Goal: Transaction & Acquisition: Book appointment/travel/reservation

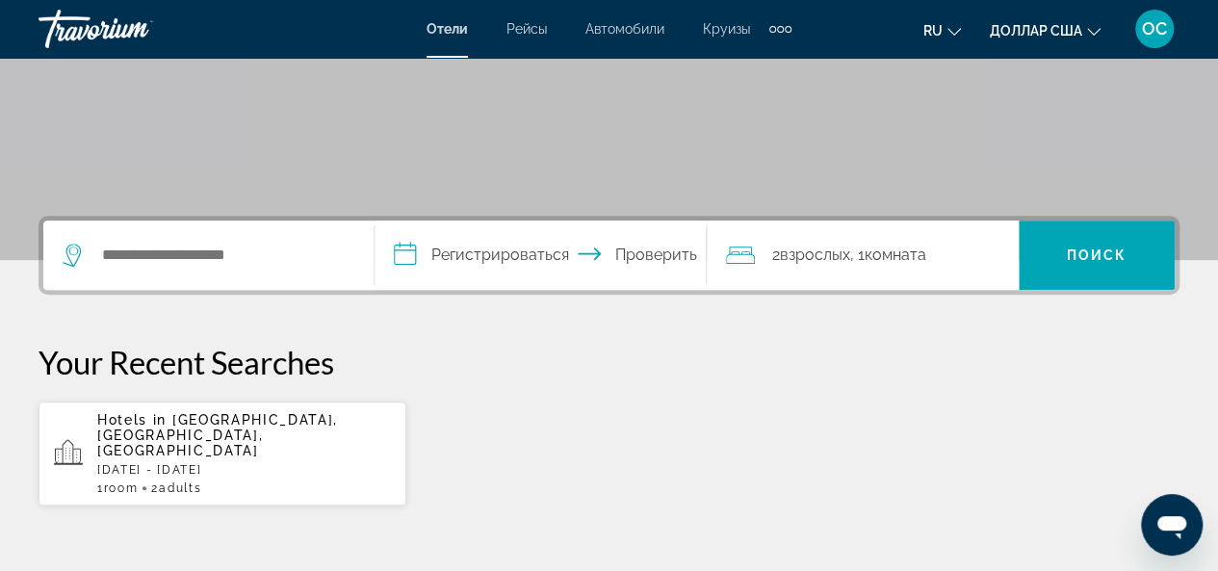
scroll to position [385, 0]
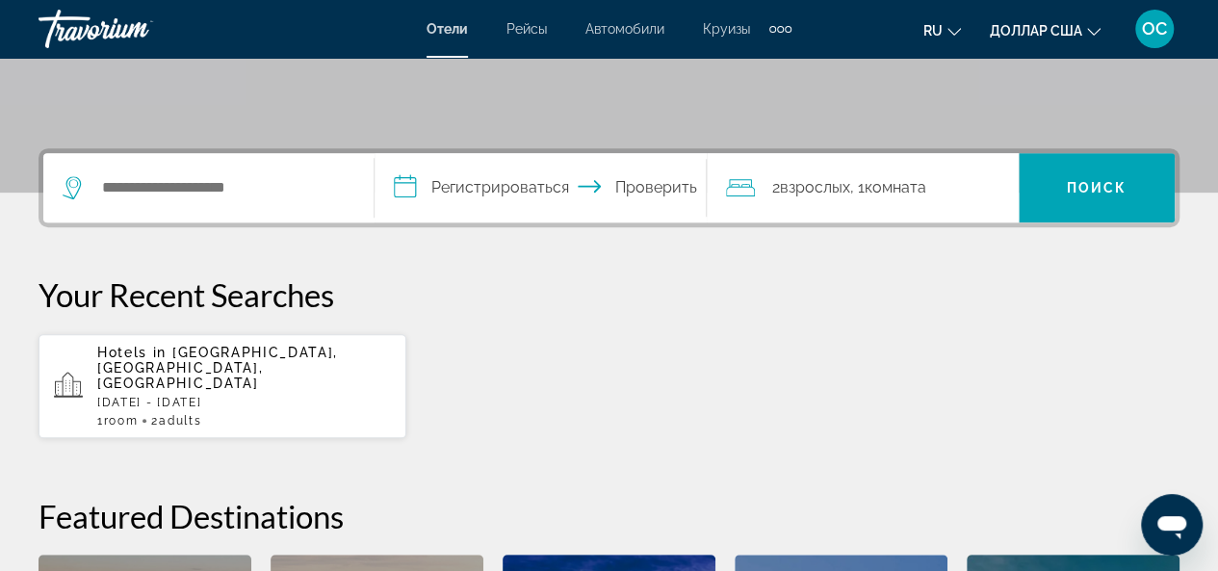
click at [338, 357] on span "[GEOGRAPHIC_DATA], [GEOGRAPHIC_DATA], [GEOGRAPHIC_DATA]" at bounding box center [217, 368] width 241 height 46
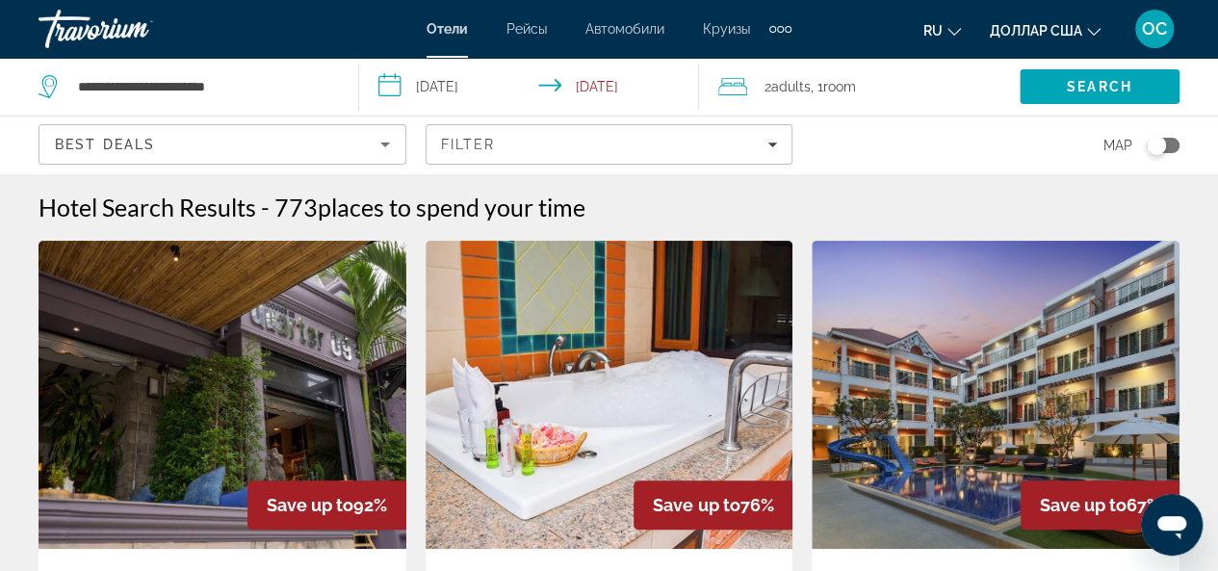
click at [357, 388] on img "Основное содержание" at bounding box center [223, 395] width 368 height 308
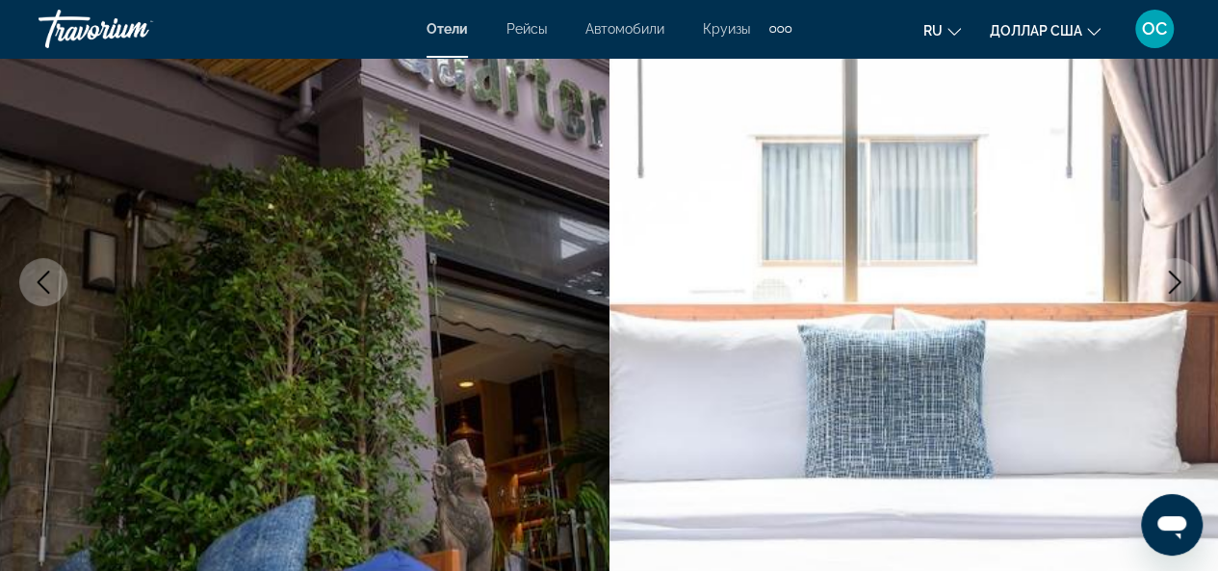
scroll to position [193, 0]
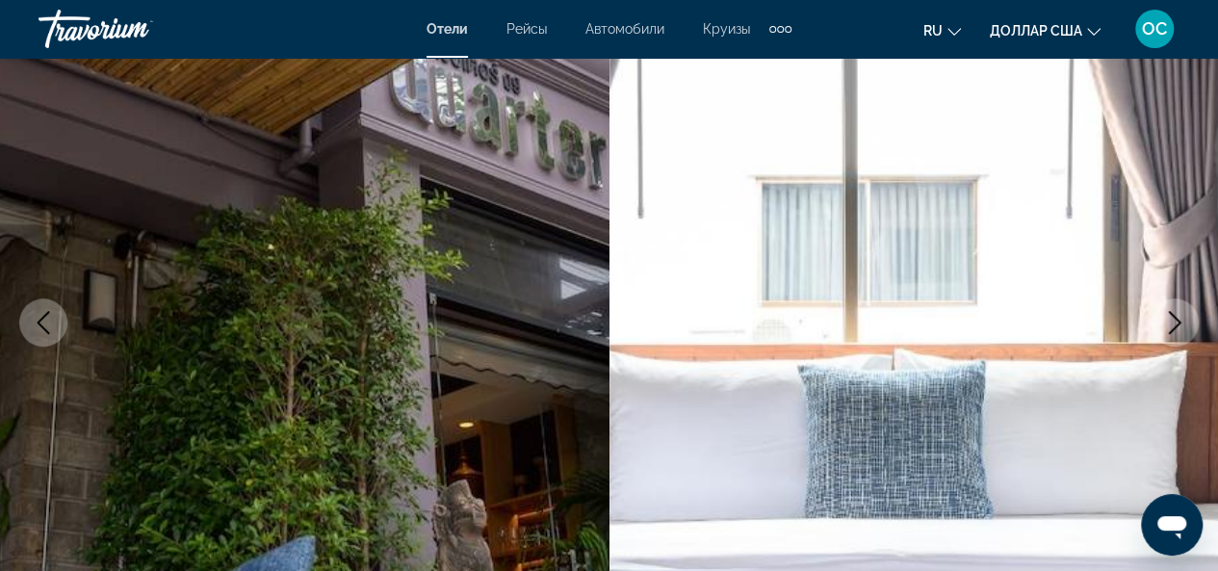
click at [1181, 328] on icon "Next image" at bounding box center [1174, 322] width 23 height 23
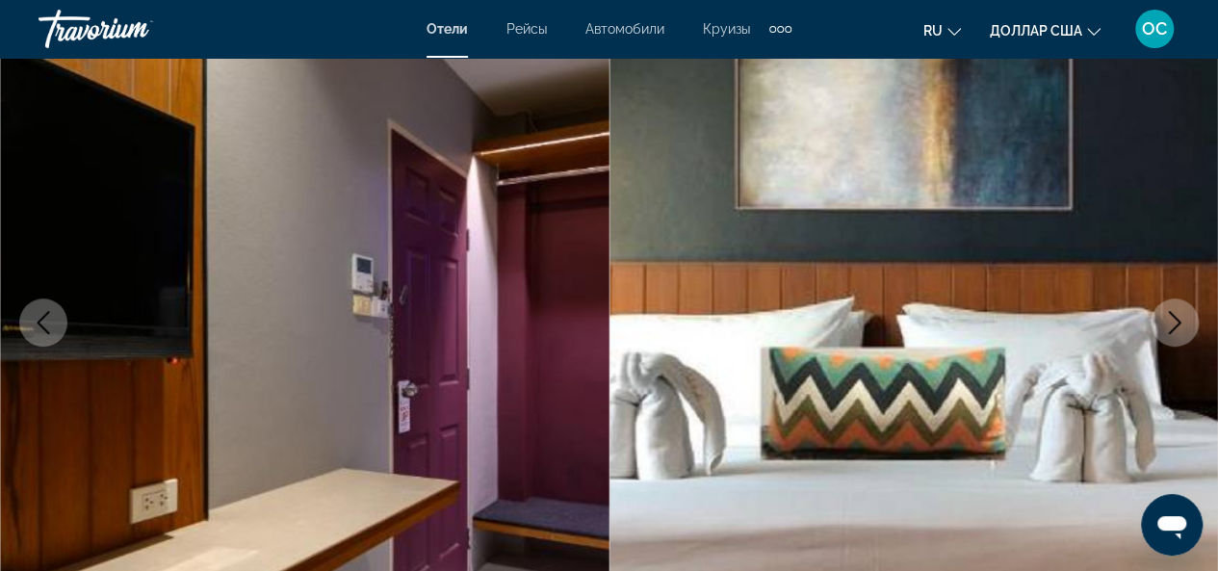
click at [1181, 329] on icon "Next image" at bounding box center [1174, 322] width 23 height 23
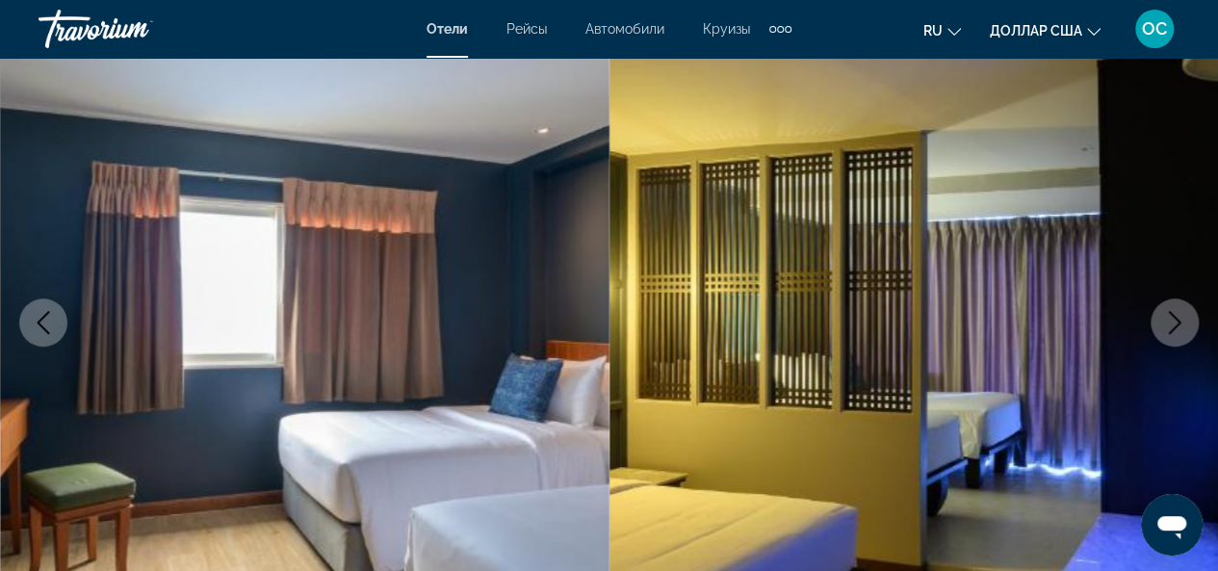
click at [1181, 330] on icon "Next image" at bounding box center [1174, 322] width 23 height 23
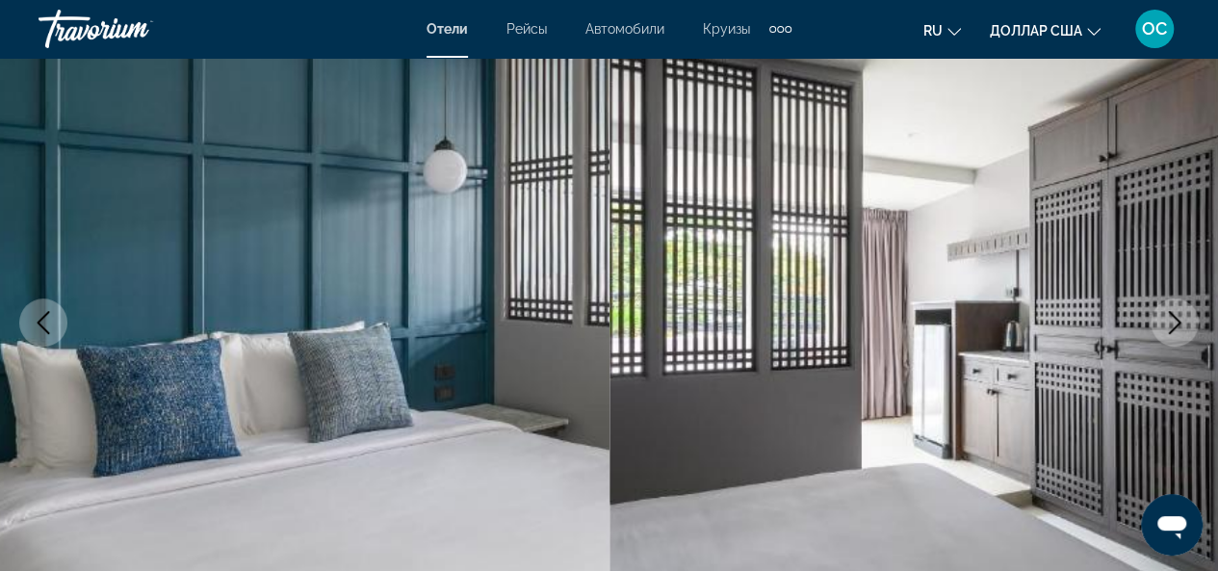
click at [1181, 330] on icon "Next image" at bounding box center [1174, 322] width 23 height 23
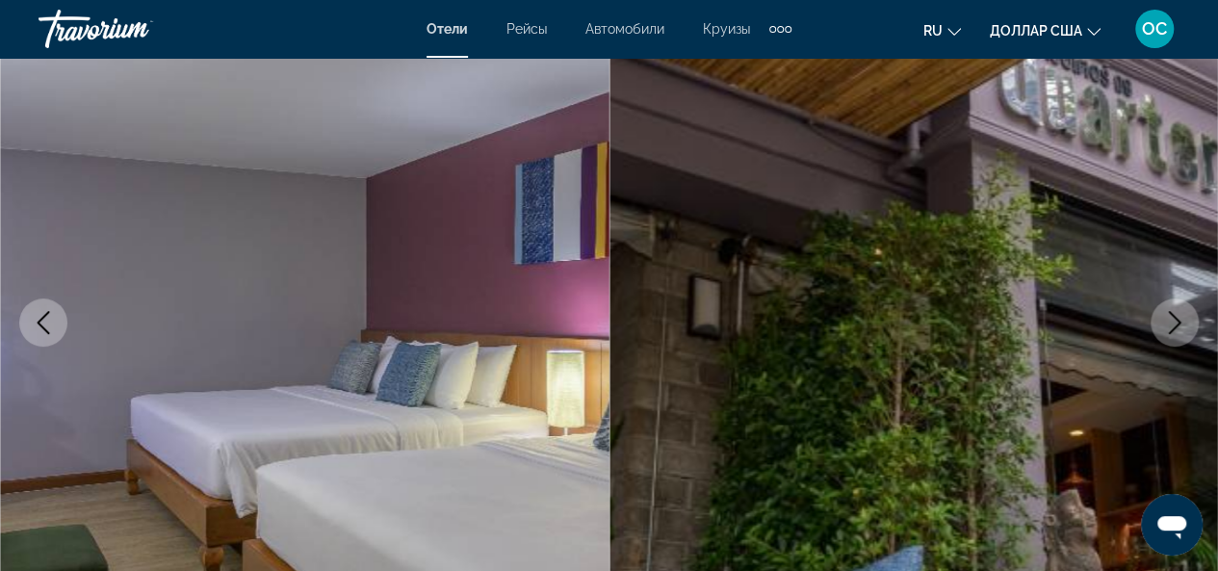
click at [1181, 332] on icon "Next image" at bounding box center [1174, 322] width 23 height 23
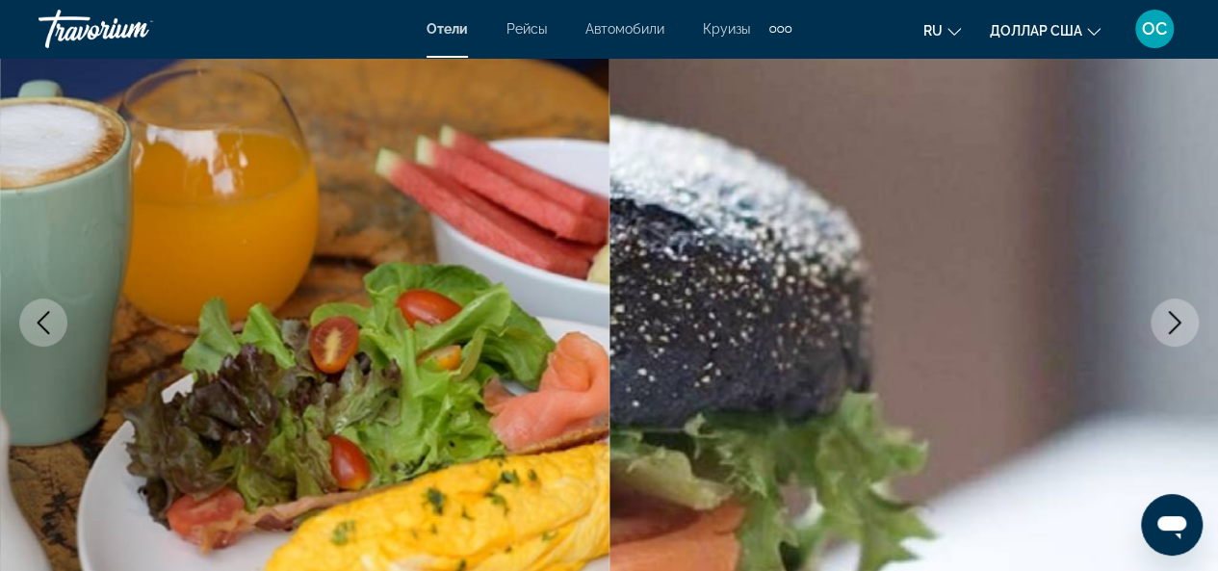
click at [1181, 333] on icon "Next image" at bounding box center [1174, 322] width 23 height 23
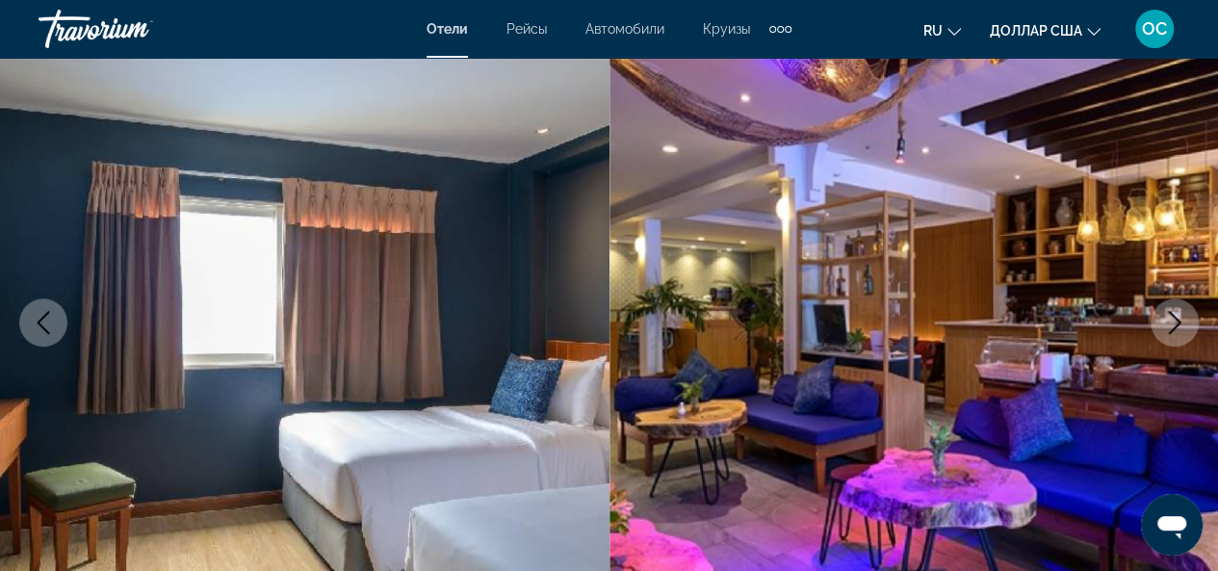
click at [1181, 334] on button "Next image" at bounding box center [1175, 323] width 48 height 48
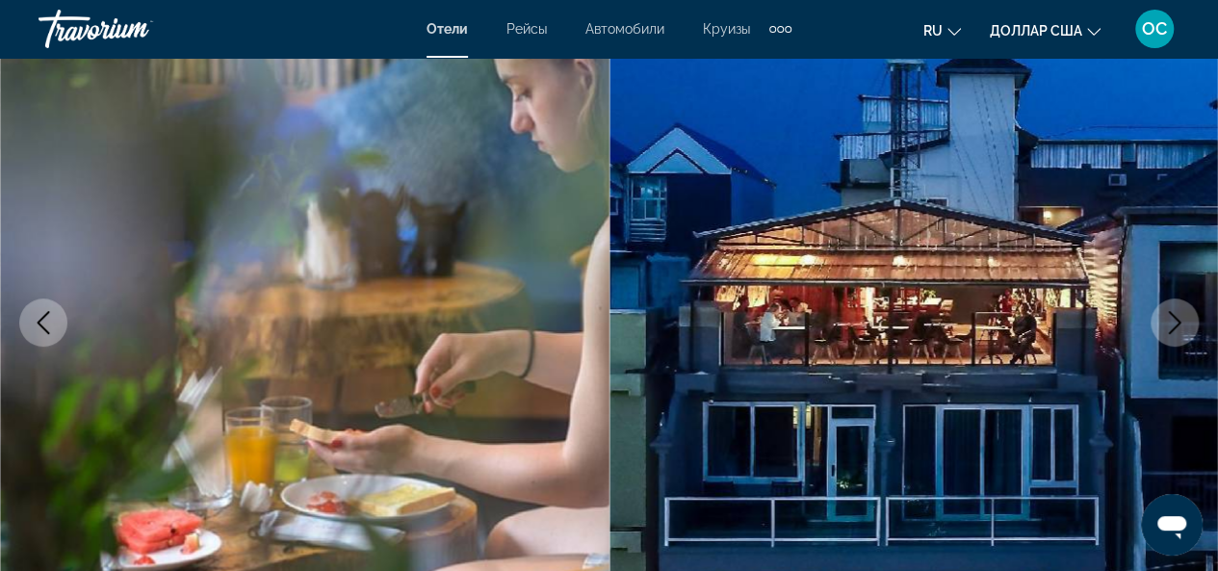
click at [1181, 333] on icon "Next image" at bounding box center [1174, 322] width 23 height 23
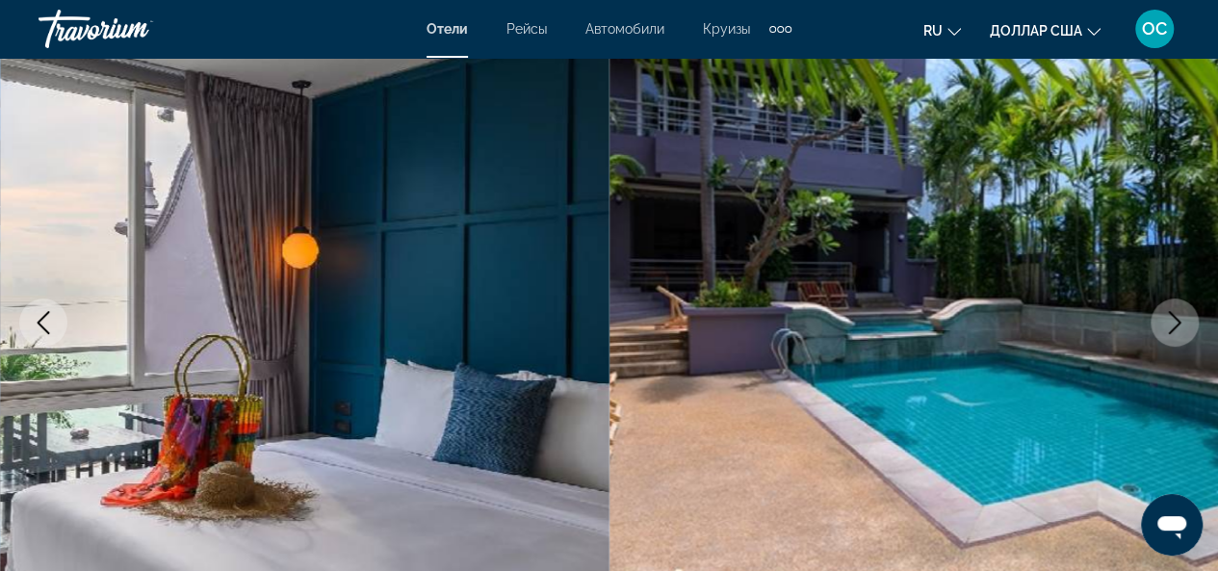
click at [1190, 351] on img "Основное содержание" at bounding box center [915, 322] width 610 height 915
click at [1184, 321] on icon "Next image" at bounding box center [1174, 322] width 23 height 23
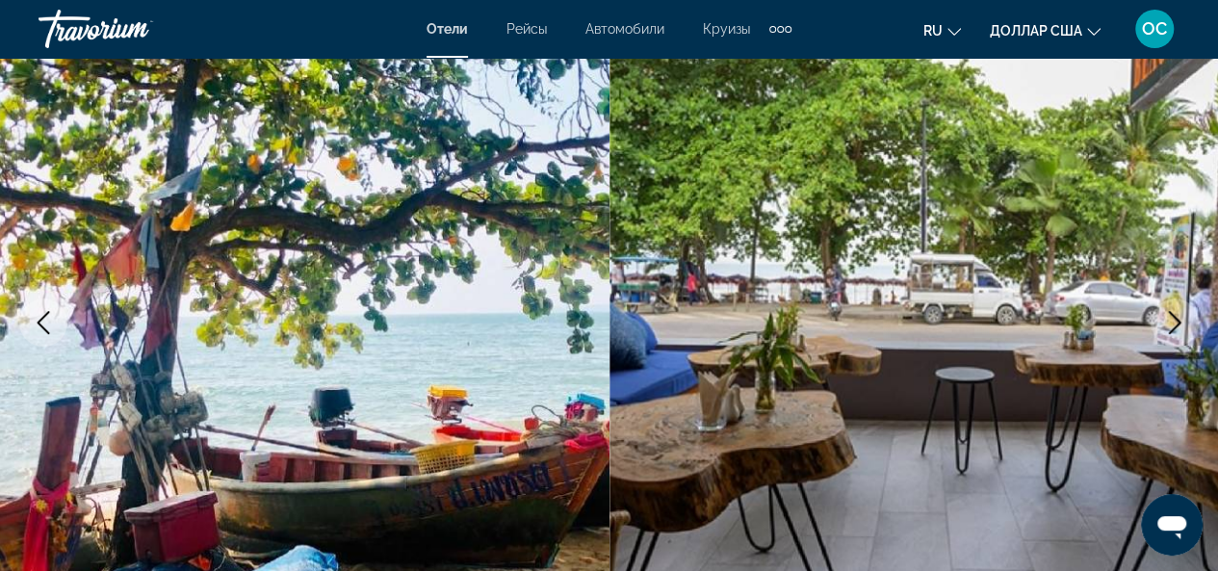
click at [1184, 321] on icon "Next image" at bounding box center [1174, 322] width 23 height 23
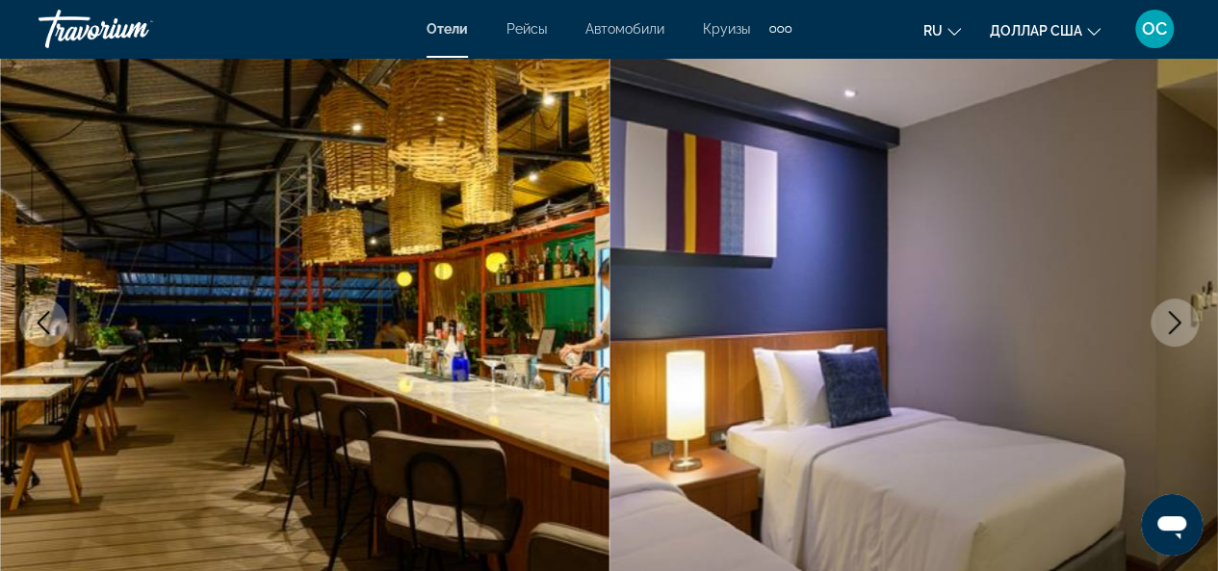
click at [1184, 323] on icon "Next image" at bounding box center [1174, 322] width 23 height 23
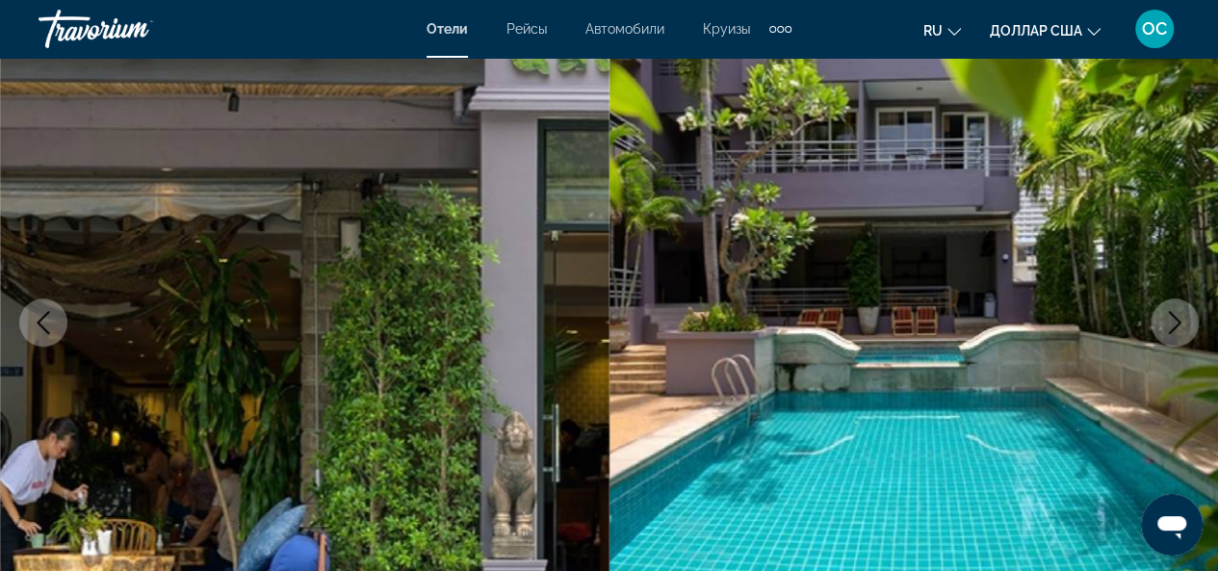
click at [1184, 325] on icon "Next image" at bounding box center [1174, 322] width 23 height 23
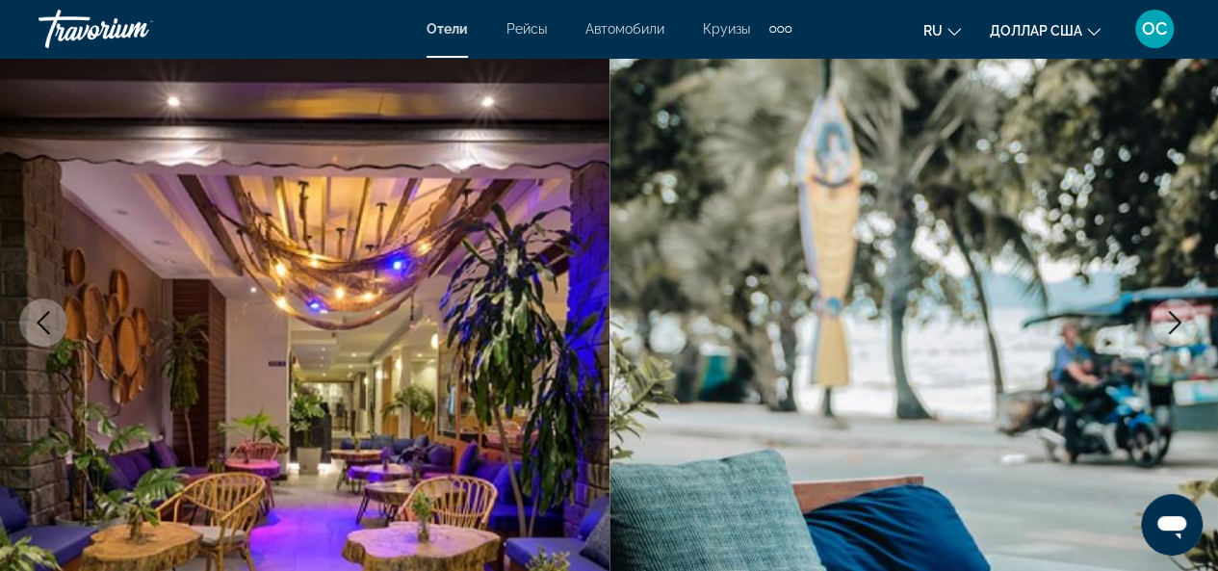
click at [1184, 326] on icon "Next image" at bounding box center [1174, 322] width 23 height 23
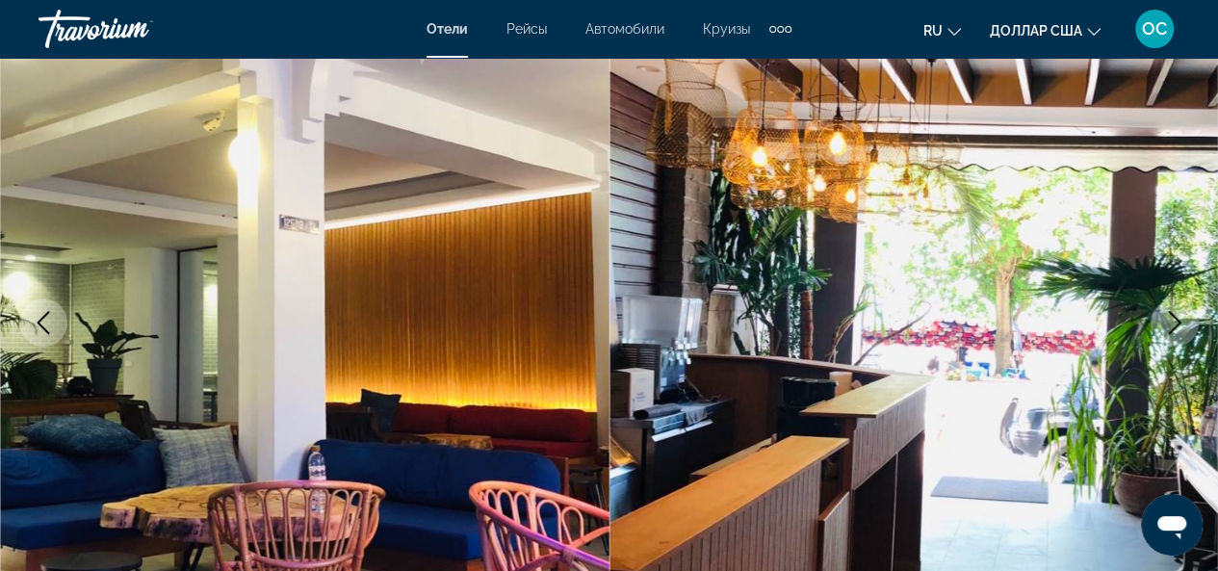
click at [1184, 327] on icon "Next image" at bounding box center [1174, 322] width 23 height 23
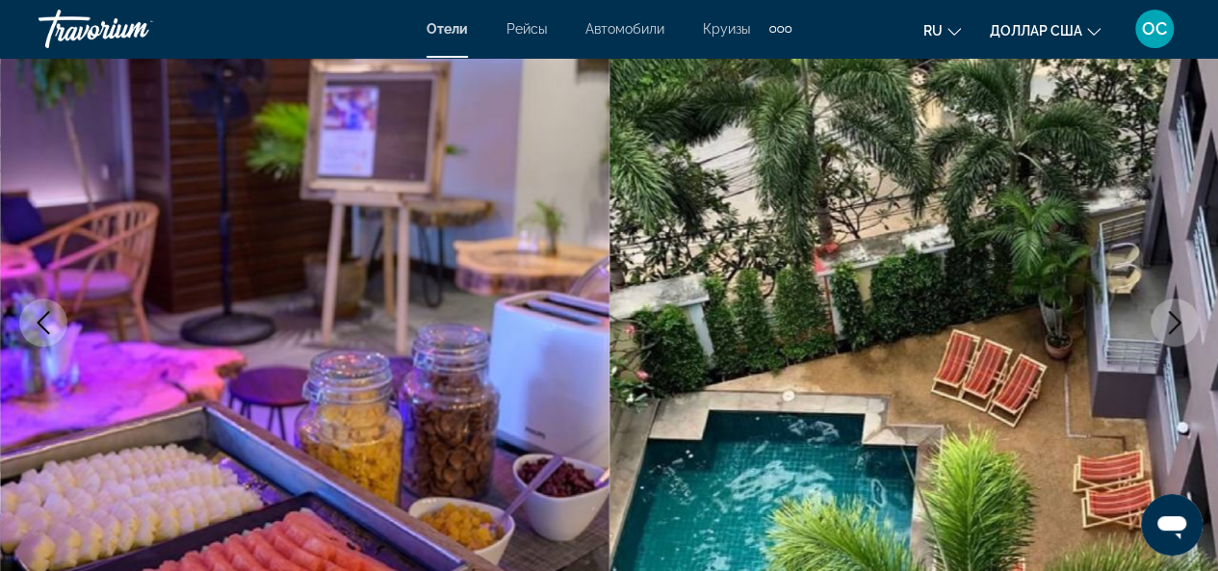
click at [1184, 327] on icon "Next image" at bounding box center [1174, 322] width 23 height 23
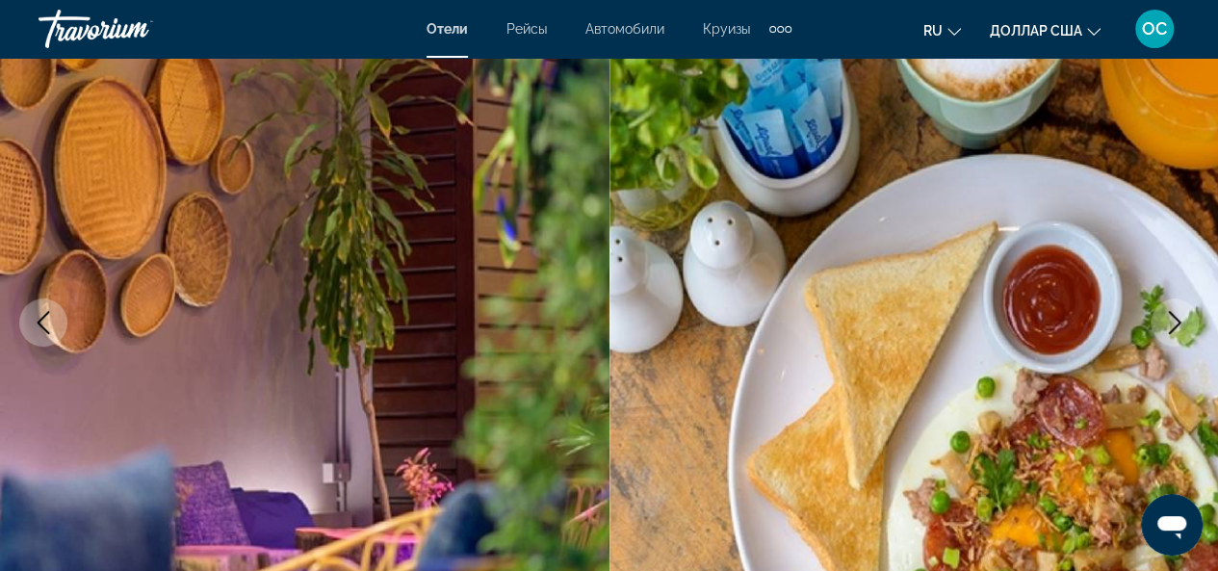
click at [1184, 330] on icon "Next image" at bounding box center [1174, 322] width 23 height 23
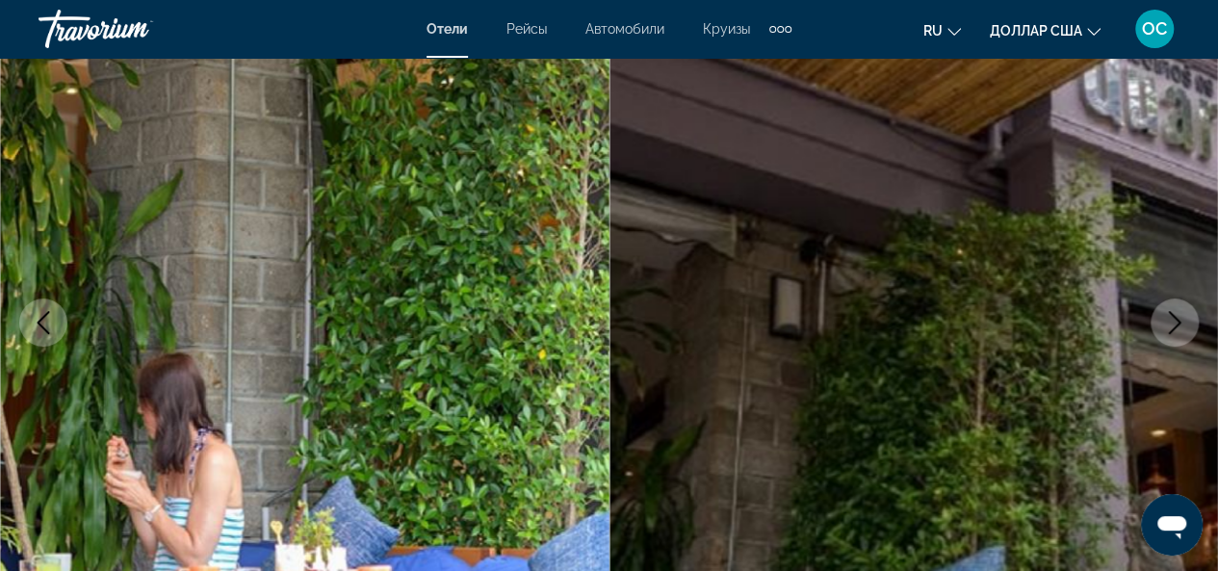
click at [1184, 330] on icon "Next image" at bounding box center [1174, 322] width 23 height 23
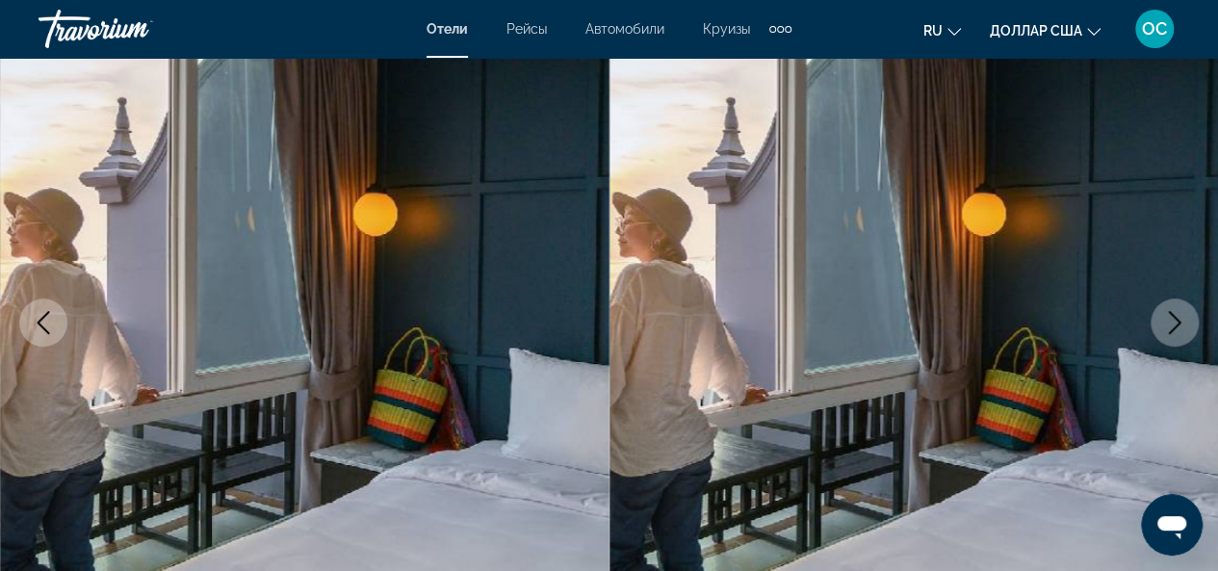
click at [1184, 332] on icon "Next image" at bounding box center [1174, 322] width 23 height 23
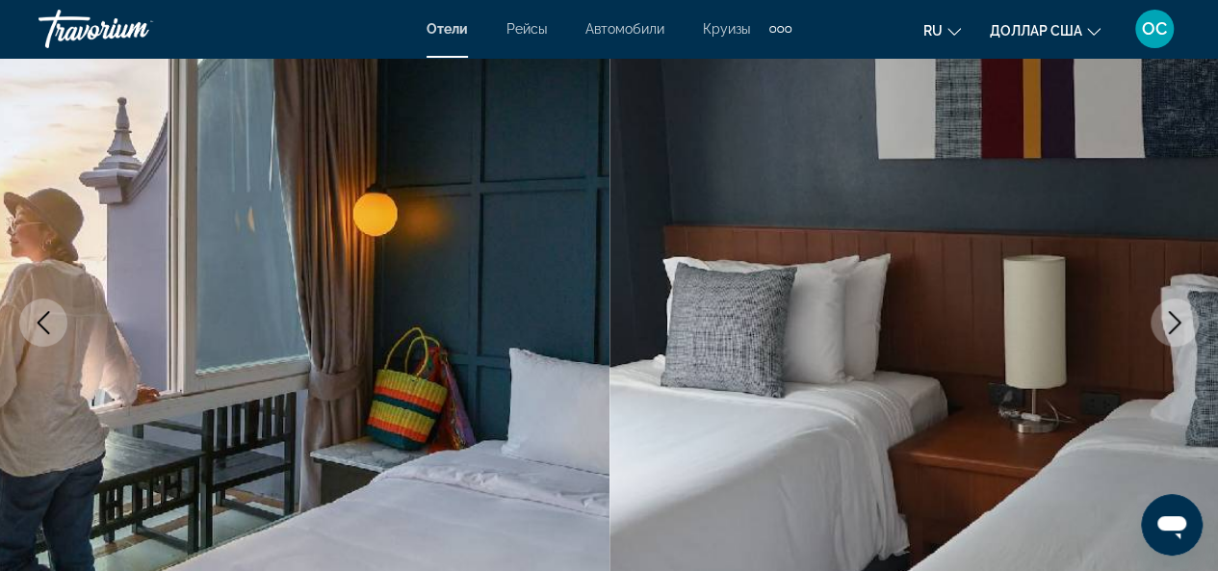
click at [1184, 334] on button "Next image" at bounding box center [1175, 323] width 48 height 48
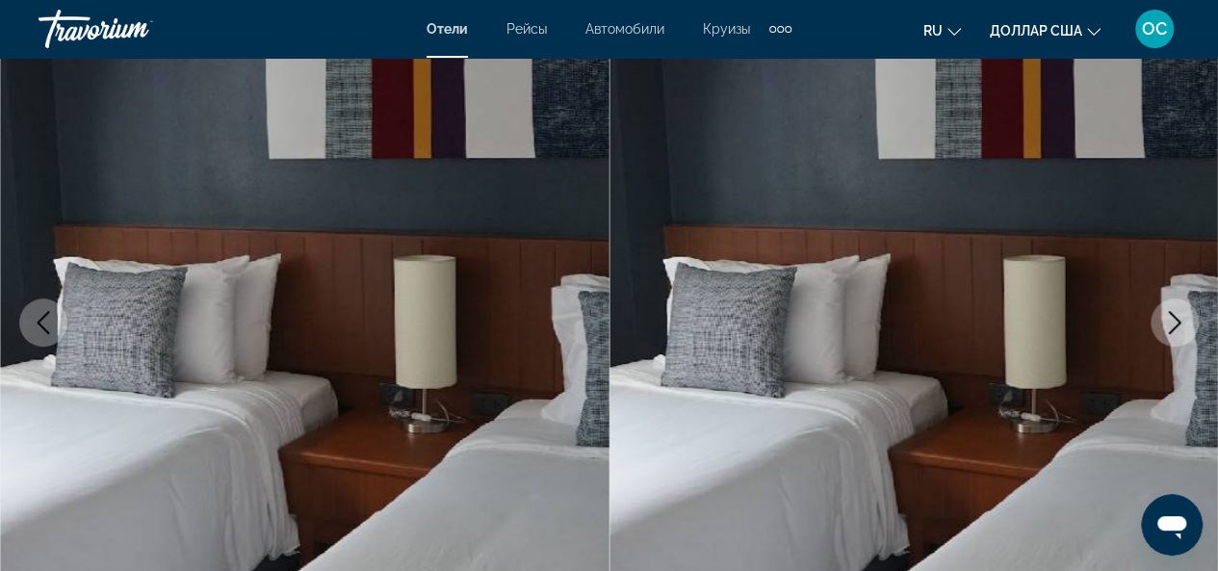
click at [1184, 334] on button "Next image" at bounding box center [1175, 323] width 48 height 48
click at [1181, 329] on icon "Next image" at bounding box center [1174, 322] width 23 height 23
click at [1181, 331] on icon "Next image" at bounding box center [1174, 322] width 23 height 23
click at [1181, 332] on icon "Next image" at bounding box center [1174, 322] width 23 height 23
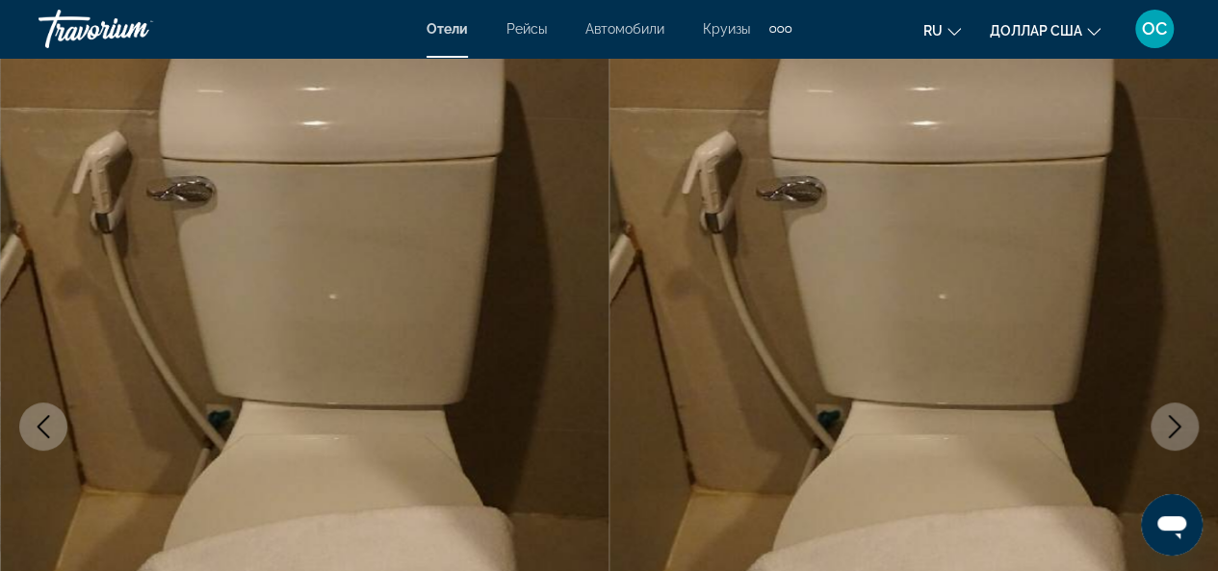
scroll to position [0, 0]
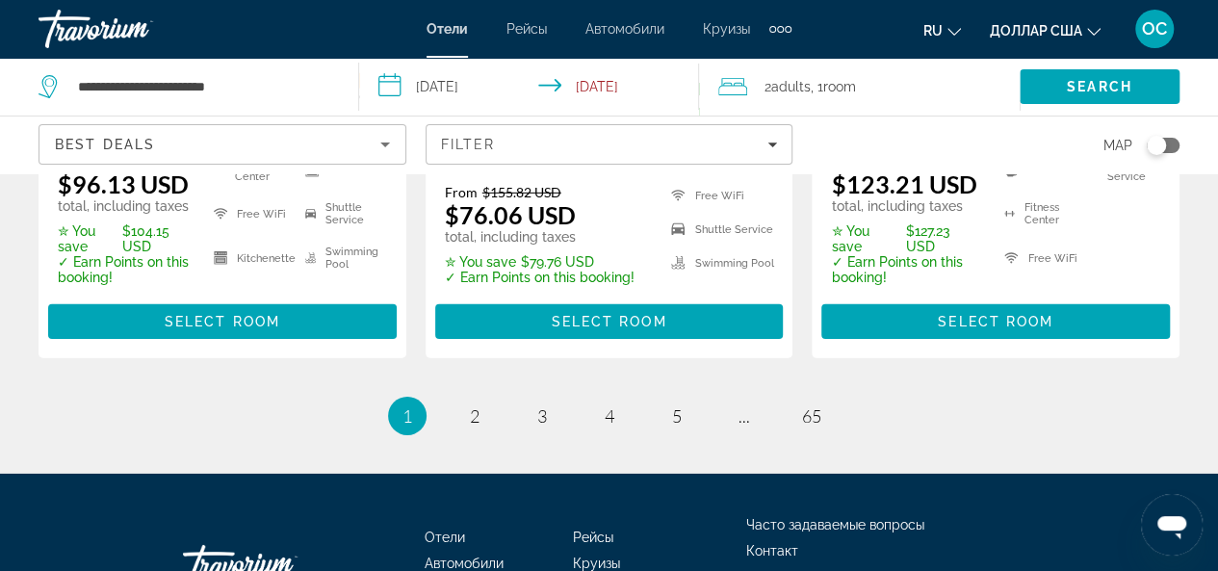
scroll to position [2889, 0]
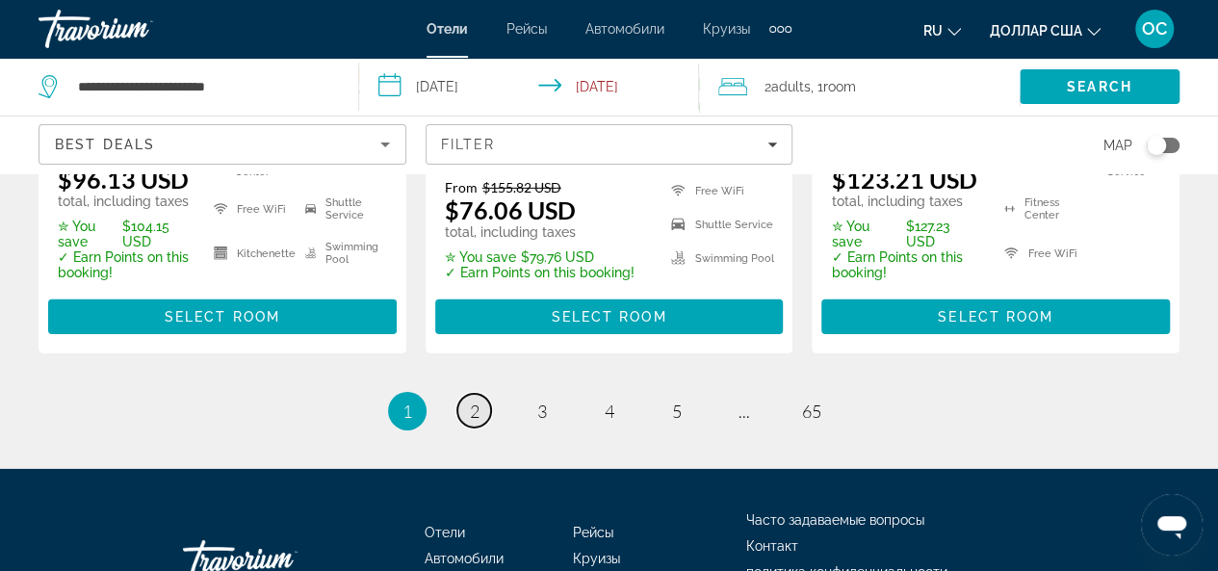
click at [475, 401] on span "2" at bounding box center [475, 411] width 10 height 21
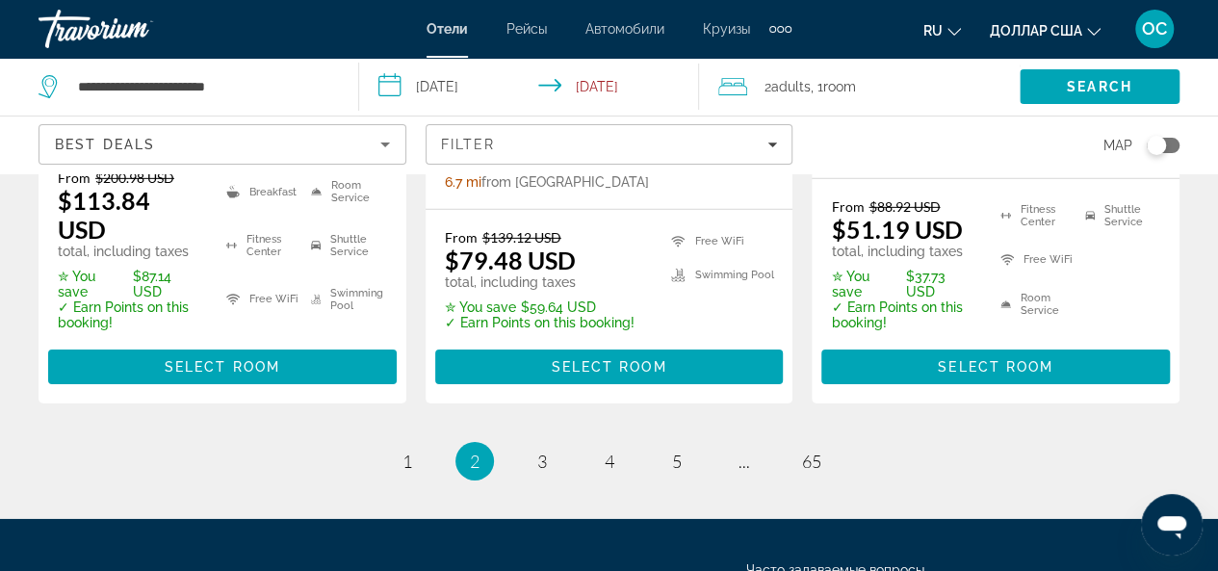
scroll to position [3006, 0]
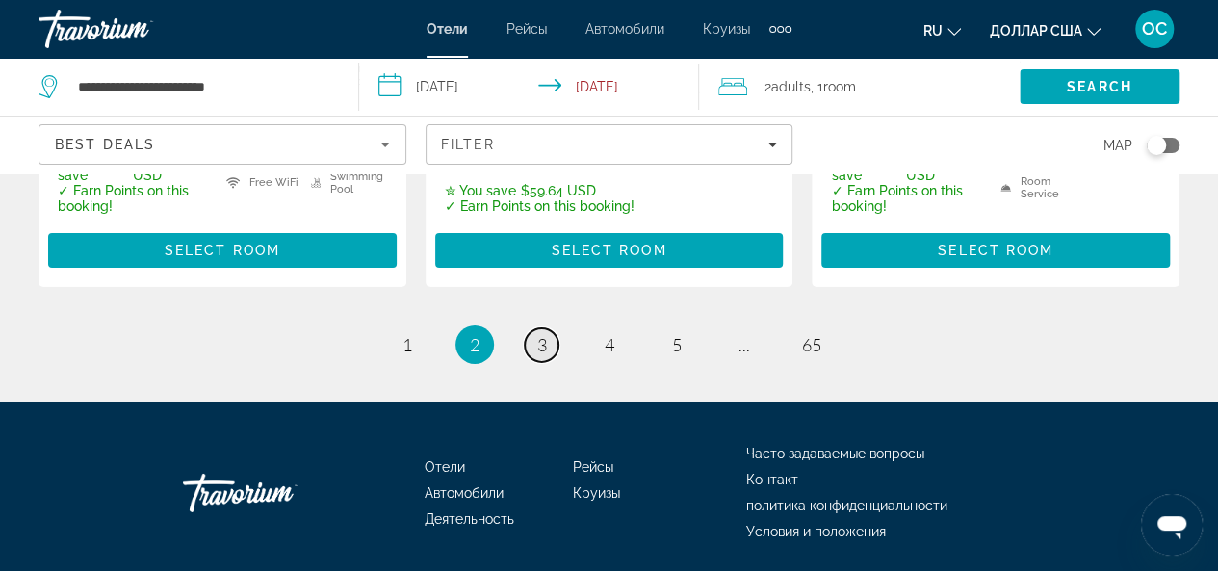
click at [543, 334] on span "3" at bounding box center [542, 344] width 10 height 21
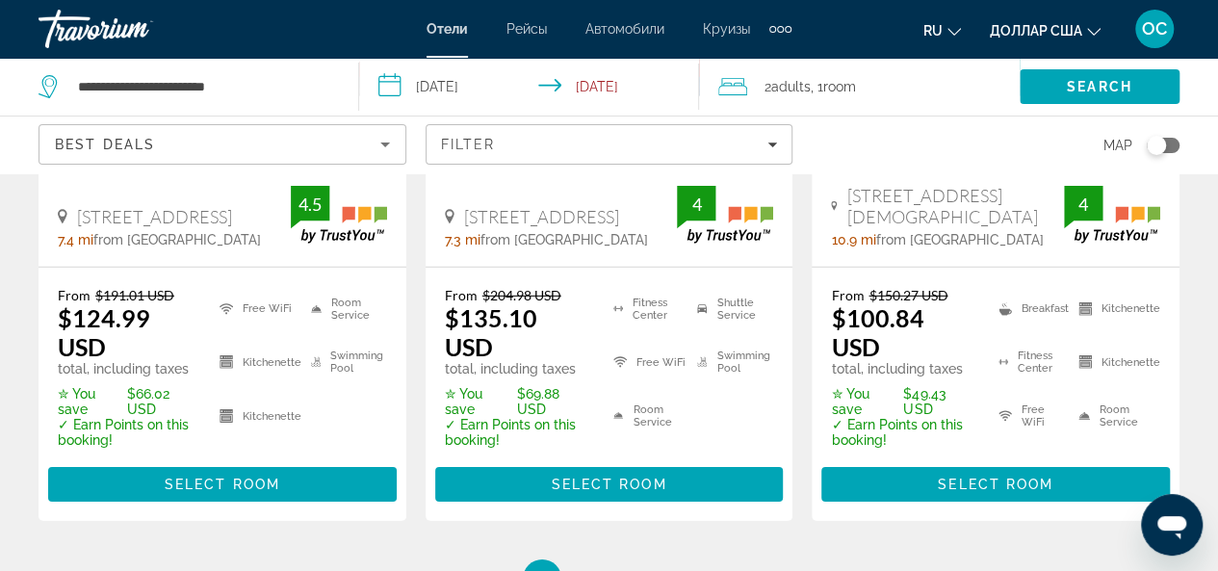
scroll to position [2985, 0]
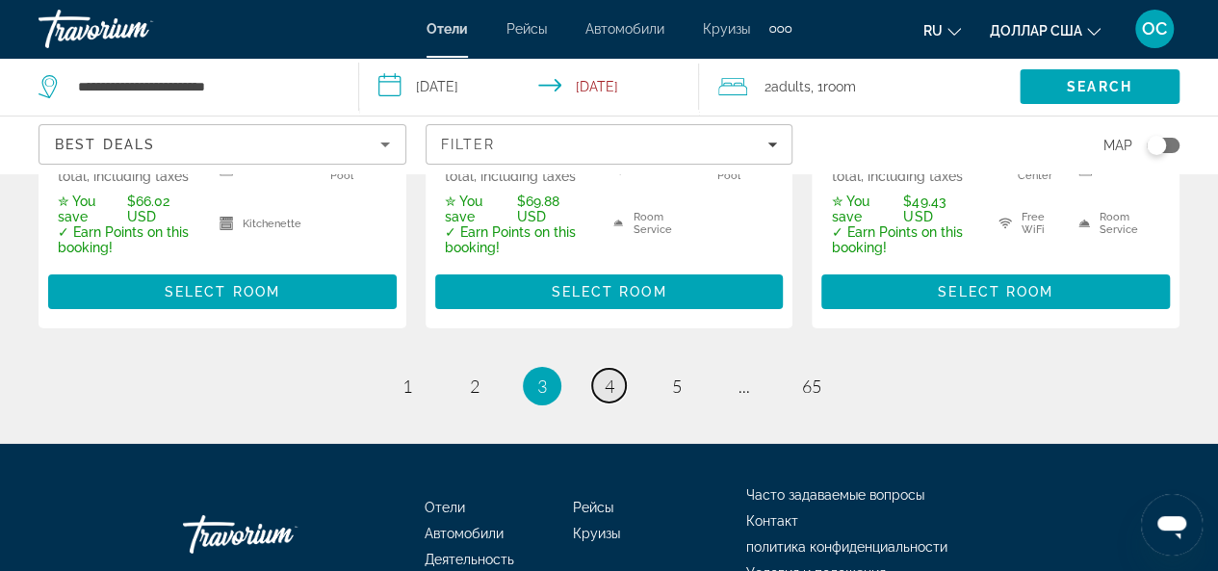
click at [607, 376] on span "4" at bounding box center [610, 386] width 10 height 21
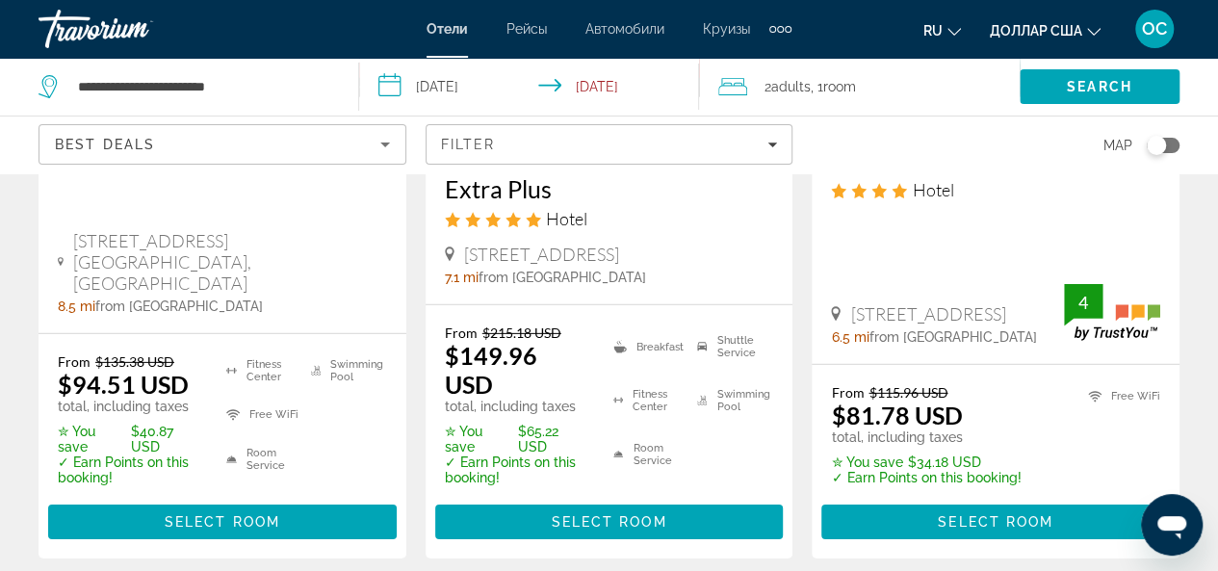
scroll to position [3081, 0]
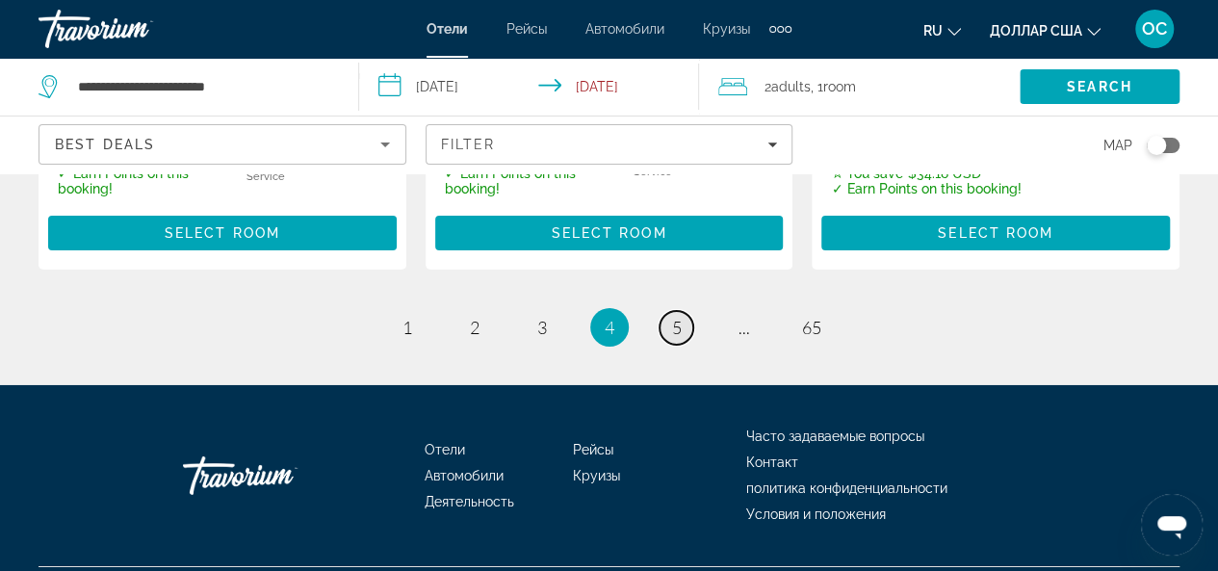
click at [676, 317] on span "5" at bounding box center [677, 327] width 10 height 21
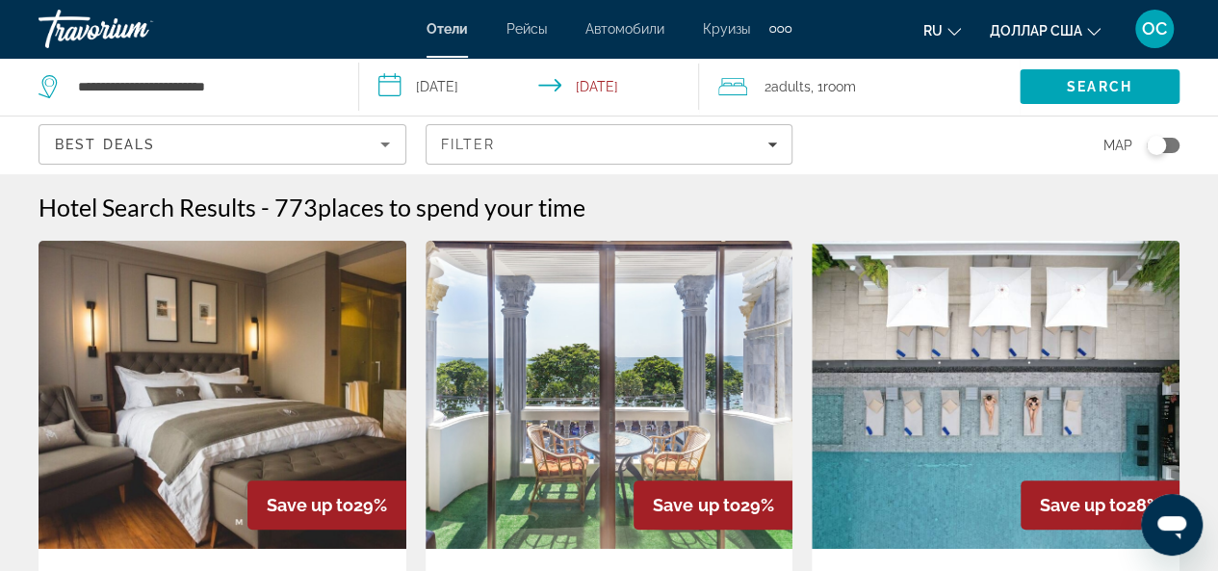
scroll to position [193, 0]
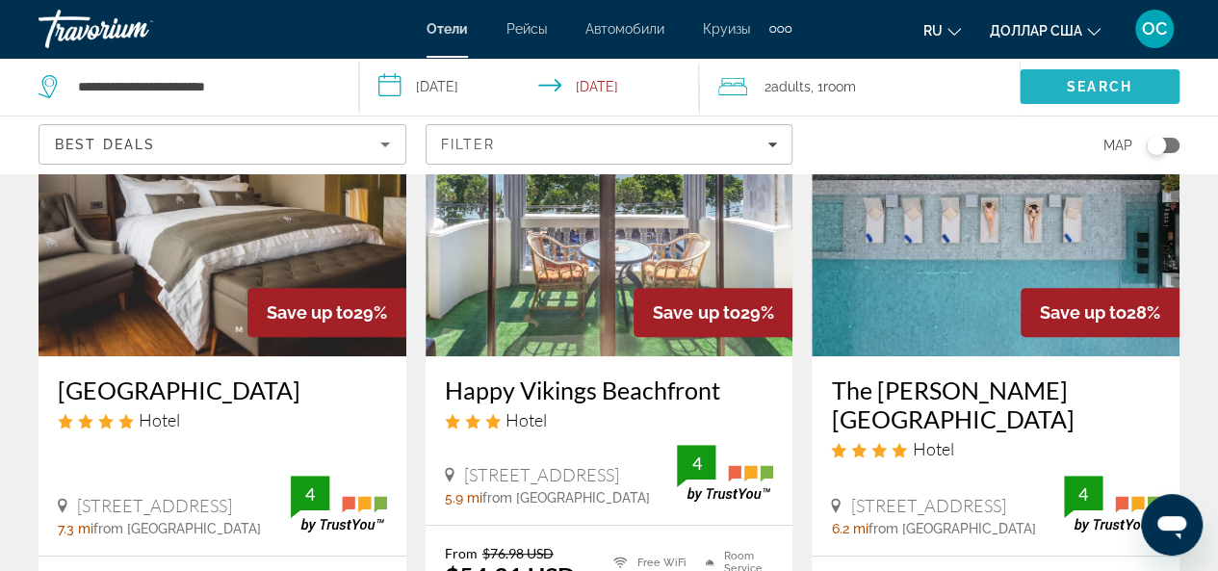
click at [1050, 91] on span "Search" at bounding box center [1100, 87] width 160 height 46
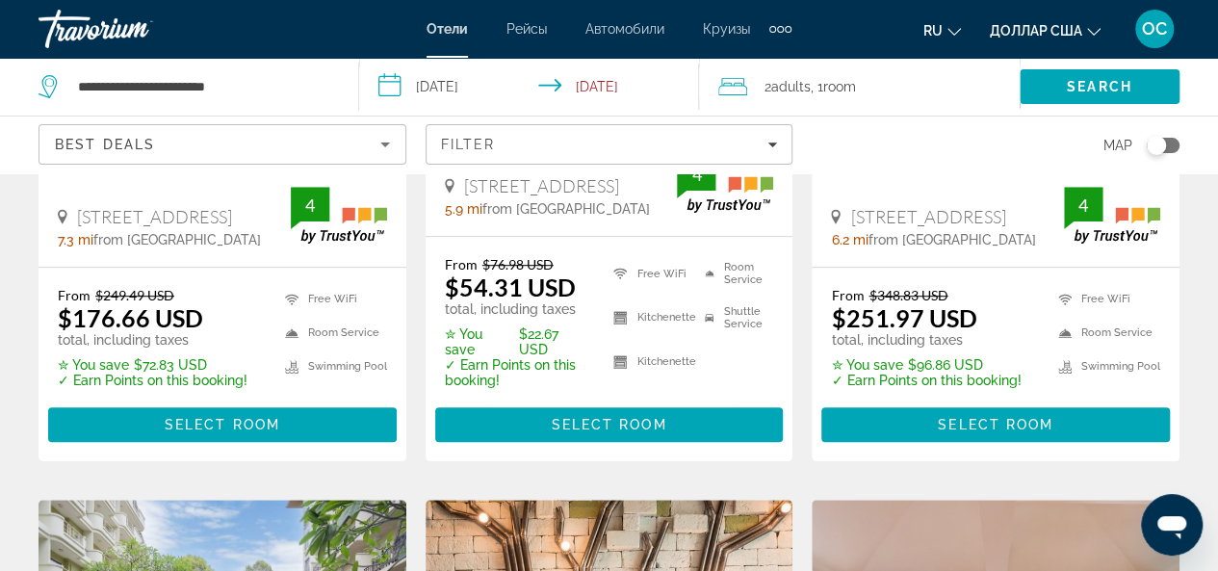
scroll to position [385, 0]
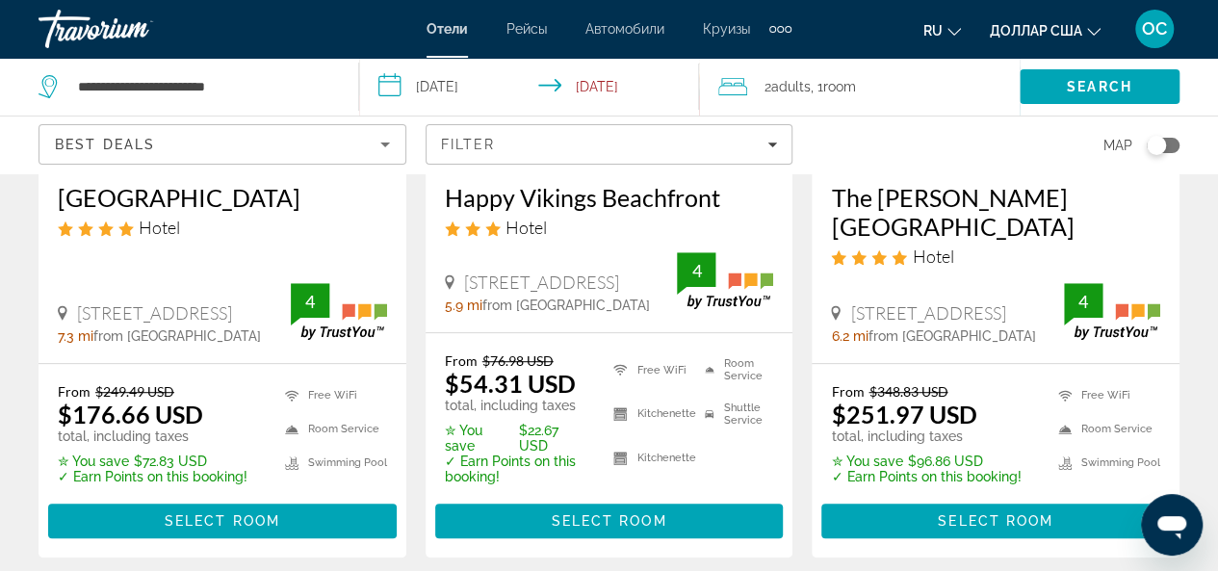
click at [707, 497] on div "From $76.98 USD $54.31 USD total, including taxes ✮ You save $22.67 USD ✓ Earn …" at bounding box center [609, 445] width 329 height 186
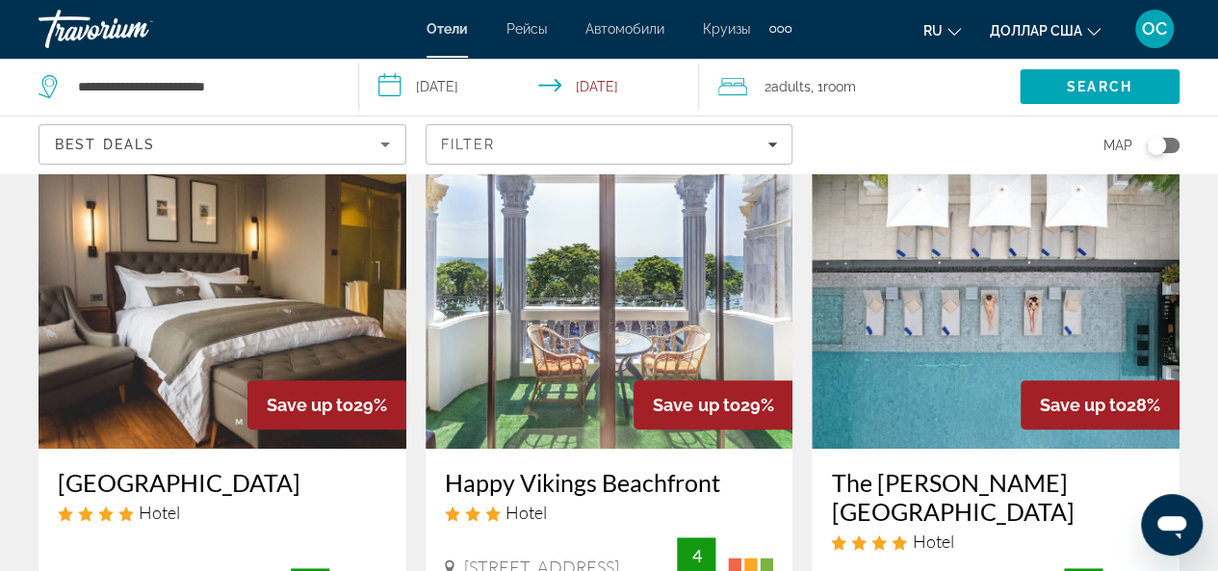
scroll to position [193, 0]
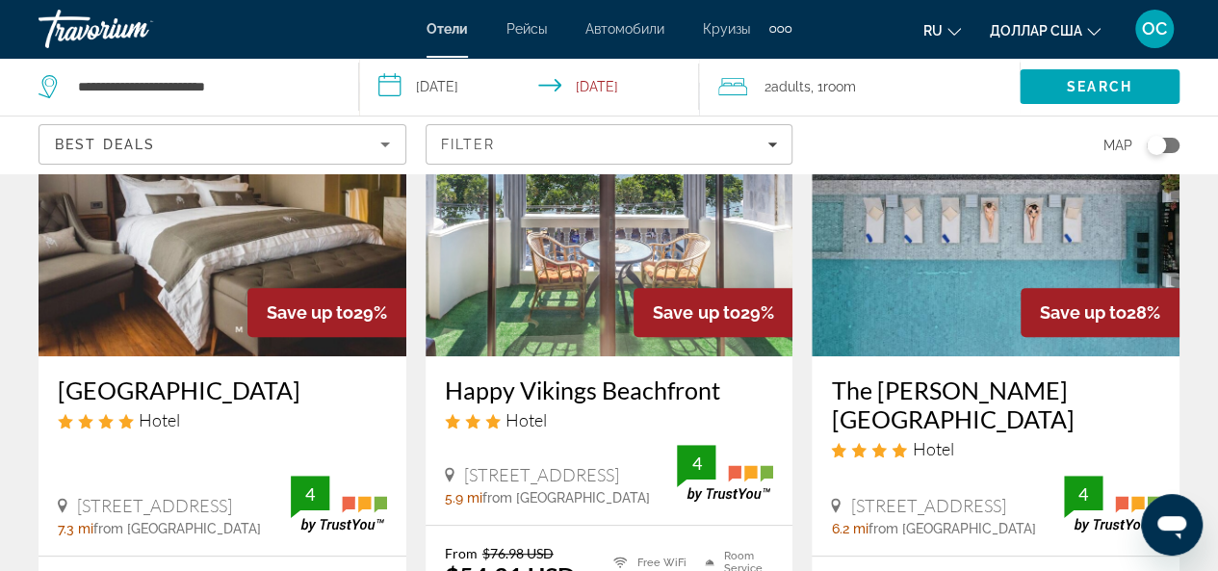
click at [626, 276] on img "Основное содержание" at bounding box center [610, 202] width 368 height 308
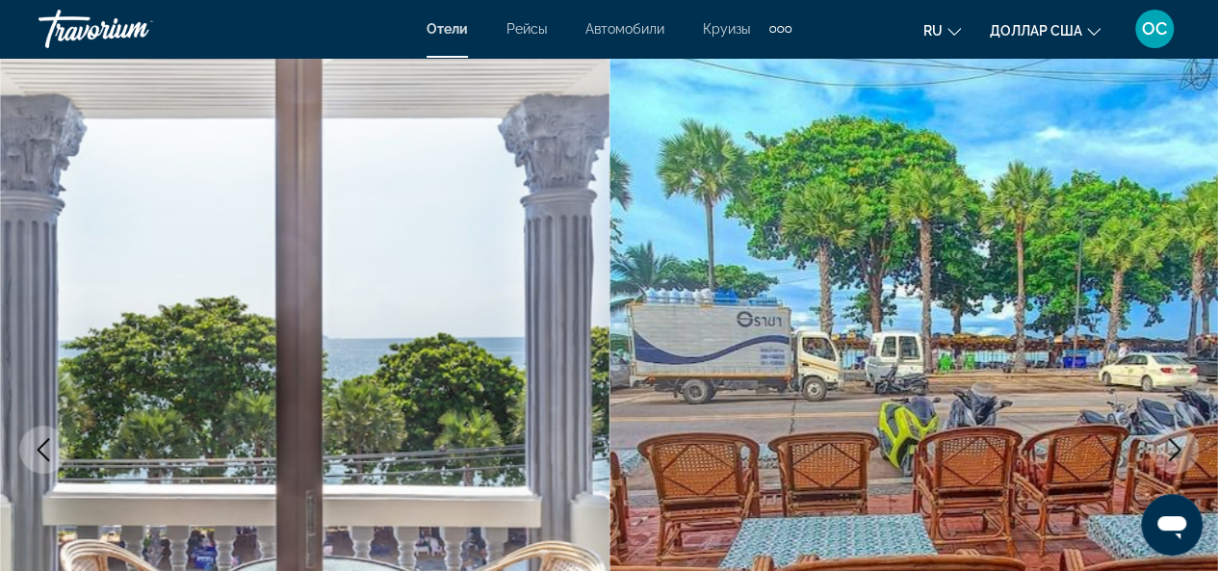
scroll to position [96, 0]
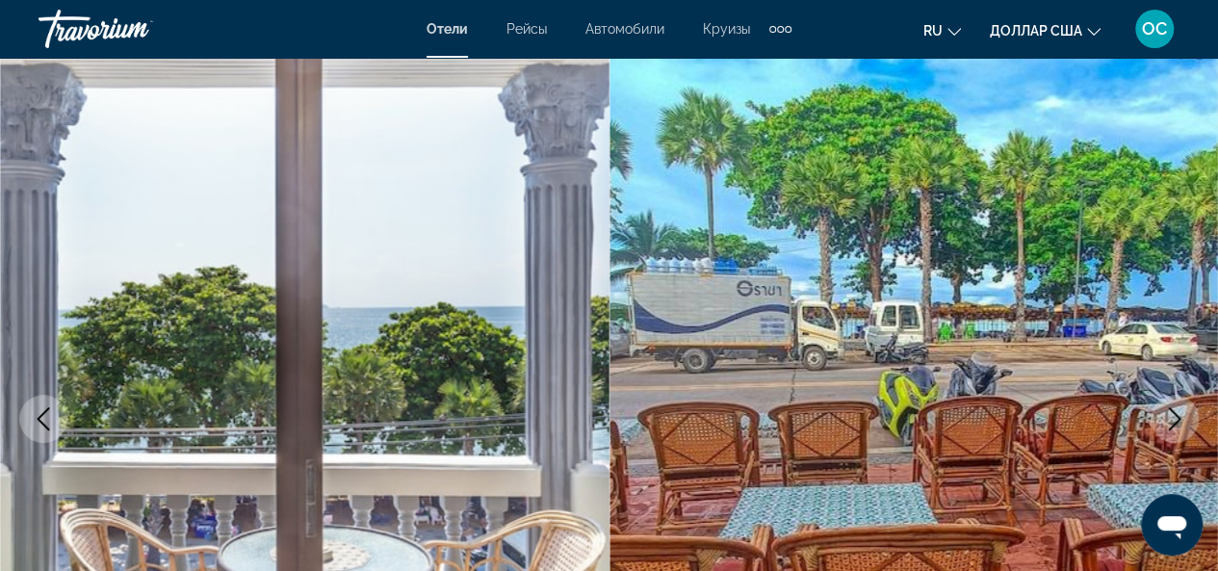
click at [1184, 419] on icon "Next image" at bounding box center [1174, 418] width 23 height 23
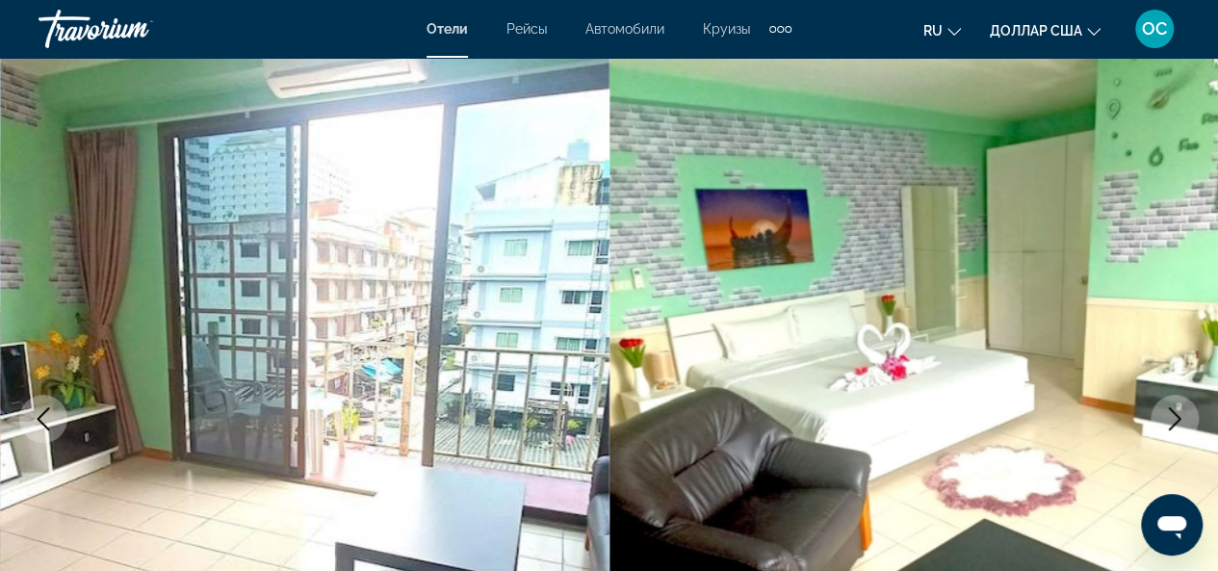
click at [1184, 419] on icon "Next image" at bounding box center [1174, 418] width 23 height 23
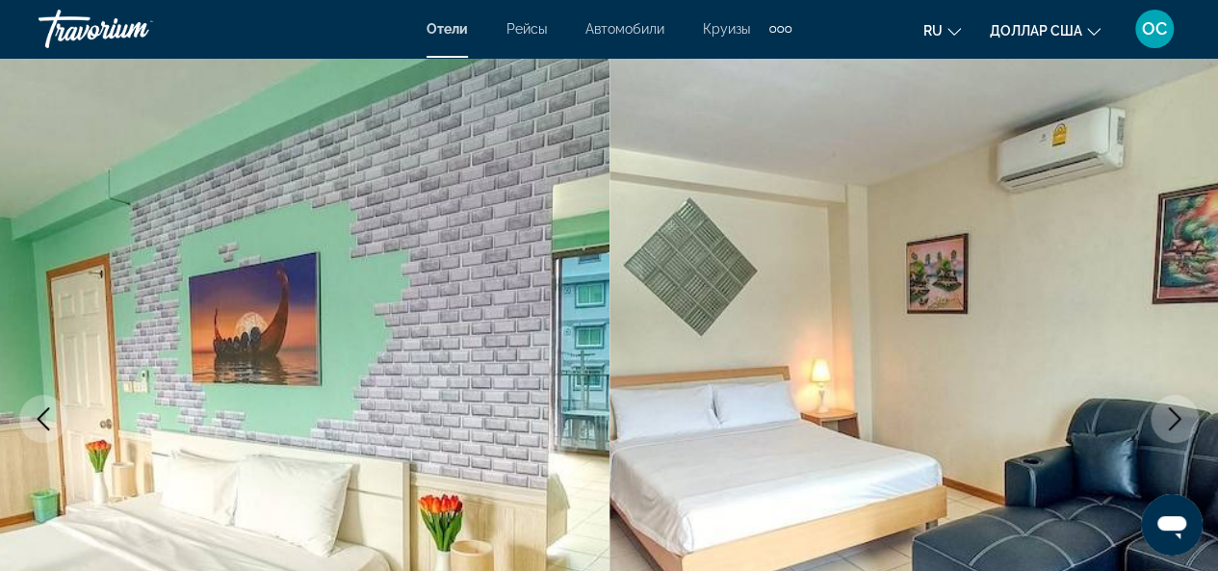
click at [1184, 419] on icon "Next image" at bounding box center [1174, 418] width 23 height 23
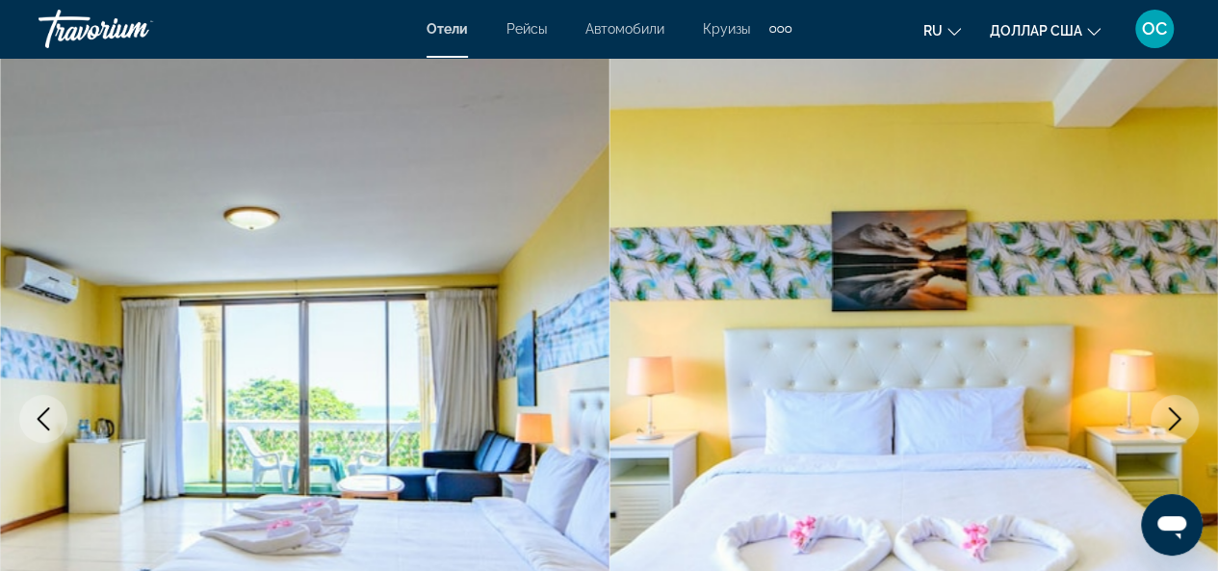
click at [1184, 419] on icon "Next image" at bounding box center [1174, 418] width 23 height 23
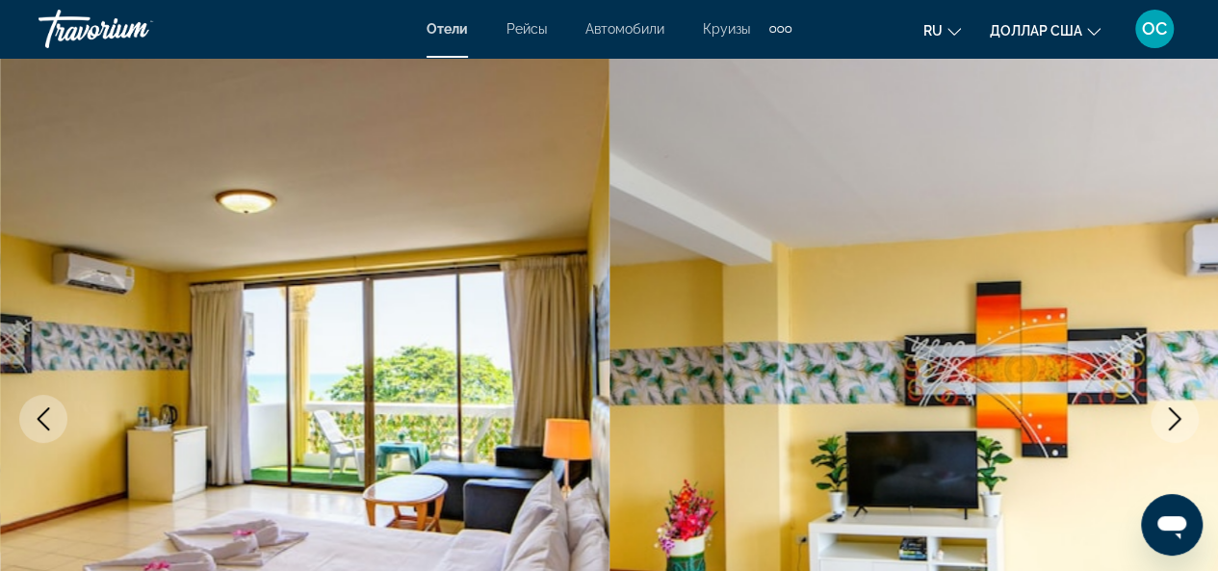
click at [1184, 419] on icon "Next image" at bounding box center [1174, 418] width 23 height 23
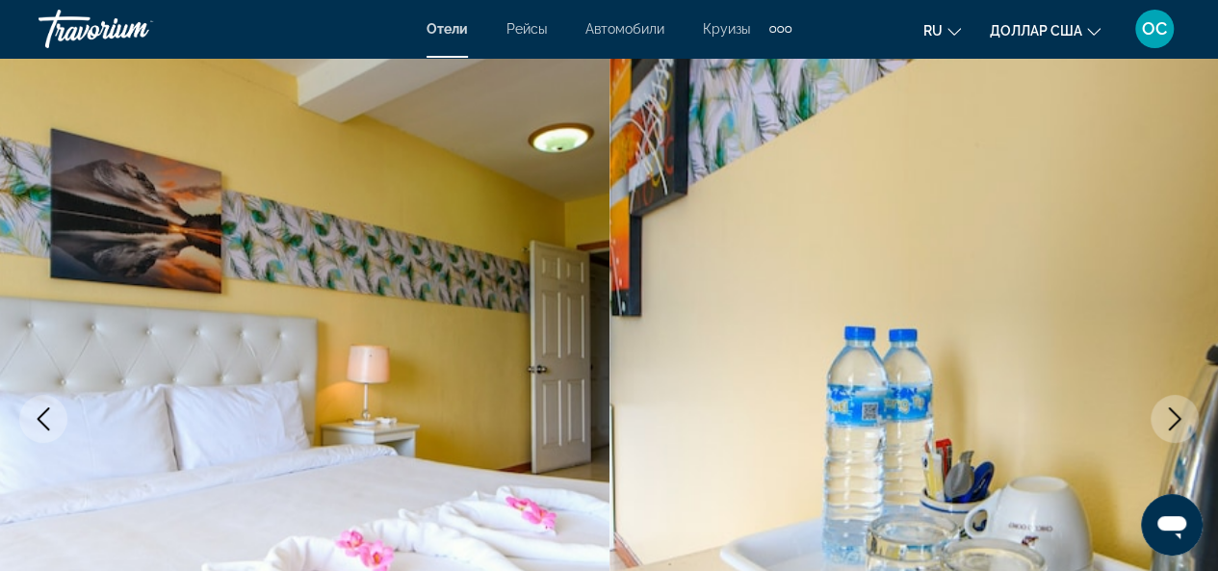
click at [1184, 419] on icon "Next image" at bounding box center [1174, 418] width 23 height 23
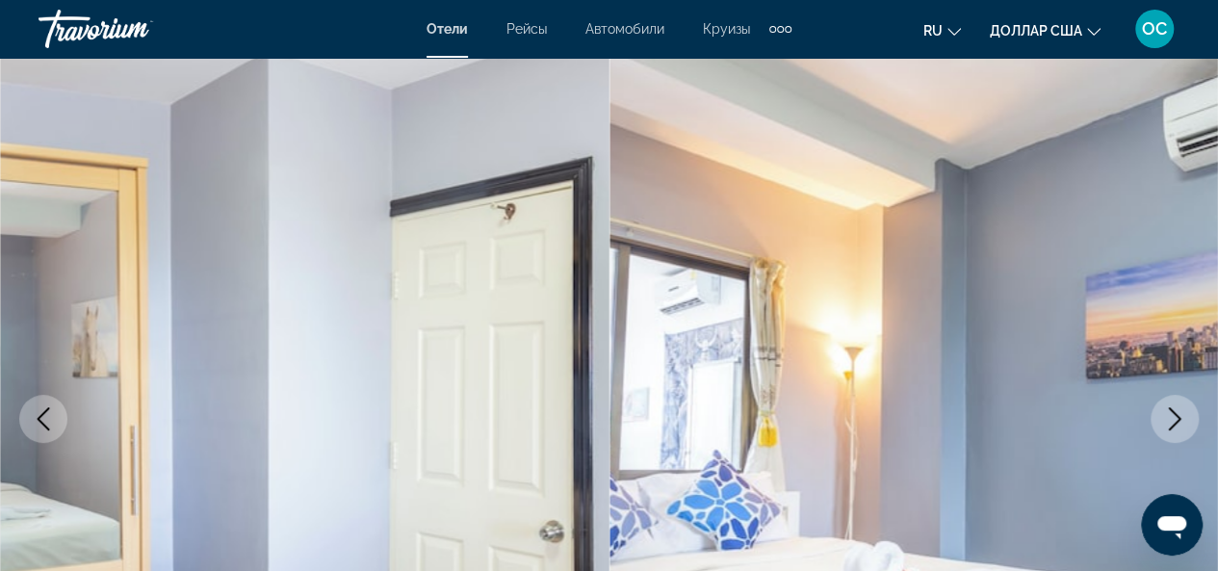
click at [1184, 419] on icon "Next image" at bounding box center [1174, 418] width 23 height 23
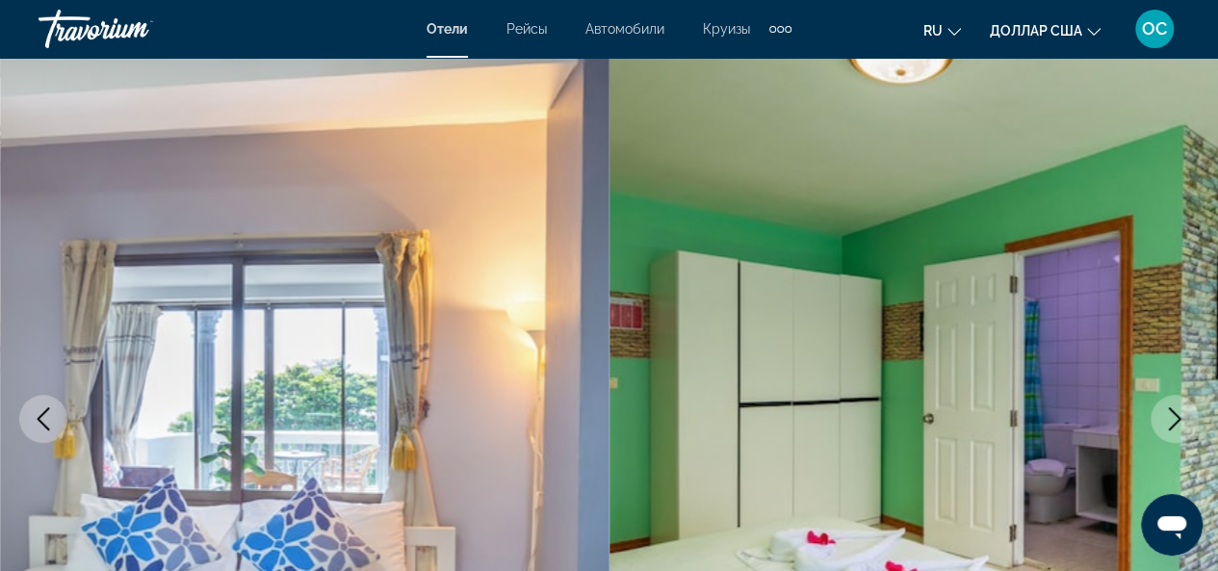
click at [1184, 419] on icon "Next image" at bounding box center [1174, 418] width 23 height 23
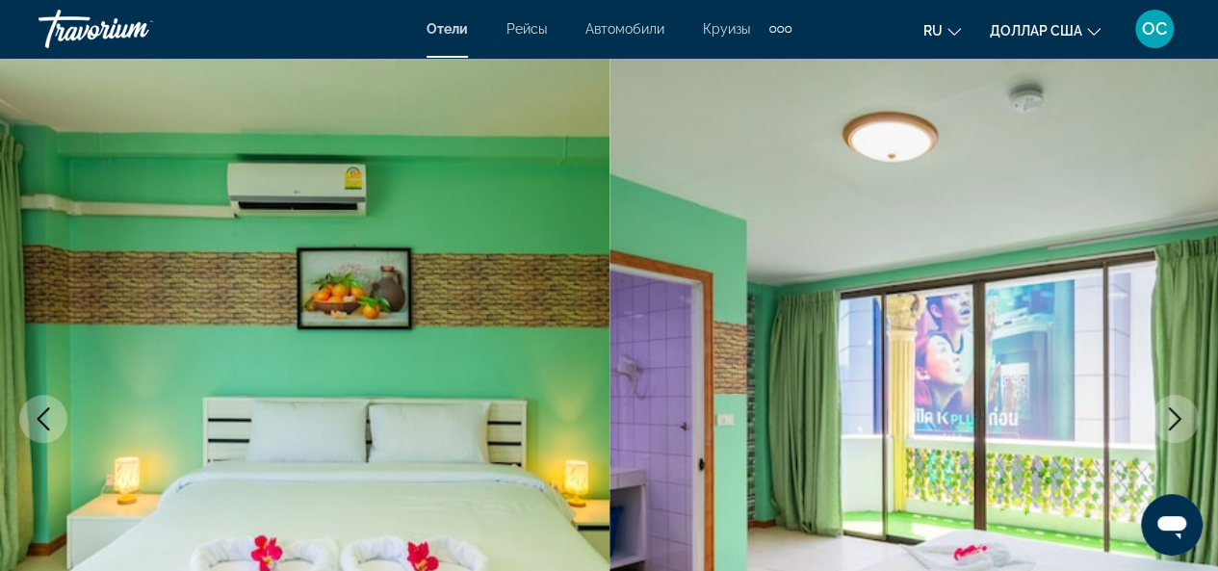
click at [1184, 419] on icon "Next image" at bounding box center [1174, 418] width 23 height 23
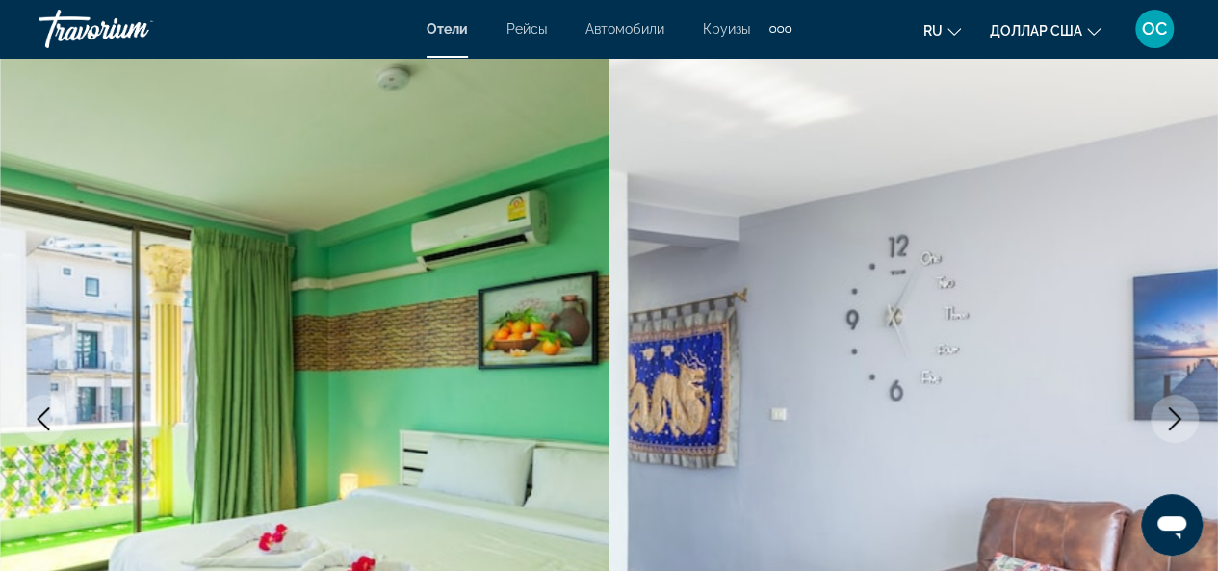
click at [1184, 419] on icon "Next image" at bounding box center [1174, 418] width 23 height 23
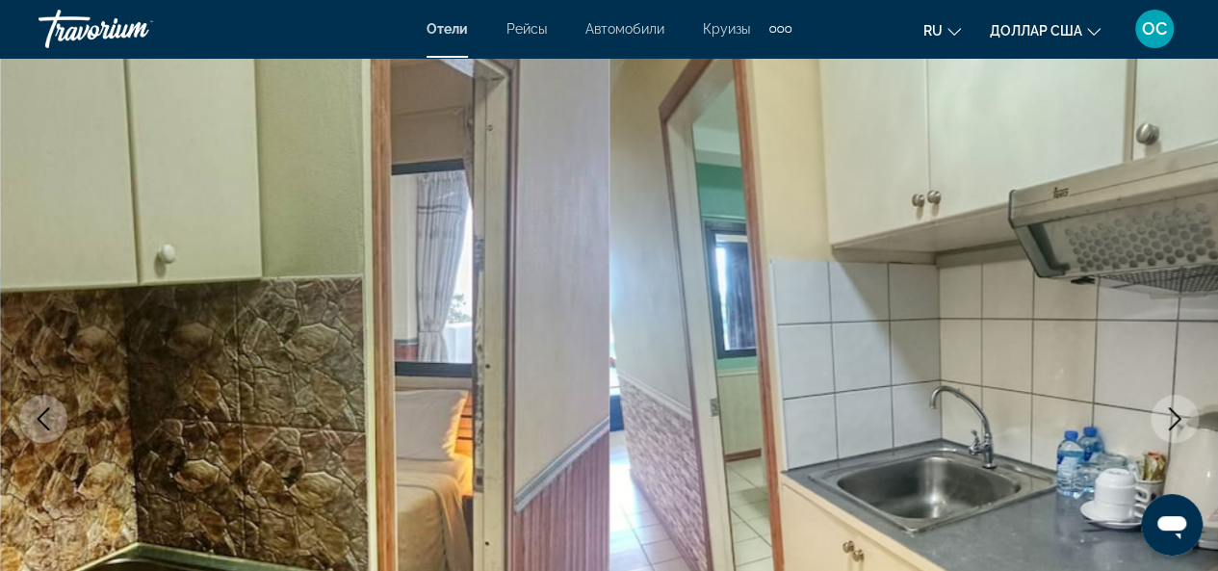
click at [1184, 419] on icon "Next image" at bounding box center [1174, 418] width 23 height 23
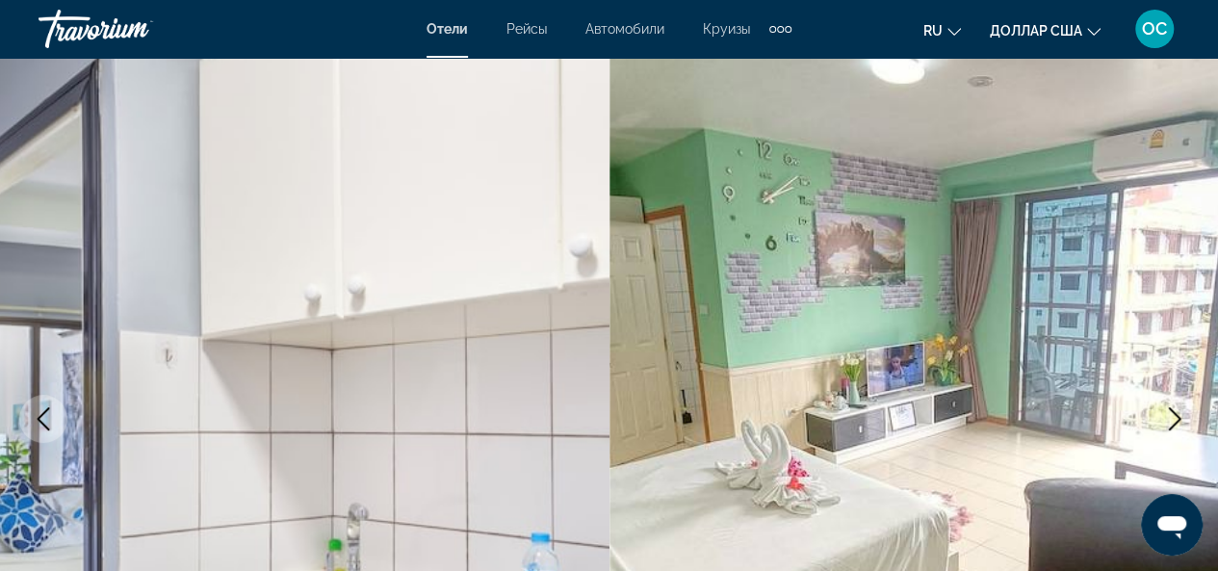
click at [1184, 419] on icon "Next image" at bounding box center [1174, 418] width 23 height 23
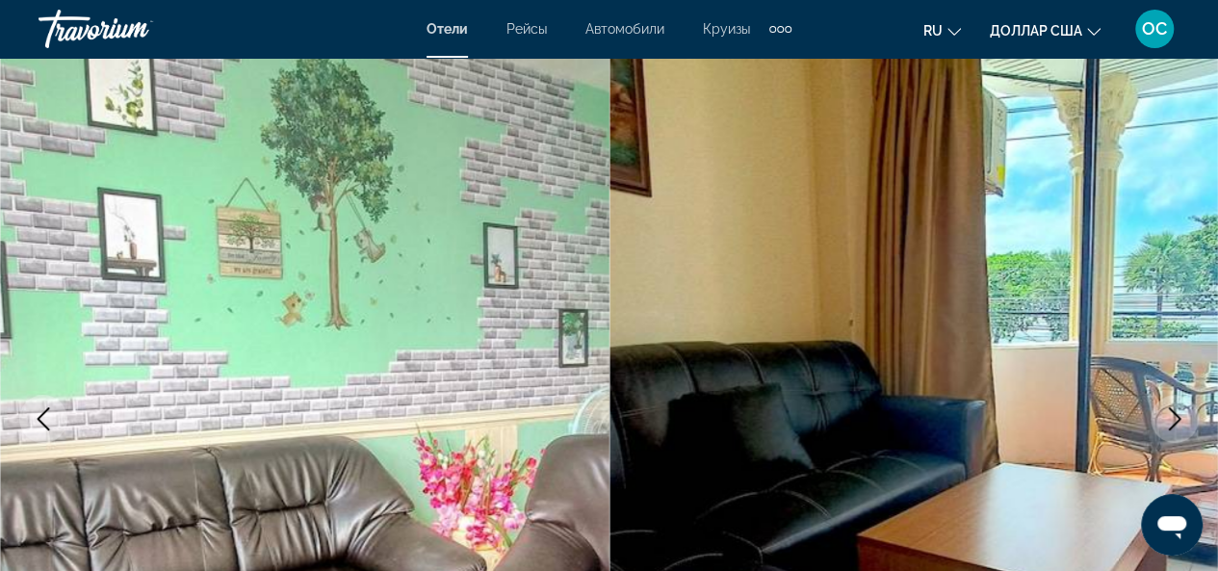
click at [1184, 419] on icon "Next image" at bounding box center [1174, 418] width 23 height 23
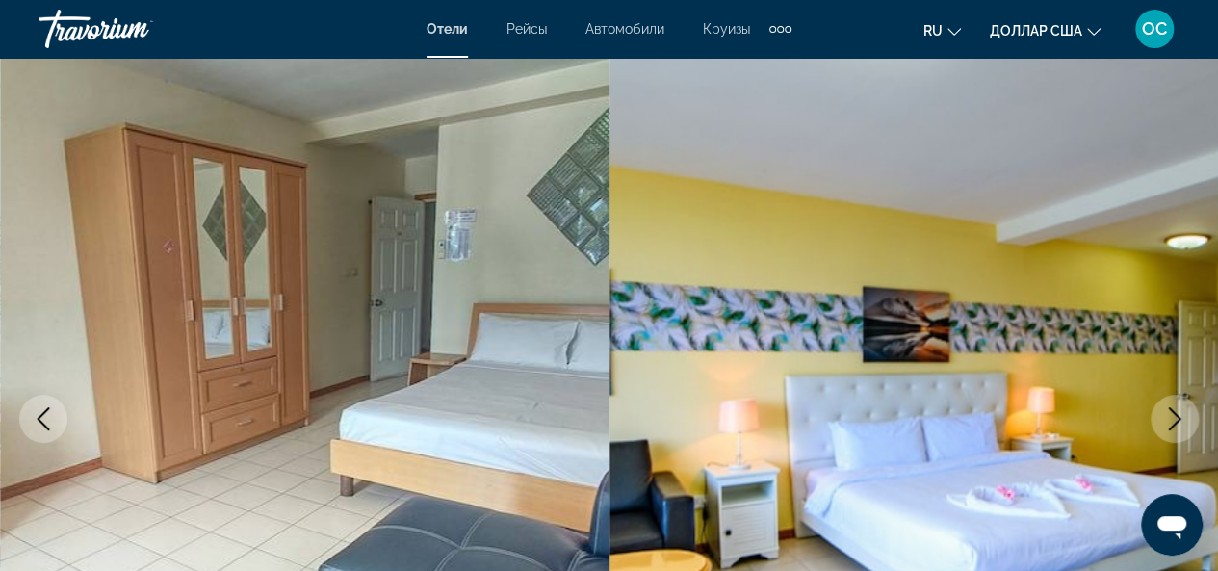
click at [1184, 419] on icon "Next image" at bounding box center [1174, 418] width 23 height 23
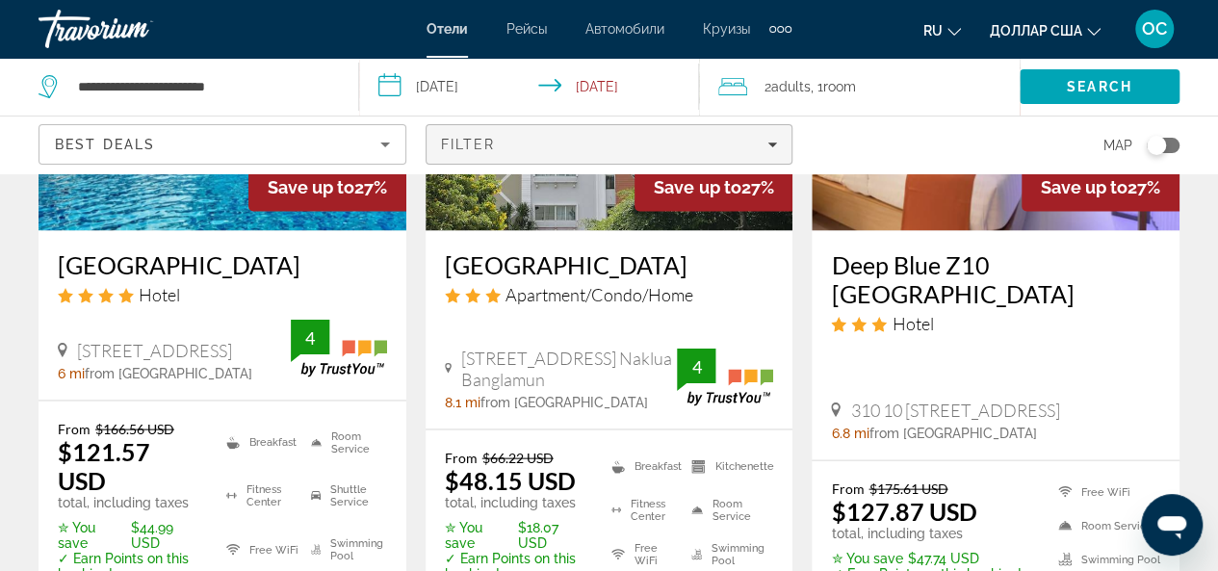
scroll to position [1733, 0]
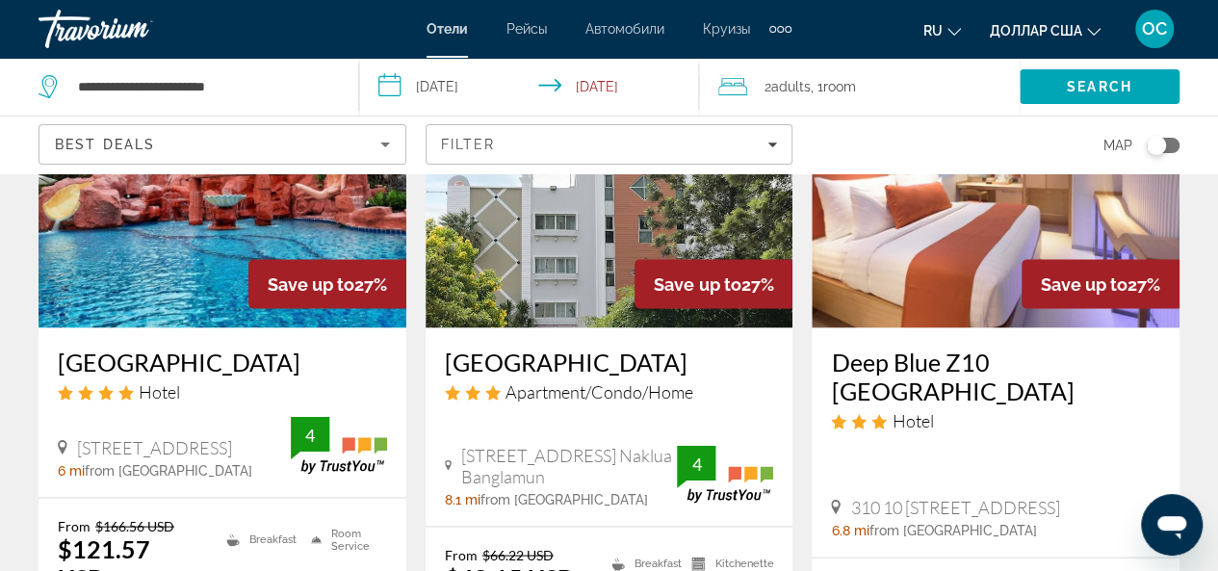
click at [568, 221] on img "Основное содержание" at bounding box center [610, 173] width 368 height 308
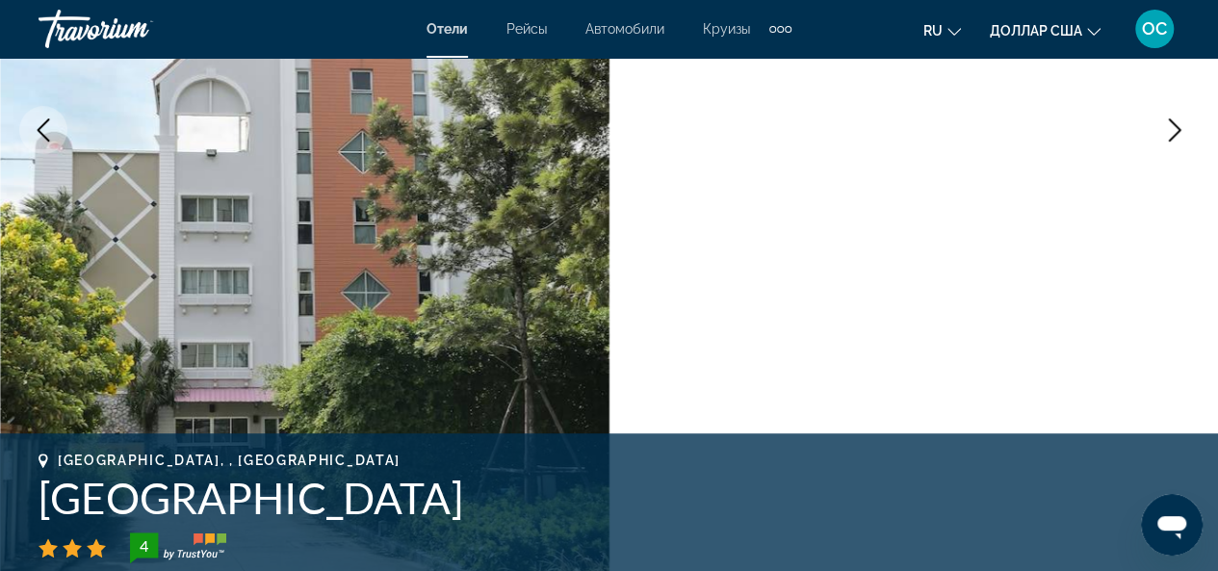
scroll to position [289, 0]
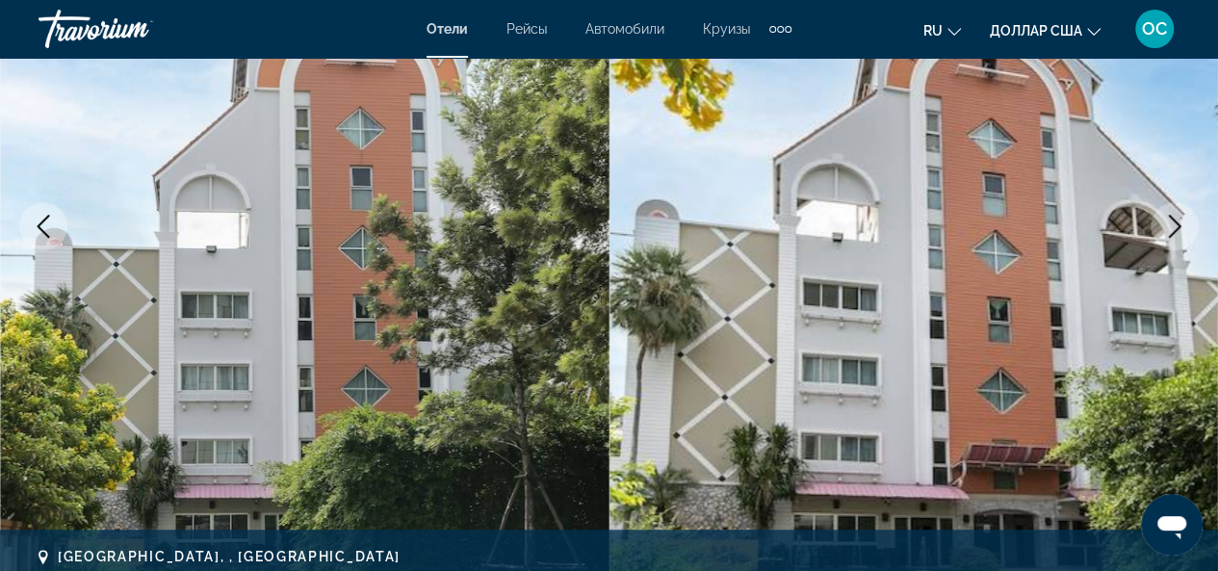
click at [1170, 236] on icon "Next image" at bounding box center [1174, 226] width 23 height 23
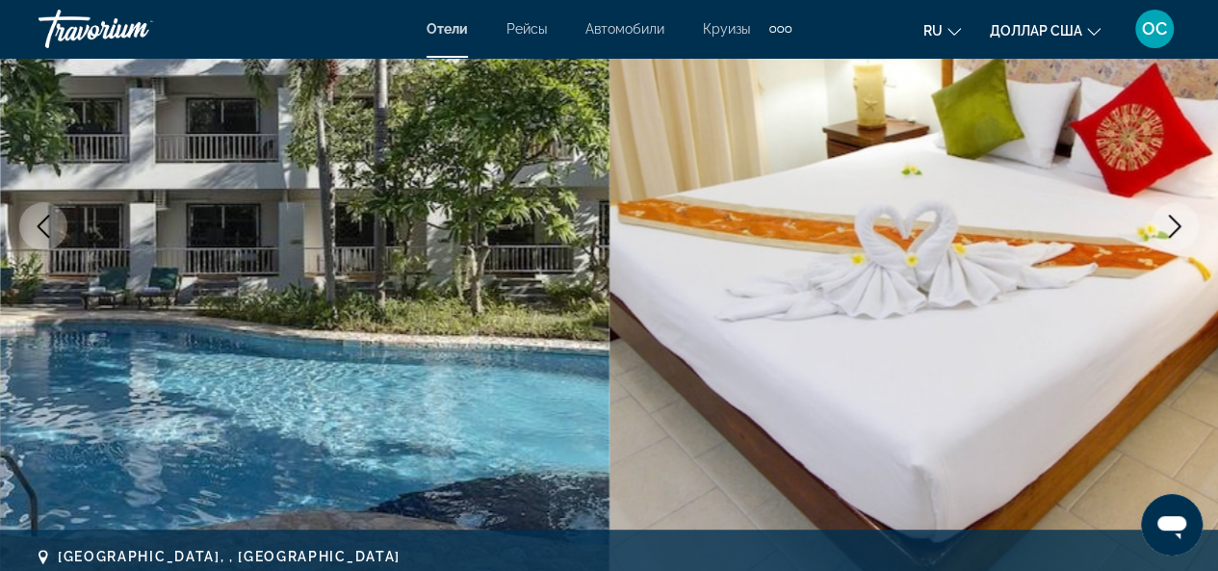
click at [1170, 236] on icon "Next image" at bounding box center [1175, 226] width 13 height 23
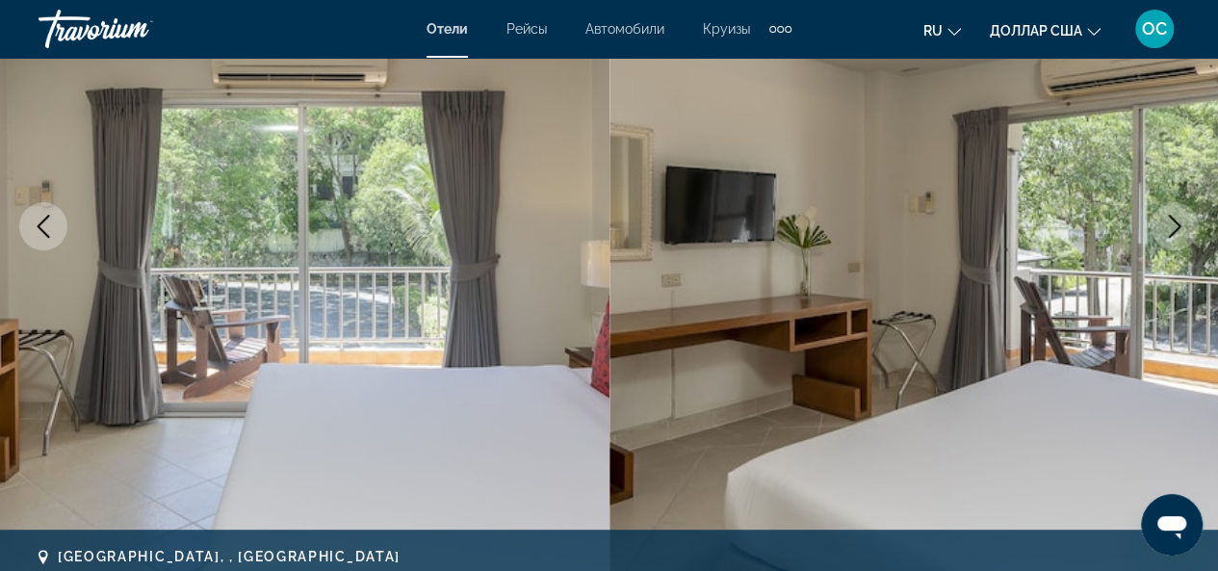
click at [1170, 236] on icon "Next image" at bounding box center [1175, 226] width 13 height 23
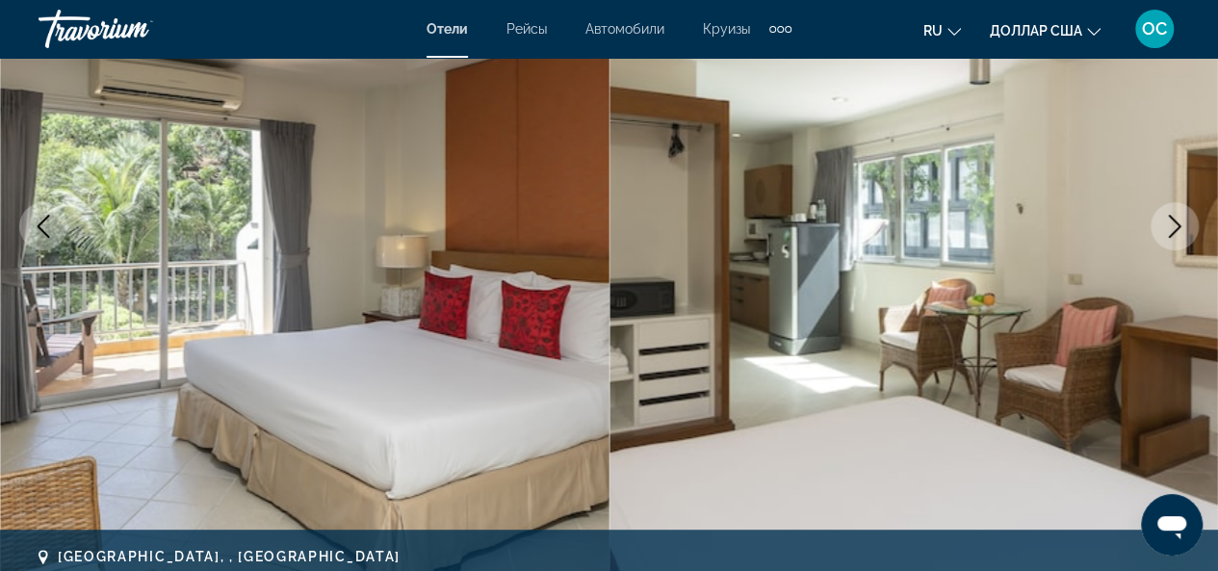
click at [1170, 236] on icon "Next image" at bounding box center [1175, 226] width 13 height 23
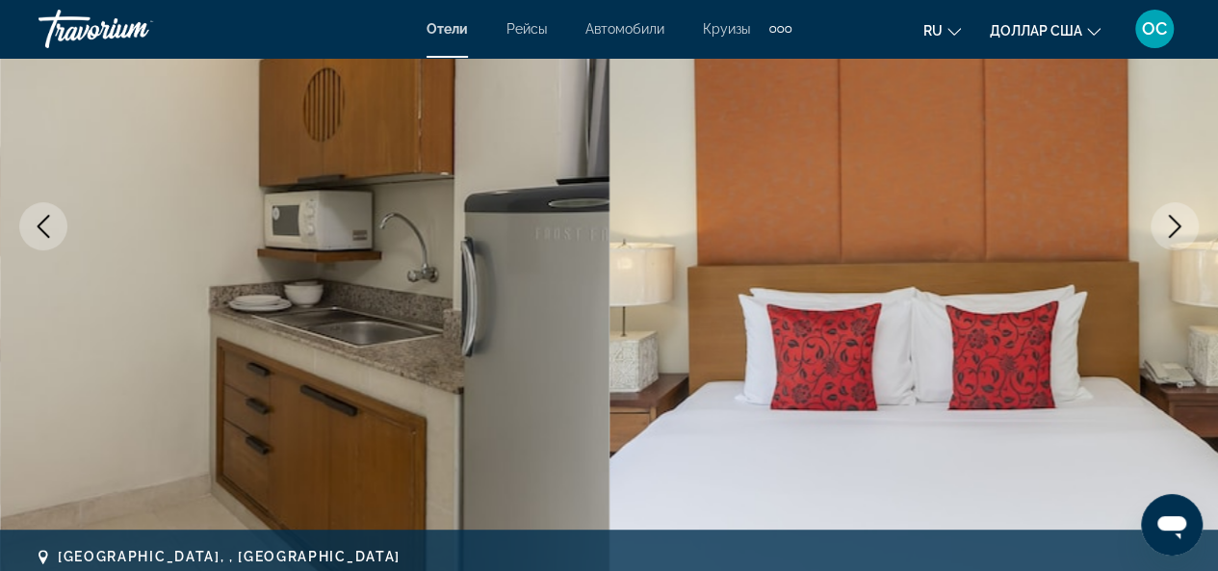
click at [1170, 236] on icon "Next image" at bounding box center [1175, 226] width 13 height 23
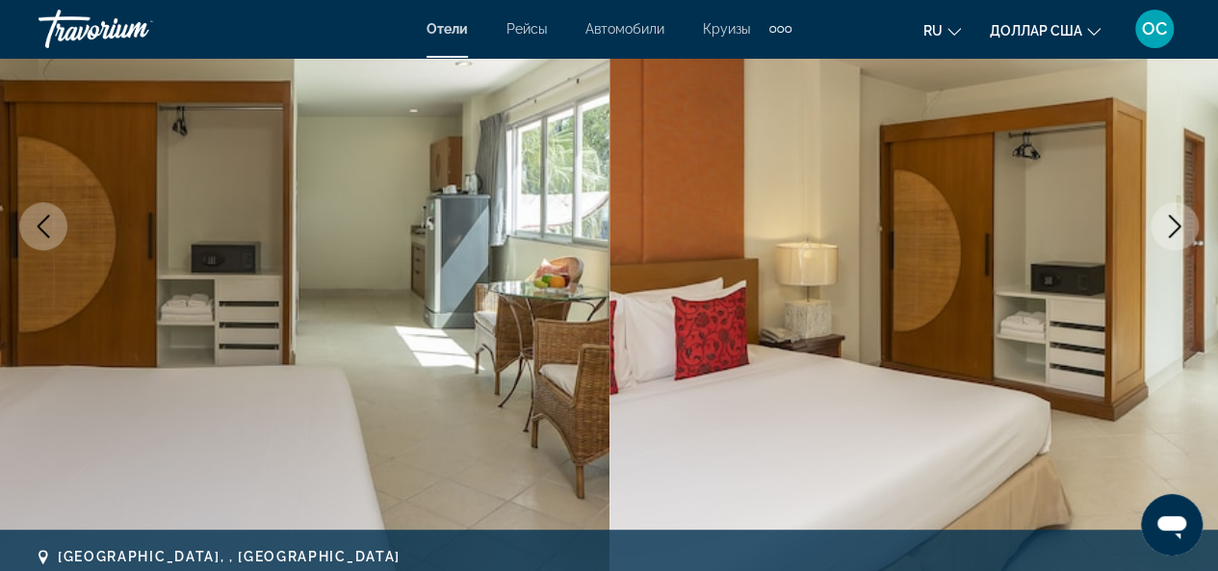
click at [1170, 236] on icon "Next image" at bounding box center [1175, 226] width 13 height 23
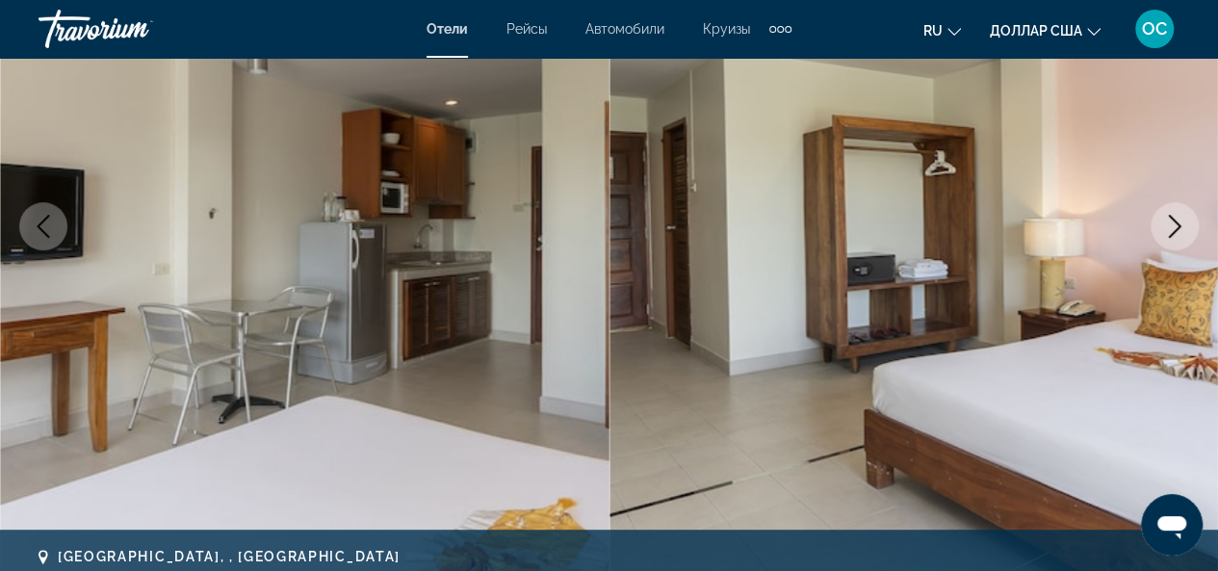
click at [1170, 236] on icon "Next image" at bounding box center [1175, 226] width 13 height 23
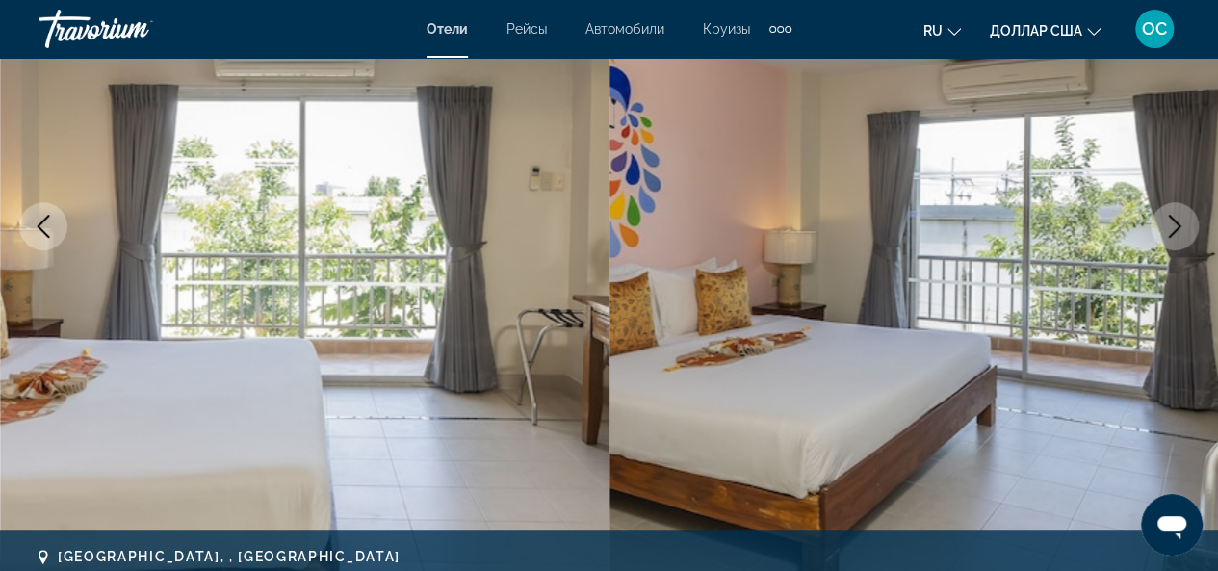
click at [1170, 236] on icon "Next image" at bounding box center [1175, 226] width 13 height 23
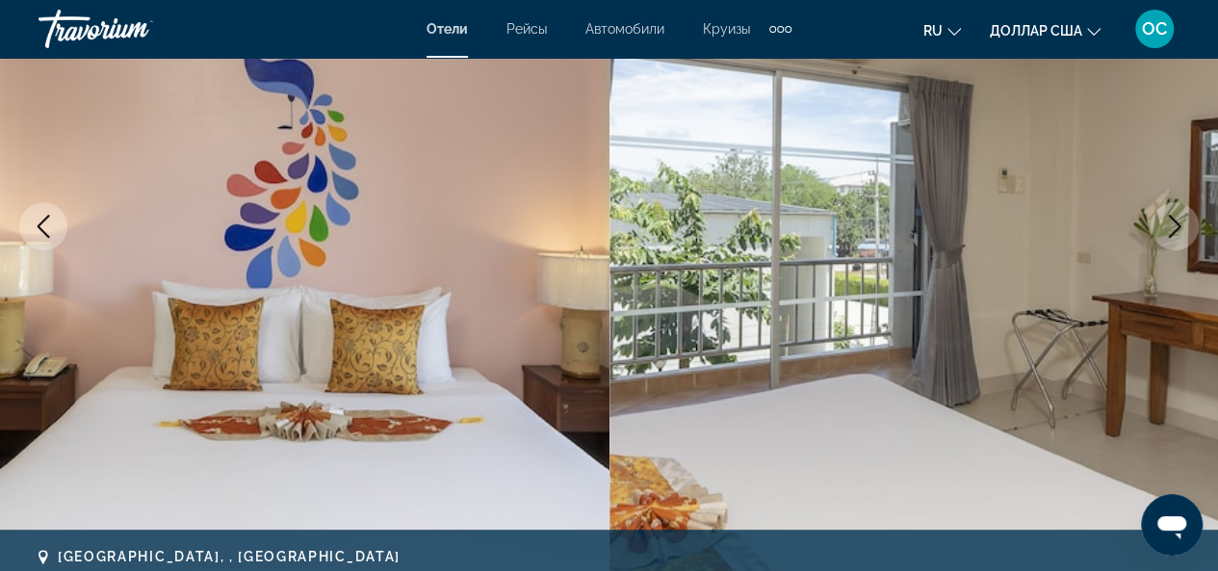
click at [1170, 236] on icon "Next image" at bounding box center [1175, 226] width 13 height 23
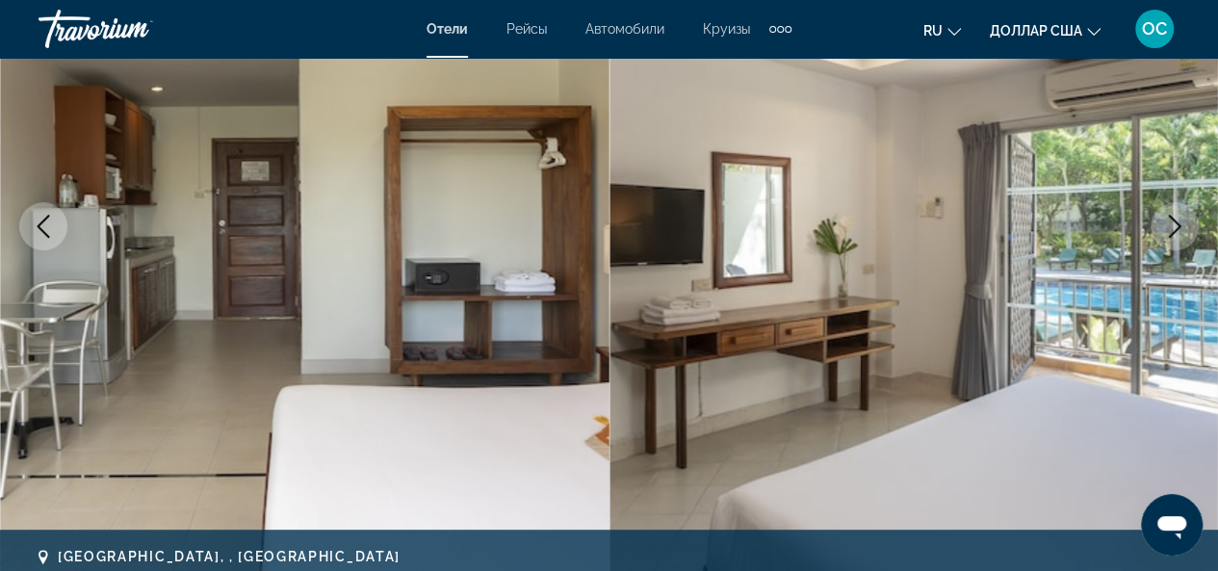
click at [1170, 236] on icon "Next image" at bounding box center [1175, 226] width 13 height 23
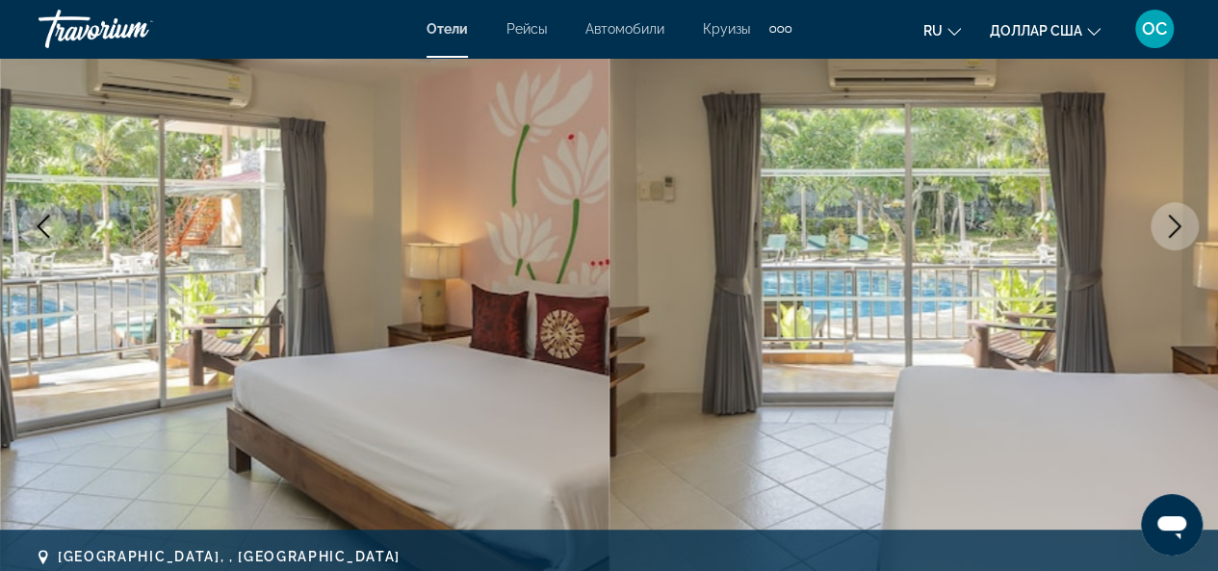
click at [1170, 236] on icon "Next image" at bounding box center [1175, 226] width 13 height 23
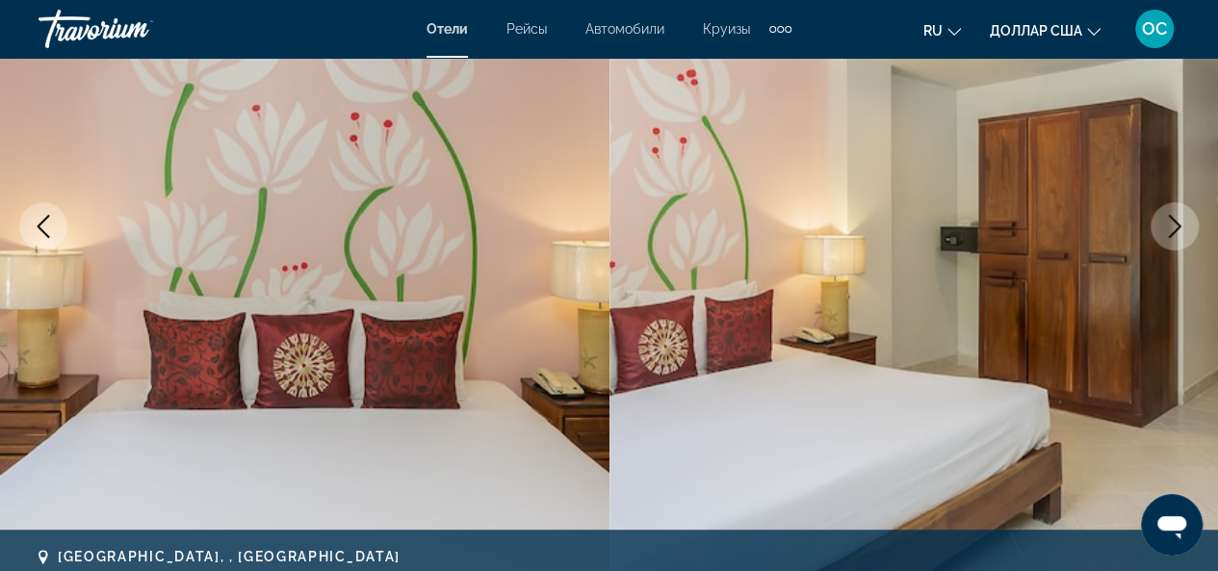
click at [1170, 236] on icon "Next image" at bounding box center [1175, 226] width 13 height 23
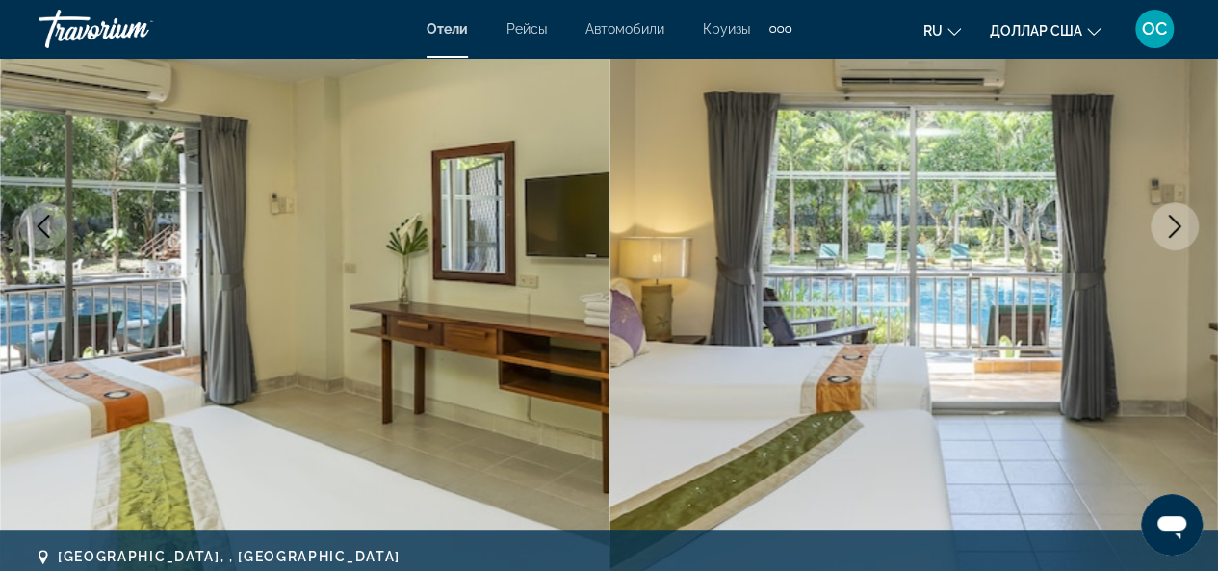
click at [1170, 236] on icon "Next image" at bounding box center [1175, 226] width 13 height 23
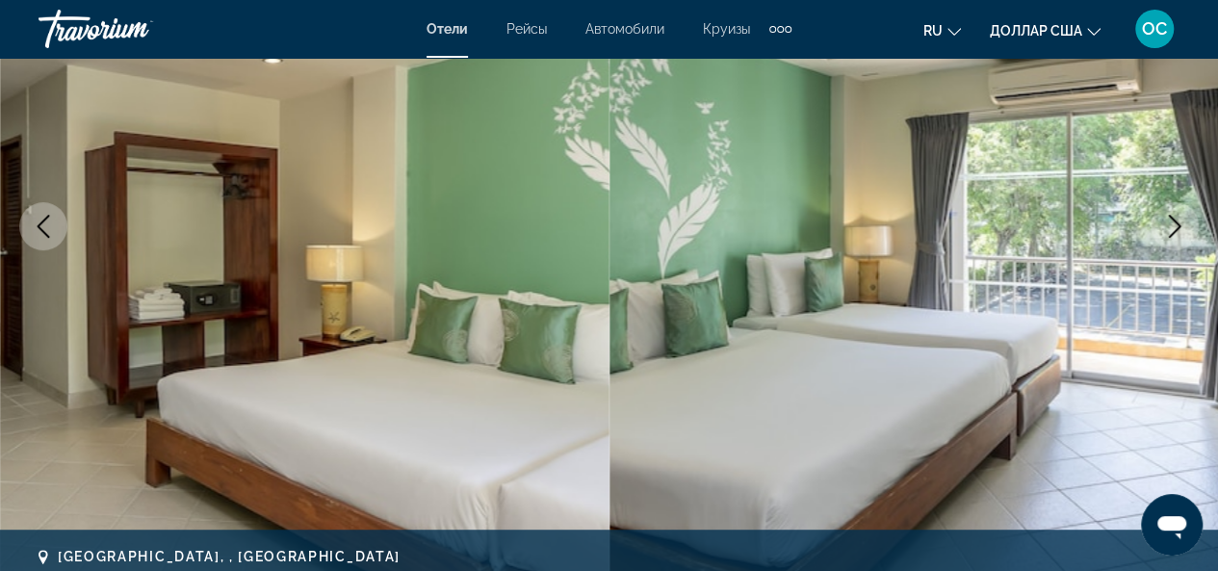
click at [1170, 236] on icon "Next image" at bounding box center [1175, 226] width 13 height 23
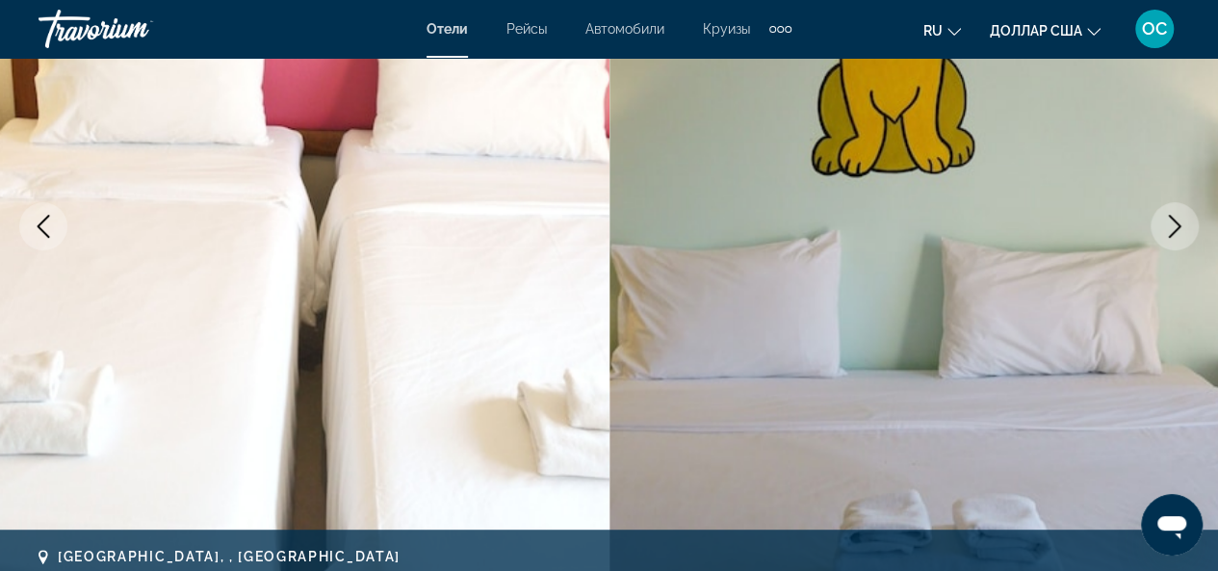
click at [1170, 236] on icon "Next image" at bounding box center [1175, 226] width 13 height 23
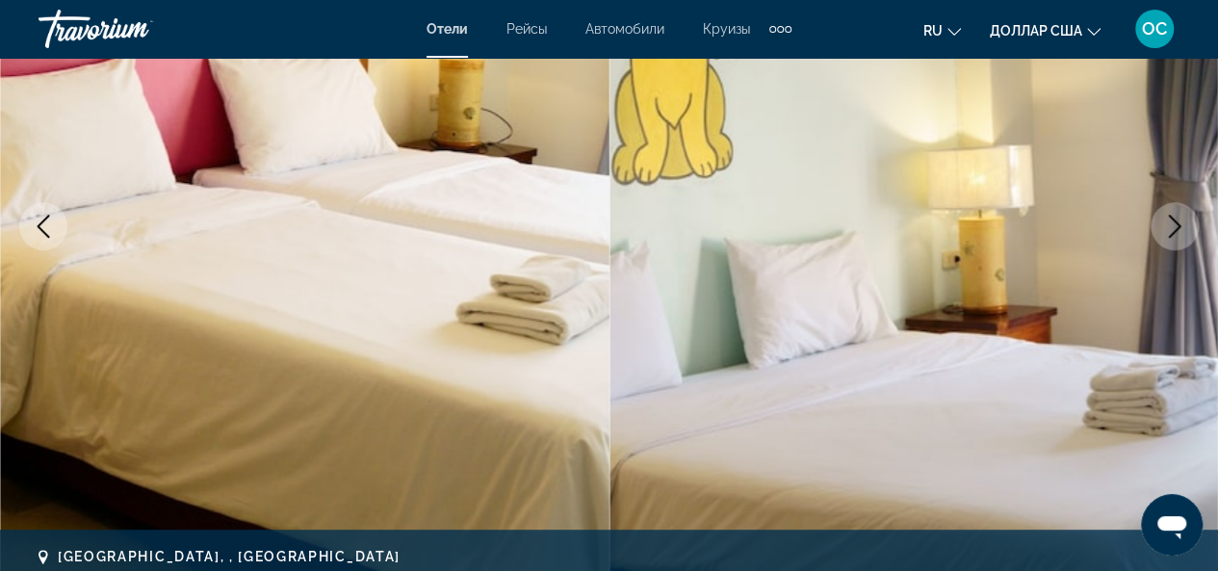
click at [1170, 236] on icon "Next image" at bounding box center [1175, 226] width 13 height 23
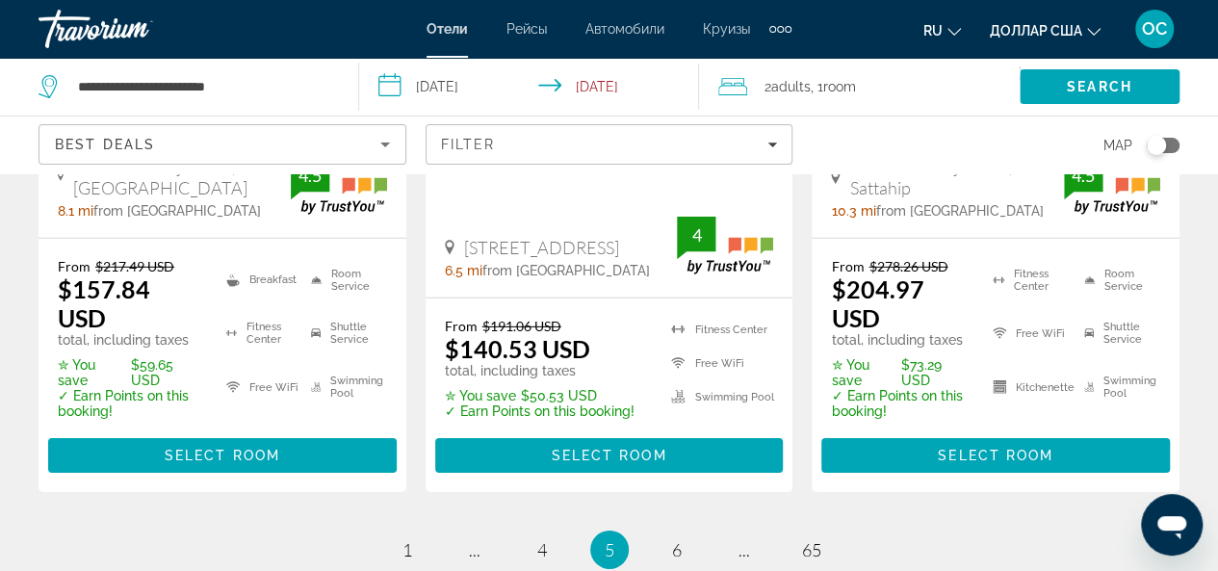
scroll to position [3008, 0]
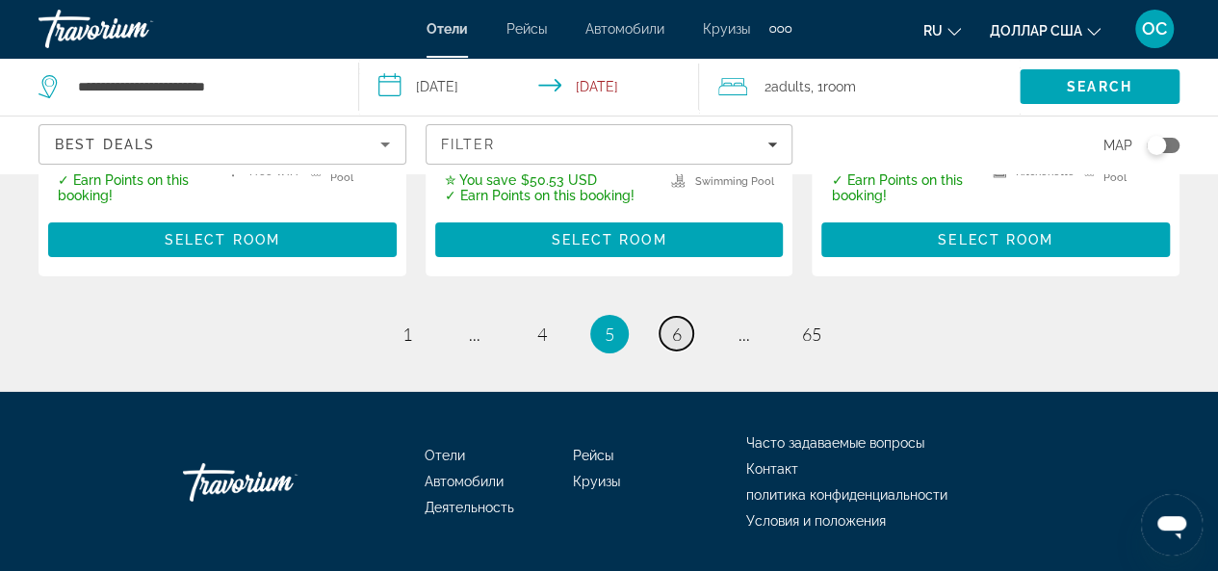
click at [672, 324] on span "6" at bounding box center [677, 334] width 10 height 21
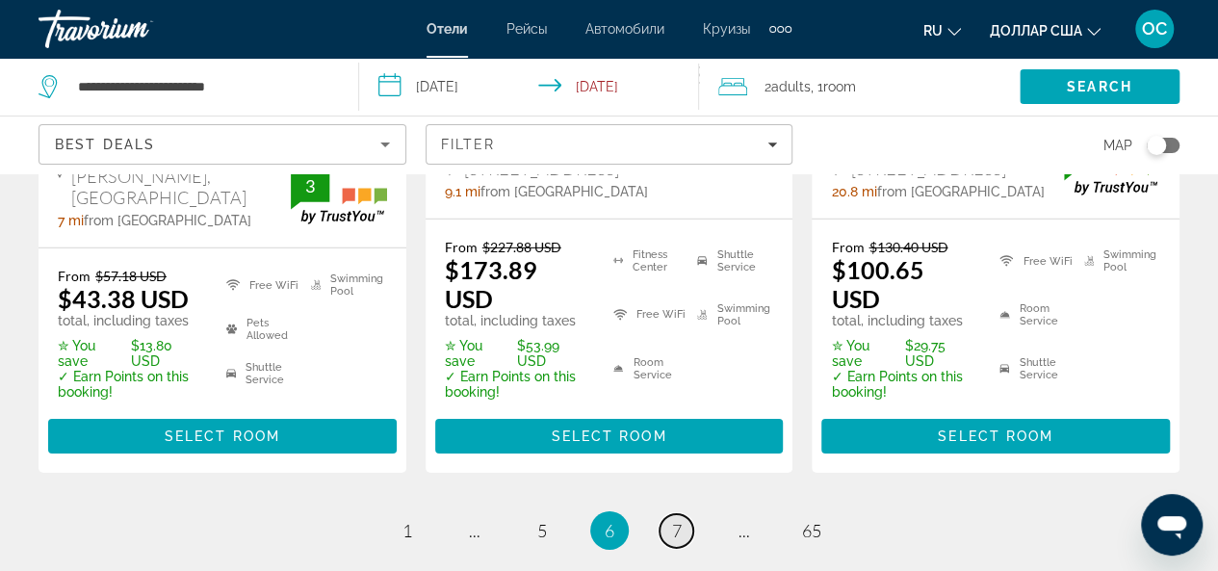
scroll to position [3008, 0]
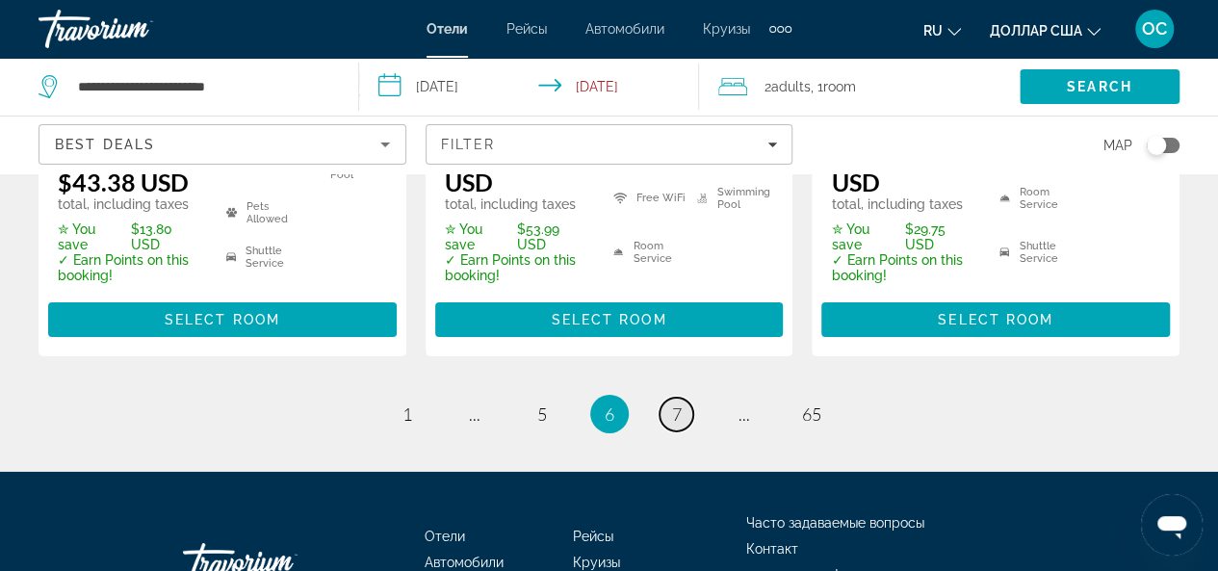
click at [683, 398] on link "page 7" at bounding box center [677, 415] width 34 height 34
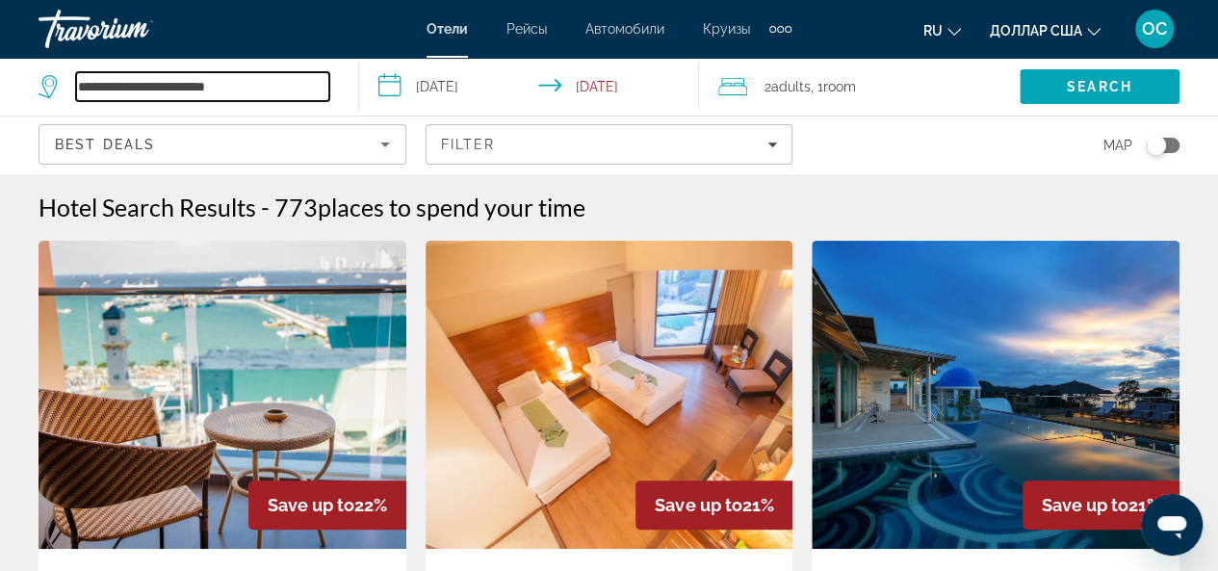
click at [322, 76] on input "**********" at bounding box center [202, 86] width 253 height 29
type input "*"
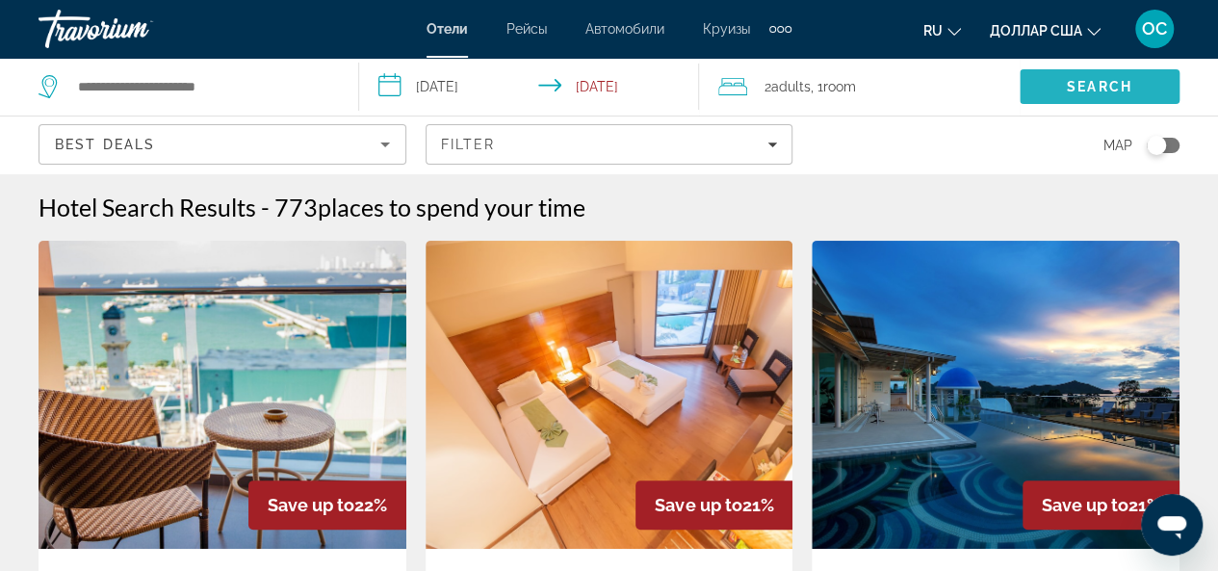
click at [1080, 90] on span "Search" at bounding box center [1099, 86] width 65 height 15
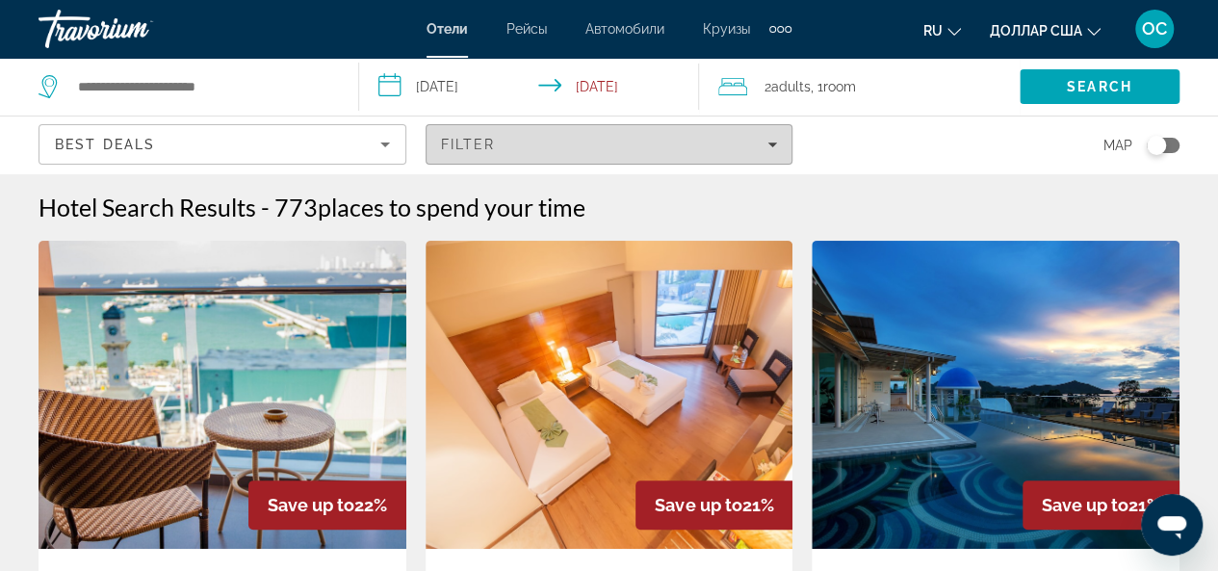
click at [768, 142] on icon "Filters" at bounding box center [772, 145] width 10 height 10
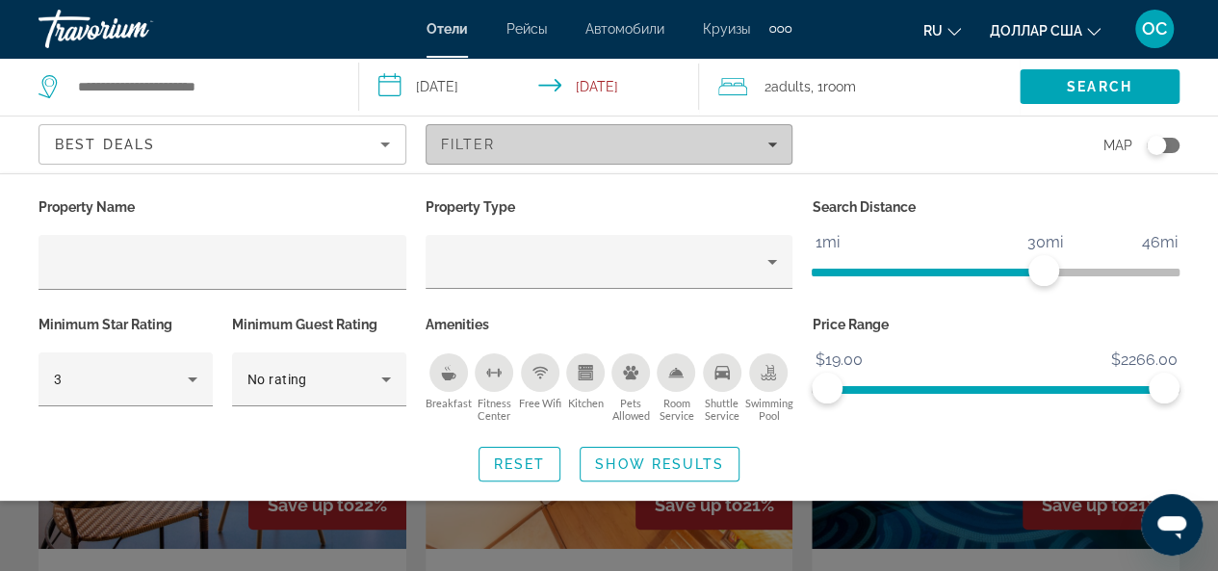
click at [614, 163] on span "Filters" at bounding box center [610, 144] width 366 height 46
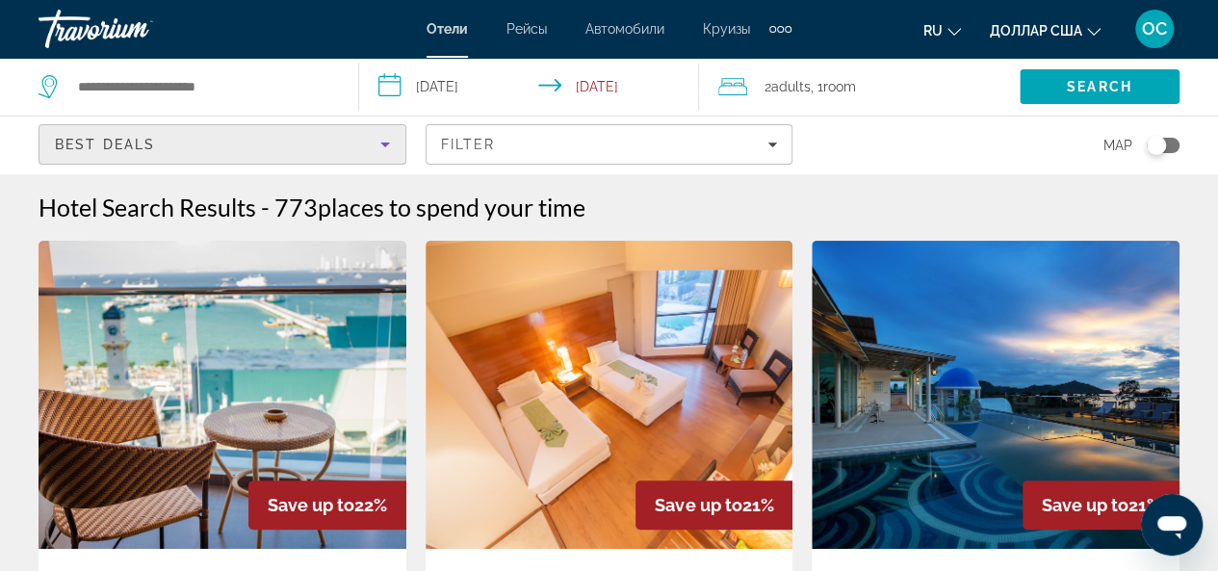
click at [387, 136] on icon "Sort by" at bounding box center [385, 144] width 23 height 23
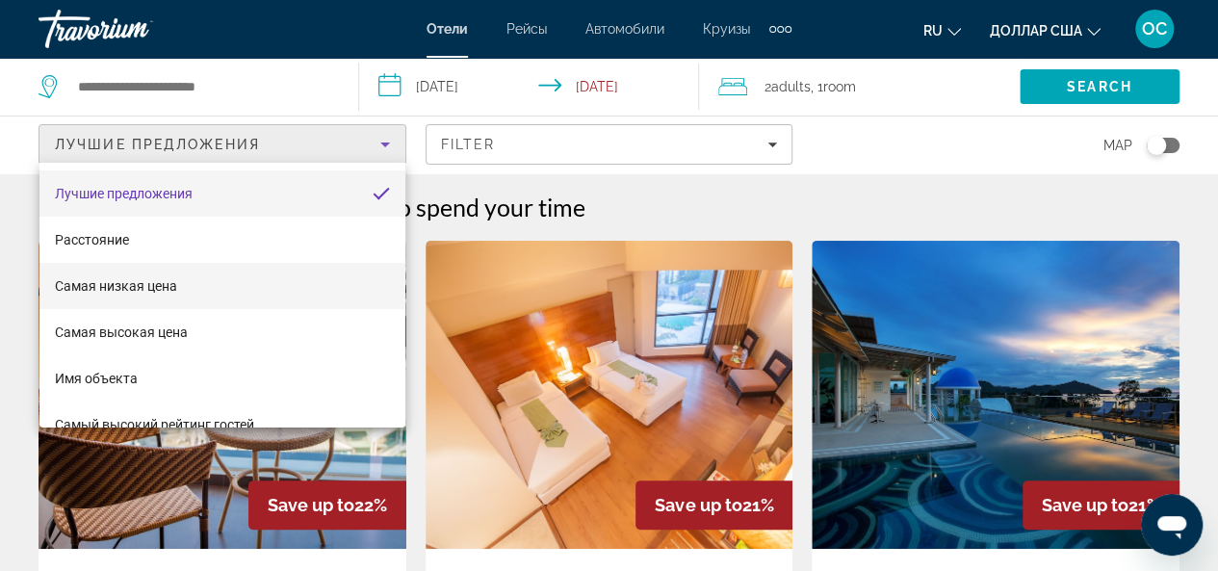
click at [199, 284] on mat-option "Самая низкая цена" at bounding box center [222, 286] width 366 height 46
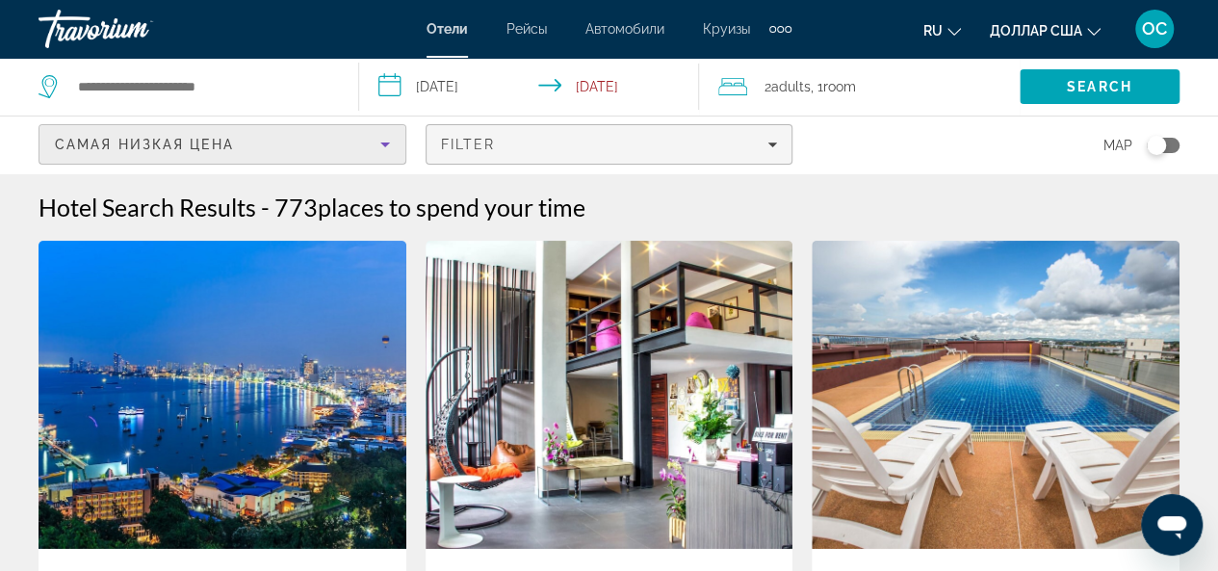
click at [768, 147] on icon "Filters" at bounding box center [772, 145] width 10 height 10
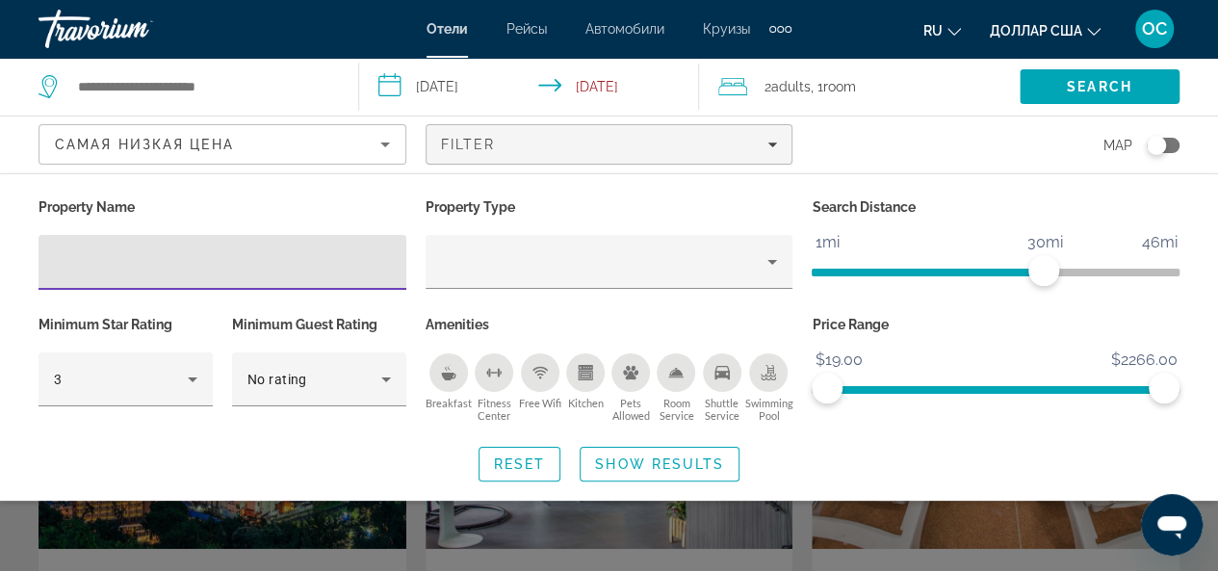
click at [391, 147] on icon "Sort by" at bounding box center [385, 144] width 23 height 23
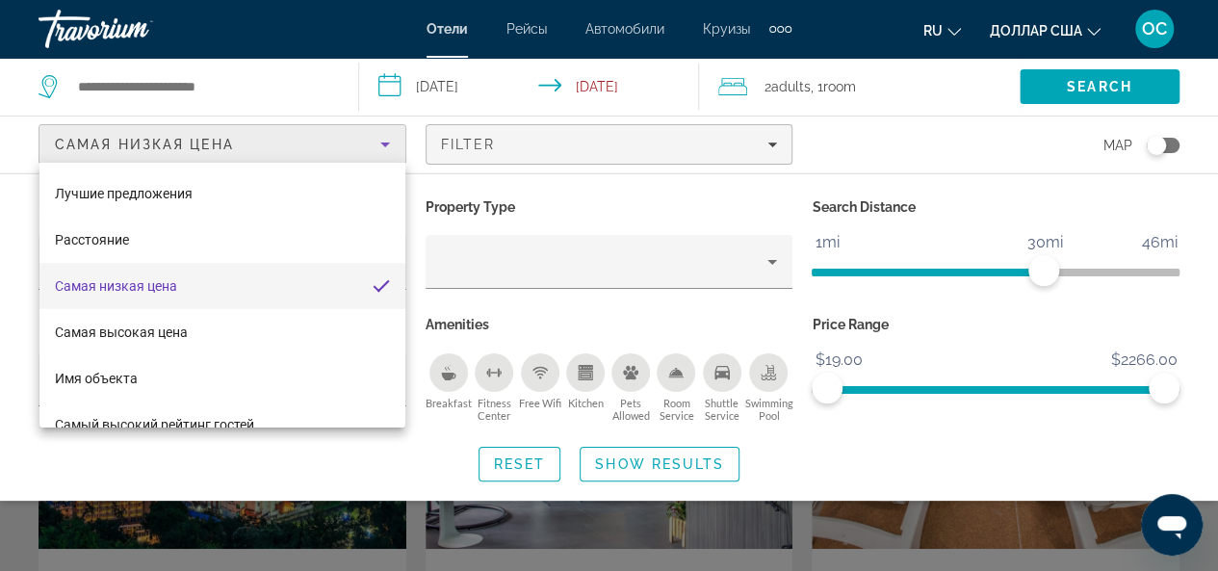
click at [335, 461] on div at bounding box center [609, 285] width 1218 height 571
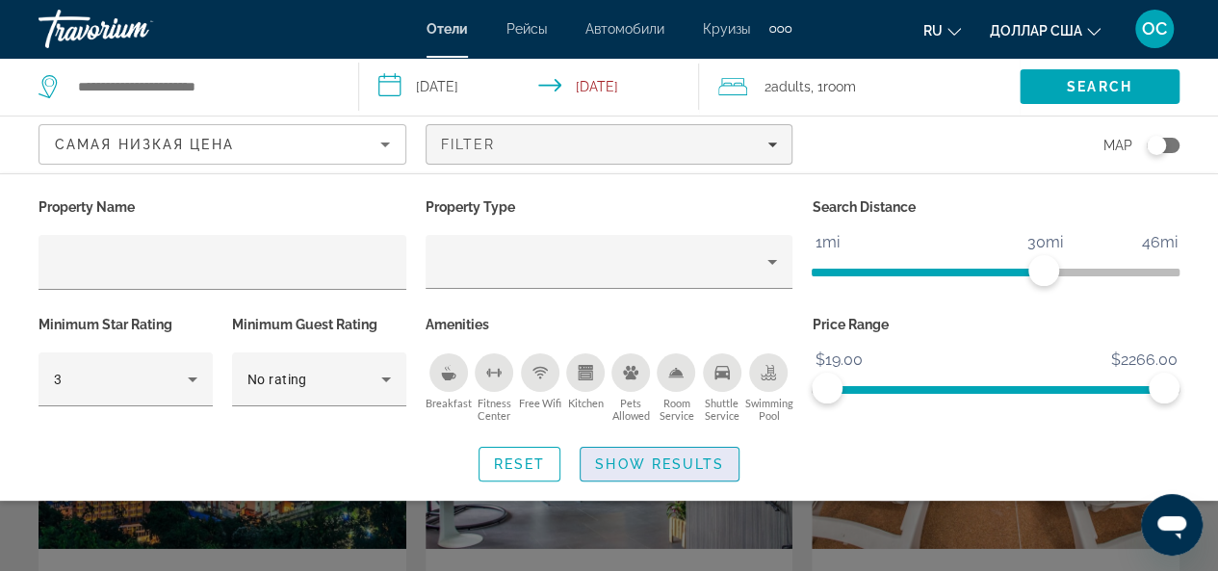
click at [615, 466] on span "Show Results" at bounding box center [659, 463] width 129 height 15
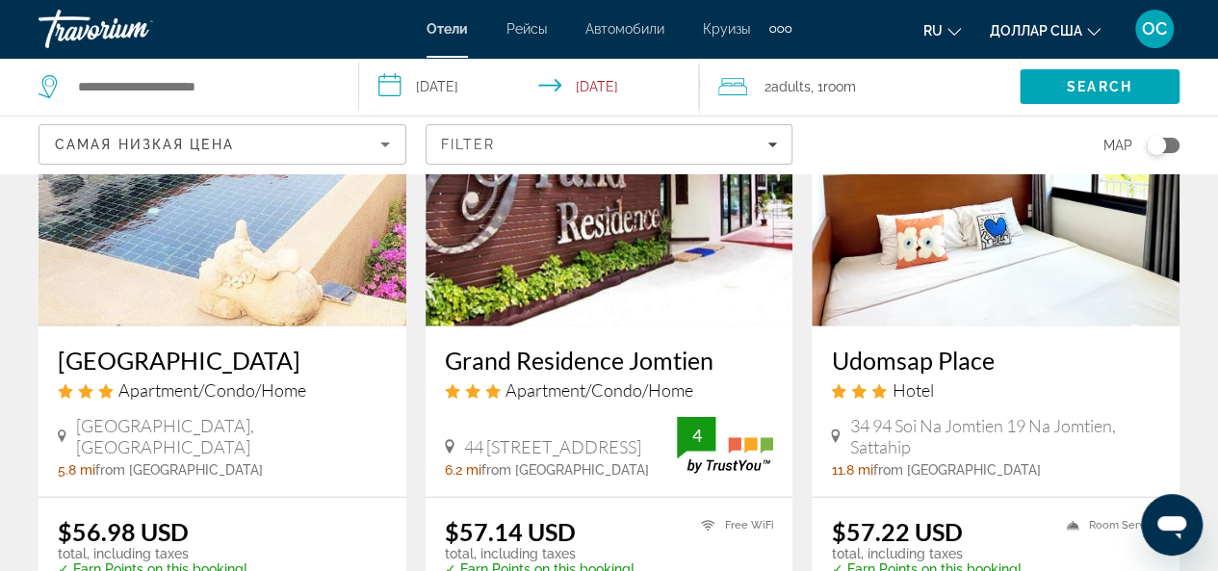
scroll to position [2407, 0]
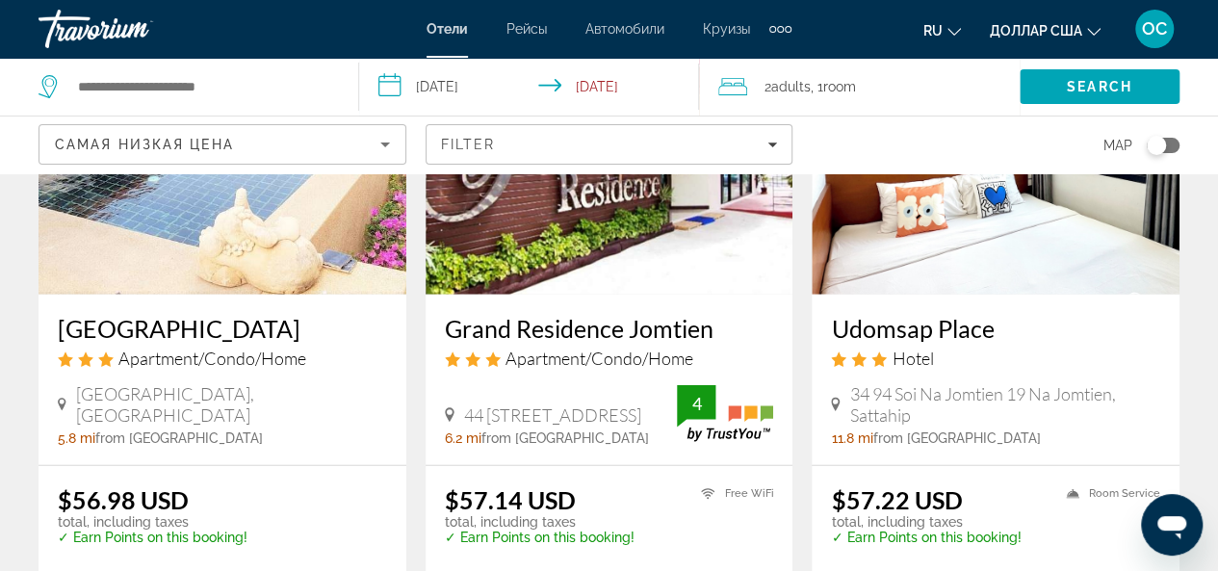
click at [216, 252] on img "Основное содержание" at bounding box center [223, 141] width 368 height 308
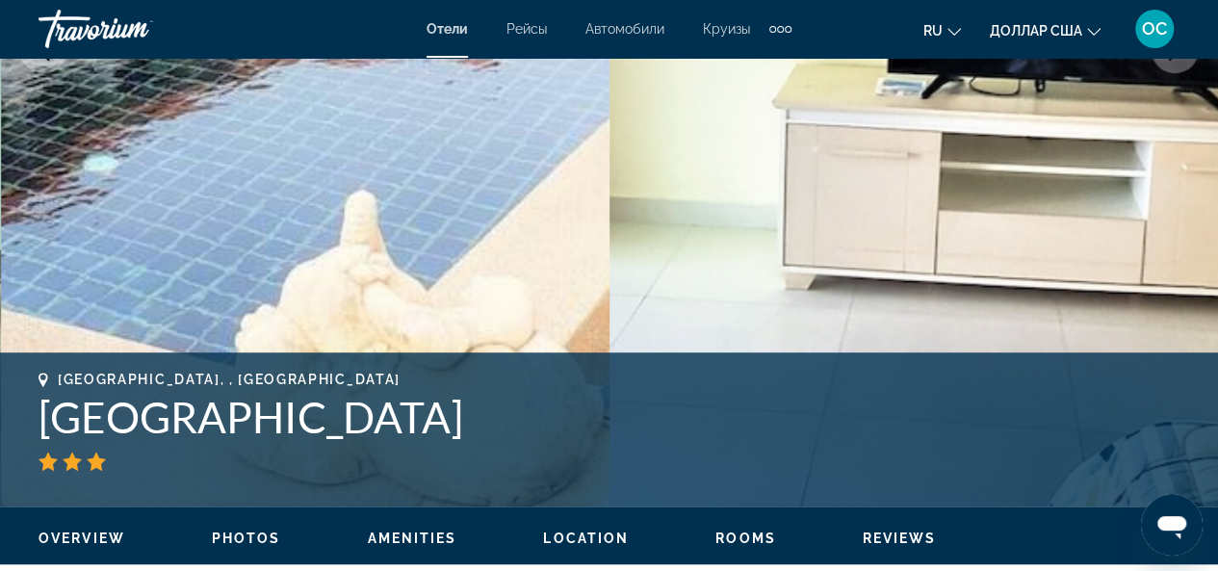
scroll to position [674, 0]
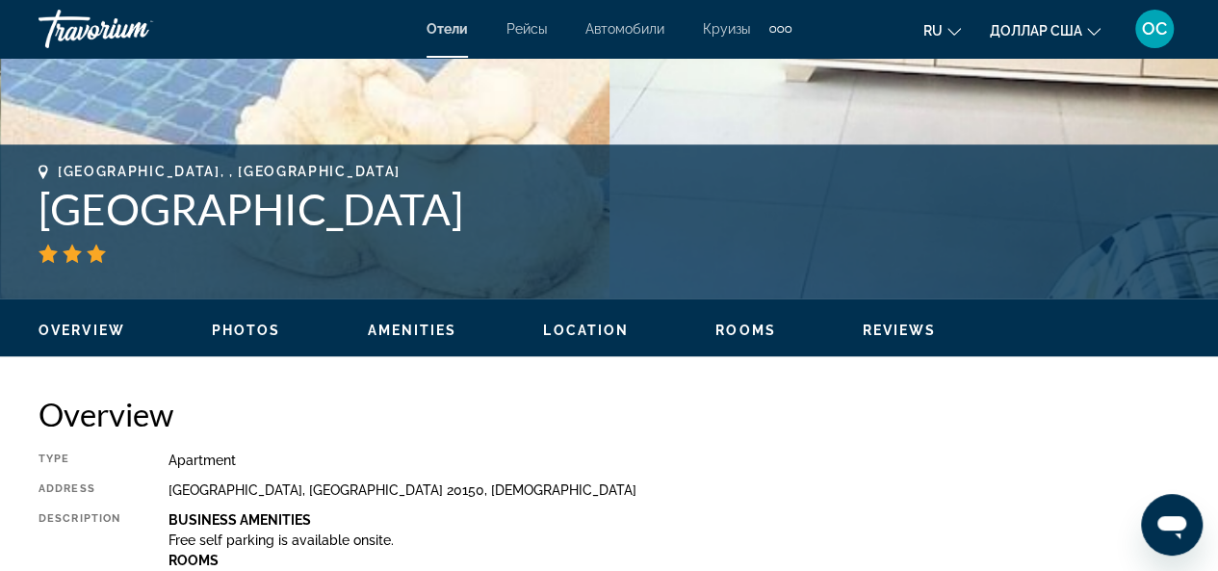
click at [598, 336] on span "Location" at bounding box center [586, 330] width 86 height 15
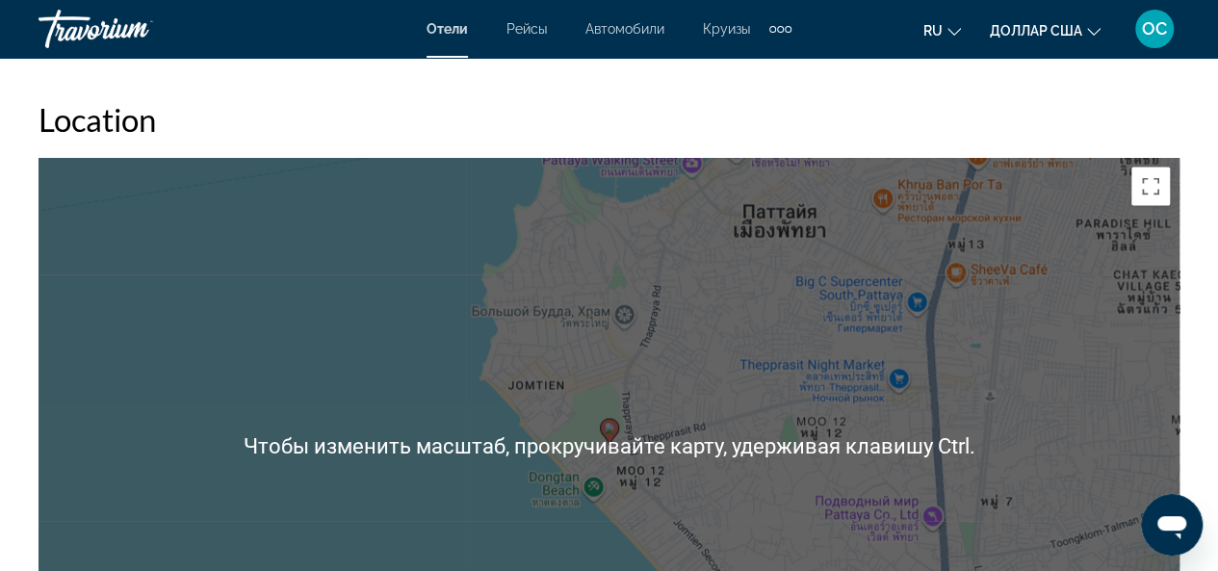
scroll to position [1988, 0]
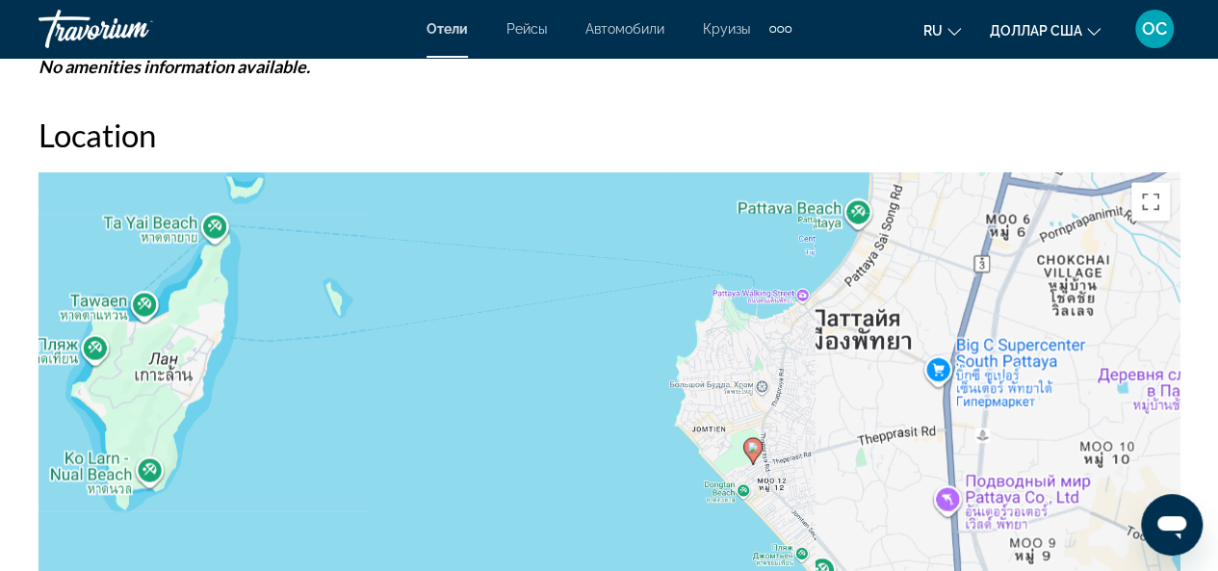
click at [161, 351] on div "Чтобы активировать перетаскивание с помощью клавиатуры, нажмите Alt + Ввод. Пос…" at bounding box center [609, 462] width 1141 height 578
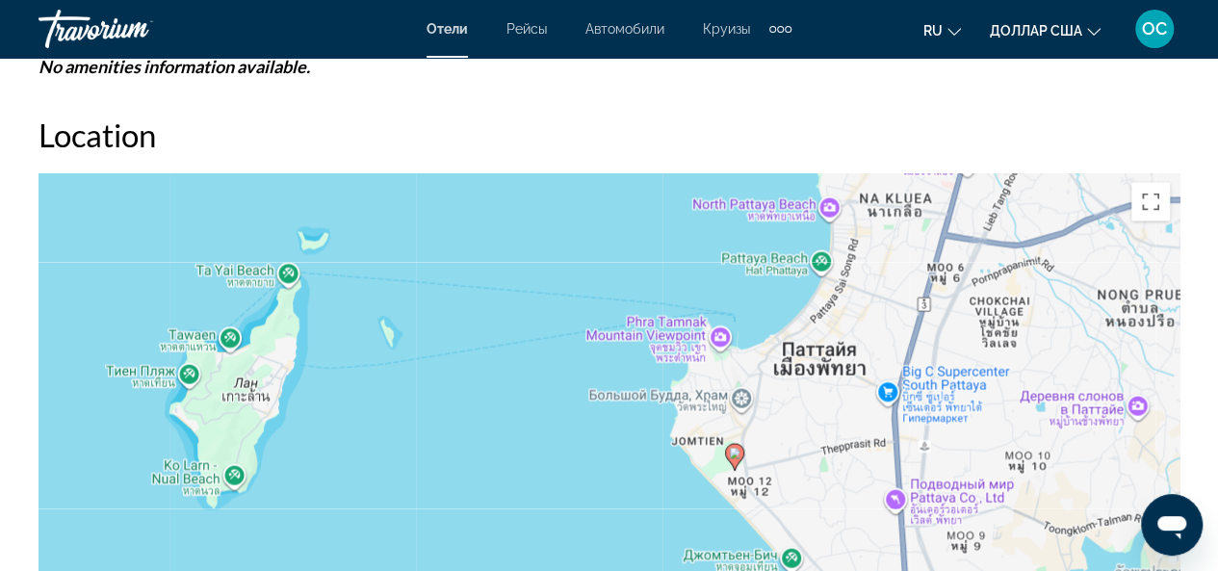
click at [233, 427] on div "Чтобы активировать перетаскивание с помощью клавиатуры, нажмите Alt + Ввод. Пос…" at bounding box center [609, 462] width 1141 height 578
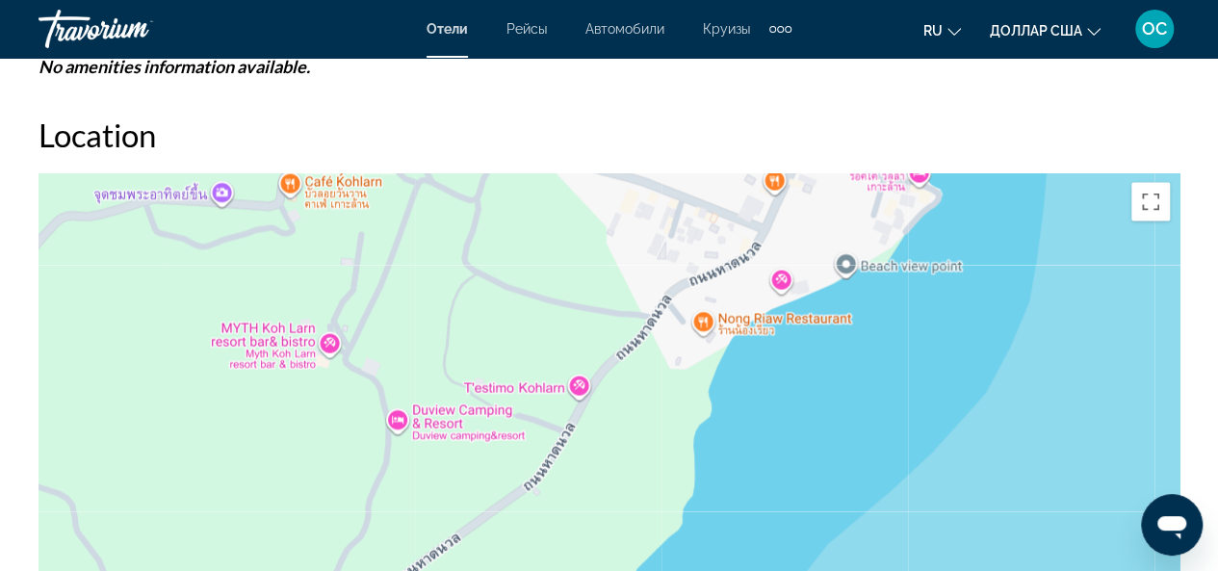
click at [447, 419] on div "Основное содержание" at bounding box center [609, 462] width 1141 height 578
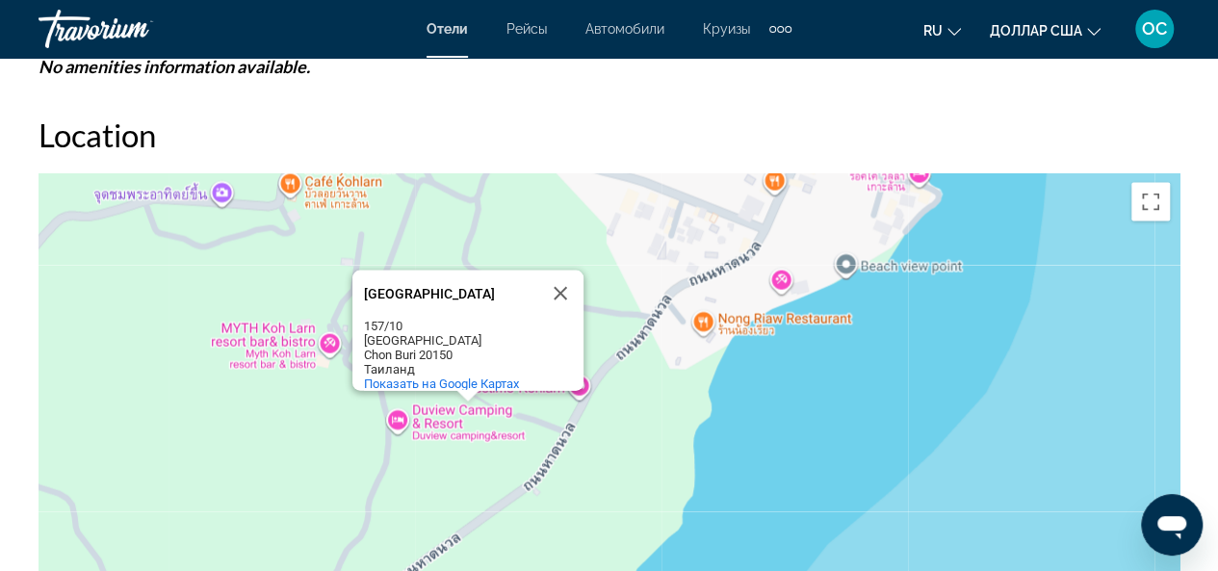
click at [397, 285] on div "[GEOGRAPHIC_DATA]" at bounding box center [450, 294] width 173 height 46
click at [521, 287] on div "[GEOGRAPHIC_DATA]" at bounding box center [450, 294] width 173 height 14
drag, startPoint x: 521, startPoint y: 282, endPoint x: 358, endPoint y: 269, distance: 163.3
click at [358, 271] on div "[GEOGRAPHIC_DATA] [GEOGRAPHIC_DATA] 157/10 [GEOGRAPHIC_DATA] [GEOGRAPHIC_DATA] …" at bounding box center [467, 331] width 231 height 120
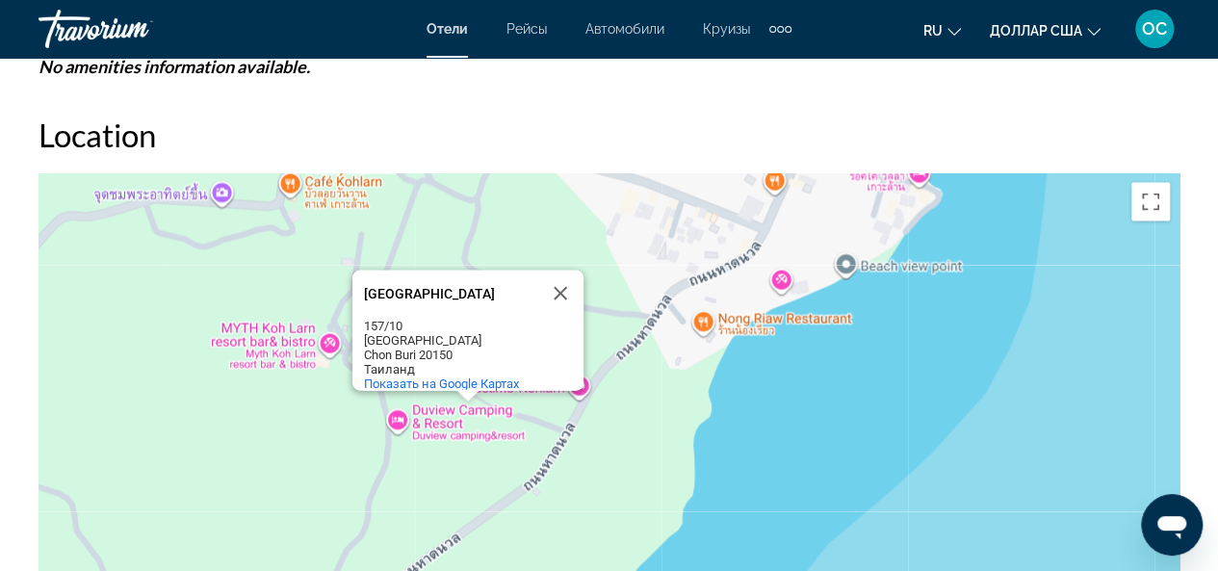
drag, startPoint x: 517, startPoint y: 280, endPoint x: 365, endPoint y: 267, distance: 152.7
click at [365, 271] on div "[GEOGRAPHIC_DATA]" at bounding box center [450, 294] width 173 height 46
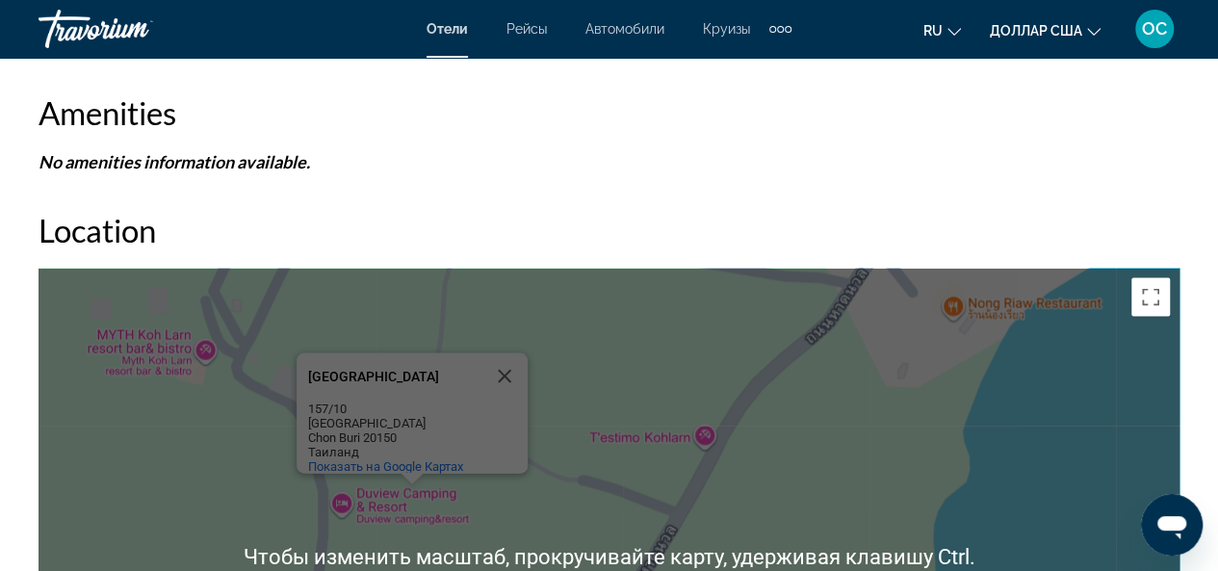
scroll to position [1892, 0]
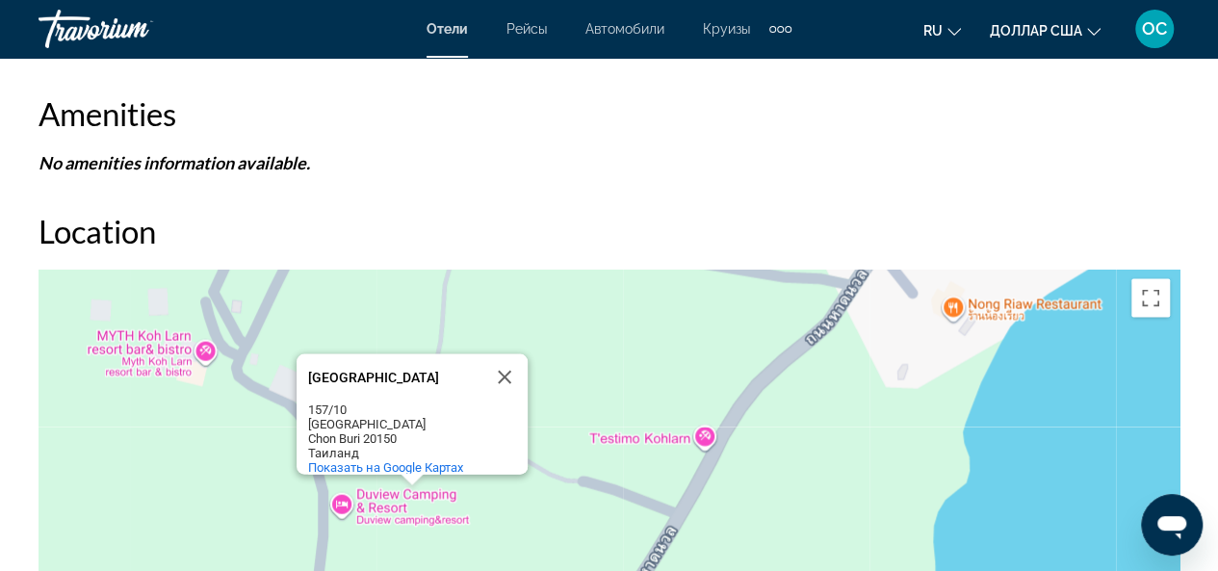
click at [419, 431] on div "Chon Buri 20150" at bounding box center [394, 438] width 173 height 14
drag, startPoint x: 485, startPoint y: 358, endPoint x: 321, endPoint y: 380, distance: 166.1
click at [501, 357] on button "Закрыть" at bounding box center [504, 377] width 46 height 46
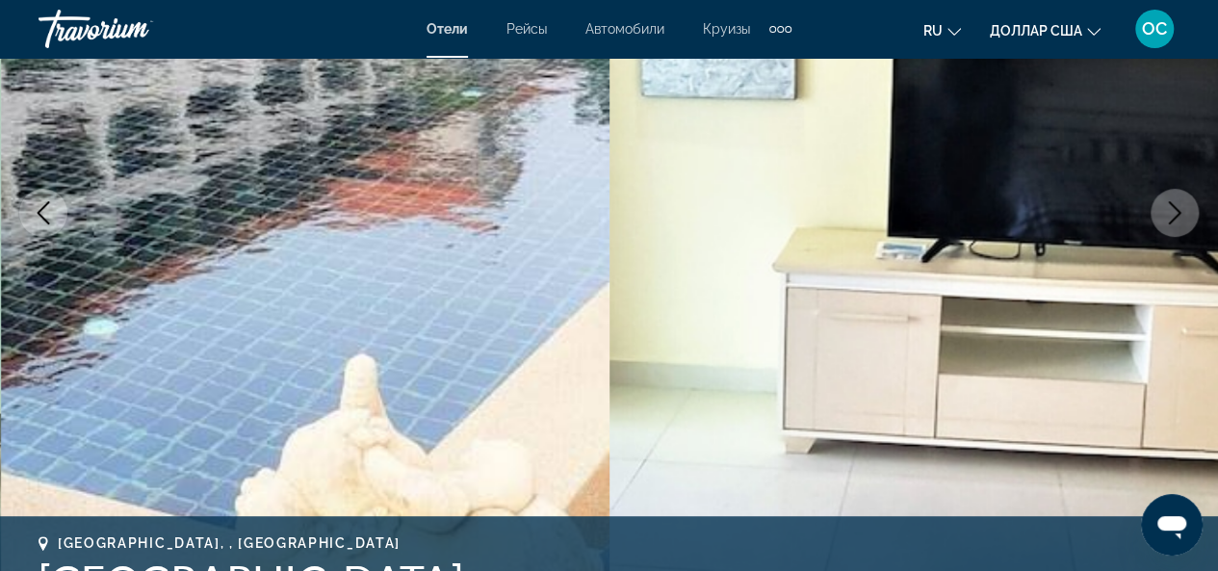
scroll to position [0, 0]
